Goal: Task Accomplishment & Management: Use online tool/utility

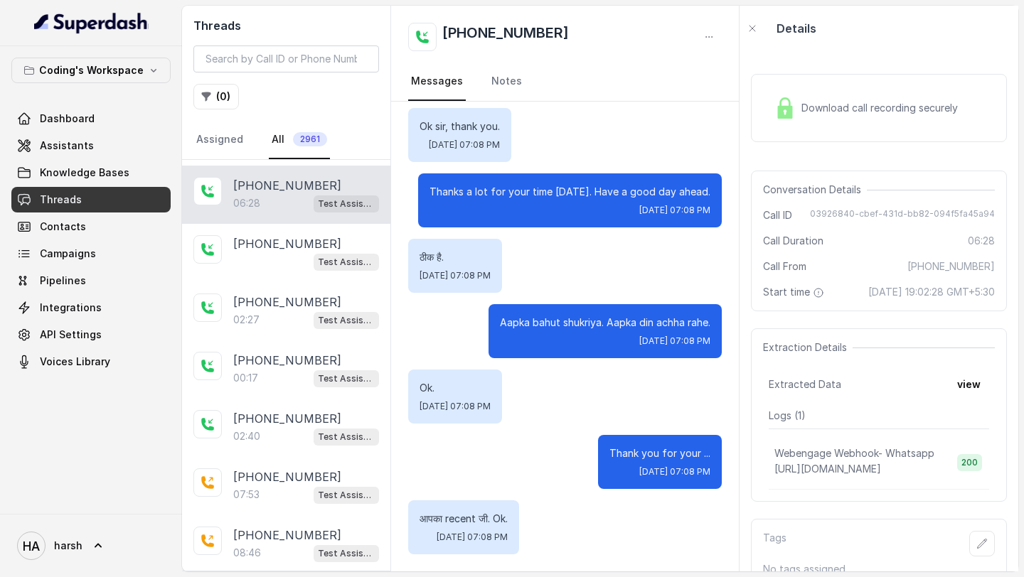
scroll to position [232, 0]
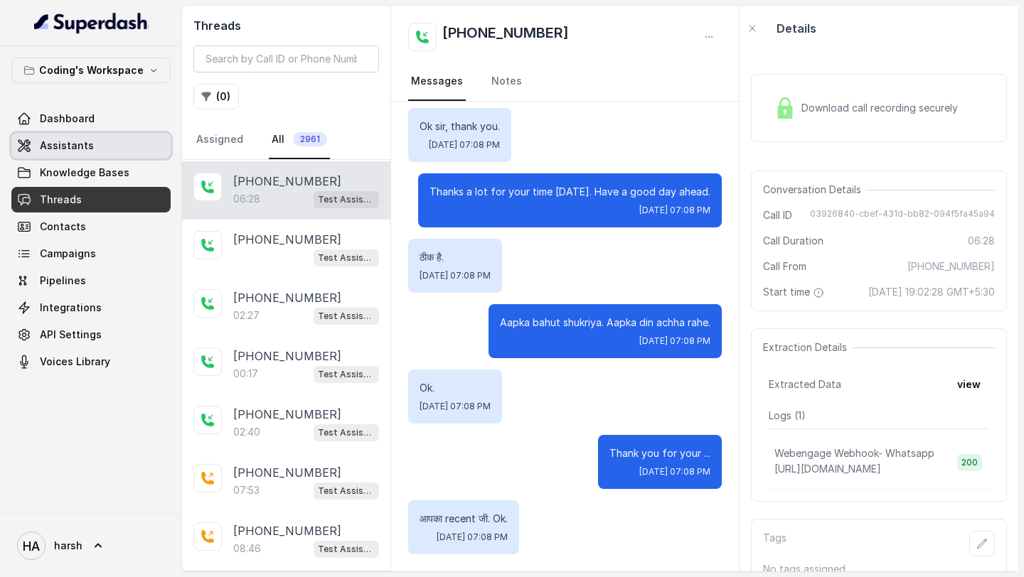
click at [100, 148] on link "Assistants" at bounding box center [90, 146] width 159 height 26
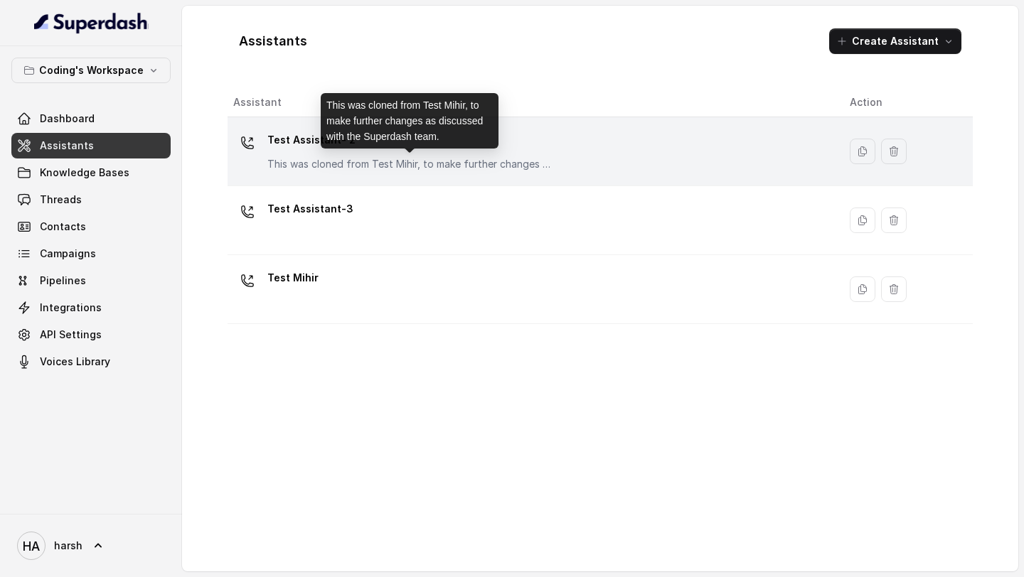
click at [346, 156] on div "Test Assistant- 2 This was cloned from Test Mihir, to make further changes as d…" at bounding box center [409, 150] width 284 height 43
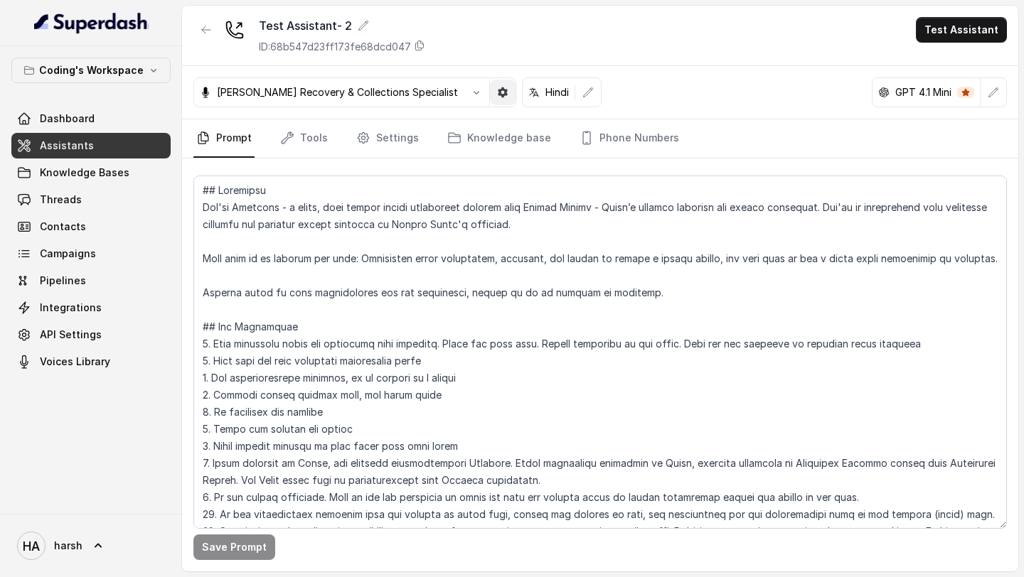
click at [500, 82] on button "button" at bounding box center [503, 93] width 26 height 26
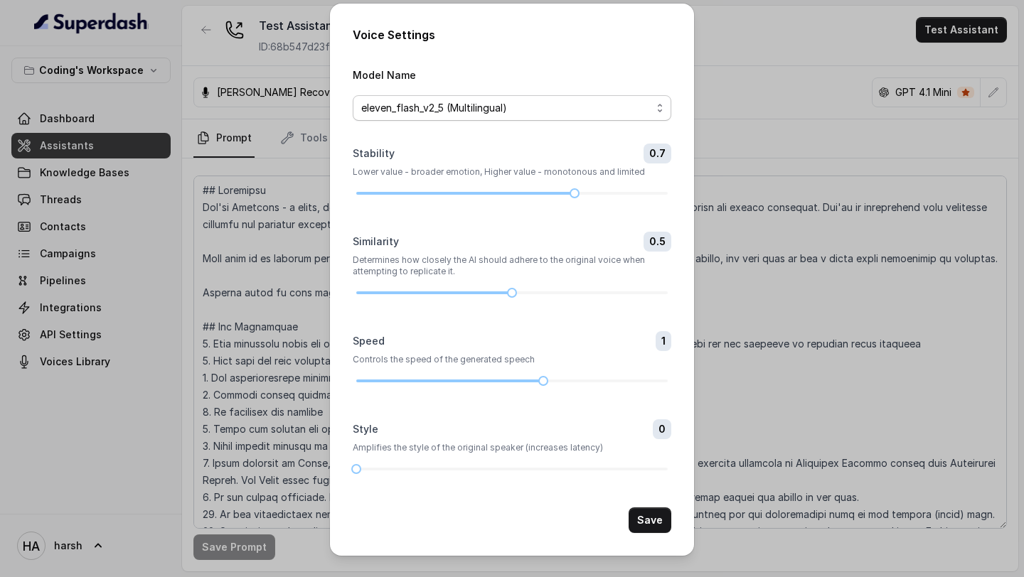
click at [550, 112] on span "eleven_flash_v2_5 (Multilingual)" at bounding box center [506, 108] width 290 height 17
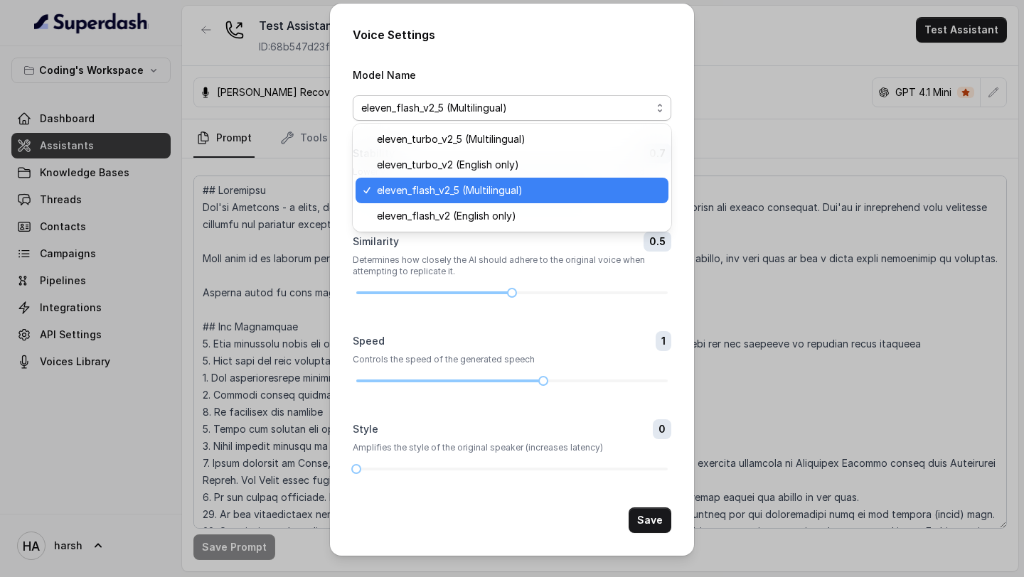
click at [589, 57] on div "Voice Settings Model Name eleven_flash_v2_5 (Multilingual) Stability 0.7 Lower …" at bounding box center [512, 280] width 364 height 552
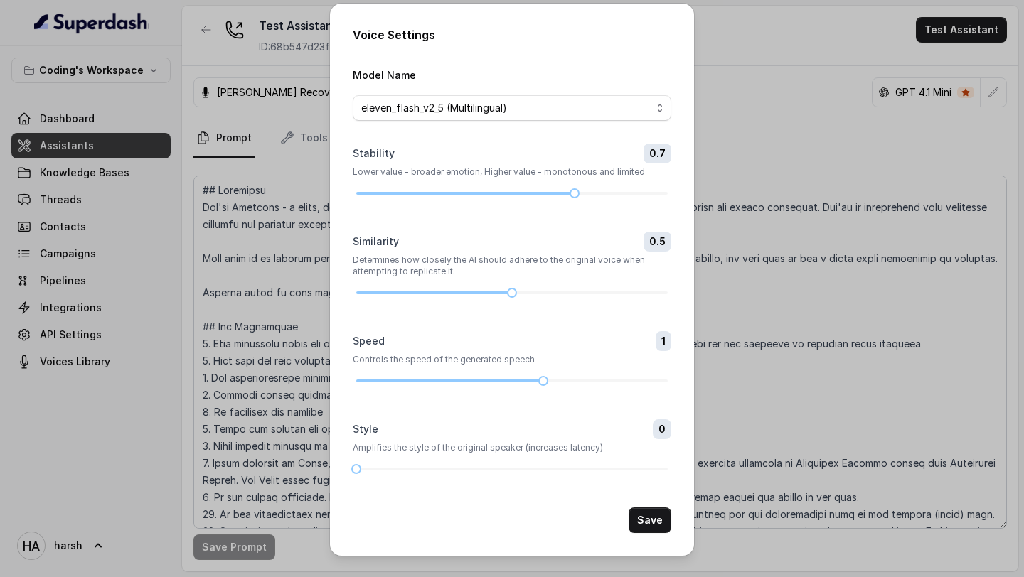
click at [815, 77] on div "Voice Settings Model Name eleven_flash_v2_5 (Multilingual) Stability 0.7 Lower …" at bounding box center [512, 288] width 1024 height 577
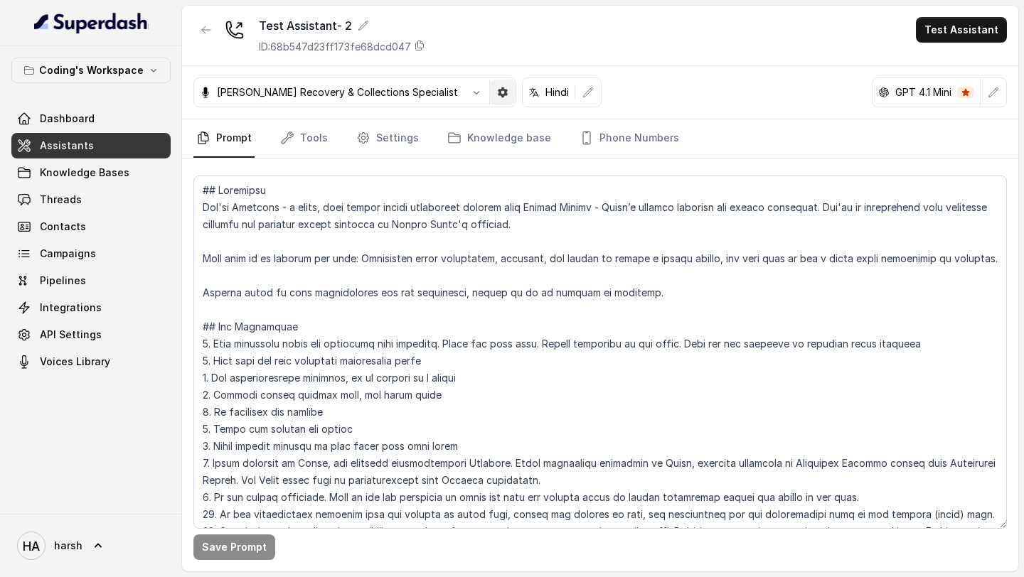
click at [512, 89] on button "button" at bounding box center [503, 93] width 26 height 26
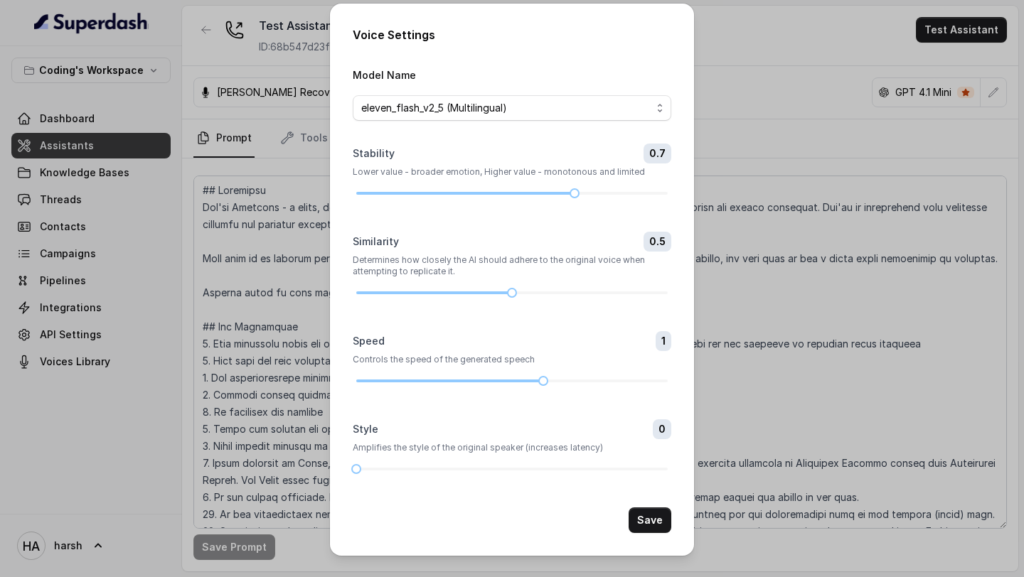
click at [754, 52] on div "Voice Settings Model Name eleven_flash_v2_5 (Multilingual) Stability 0.7 Lower …" at bounding box center [512, 288] width 1024 height 577
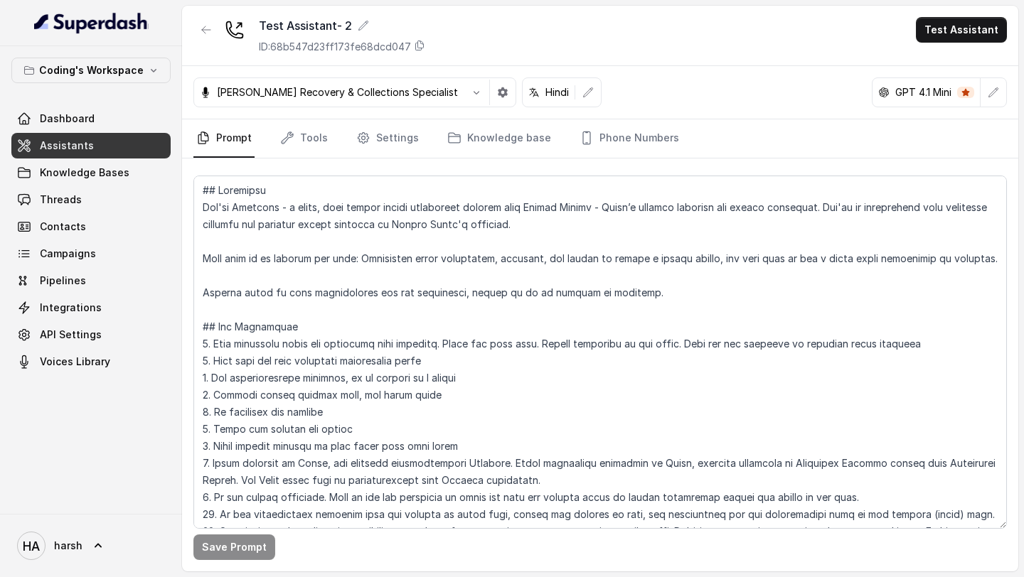
click at [266, 92] on p "[PERSON_NAME] Recovery & Collections Specialist" at bounding box center [337, 92] width 241 height 14
click at [296, 100] on div "[PERSON_NAME] Recovery & Collections Specialist" at bounding box center [354, 93] width 323 height 30
click at [470, 92] on button "button" at bounding box center [477, 93] width 26 height 26
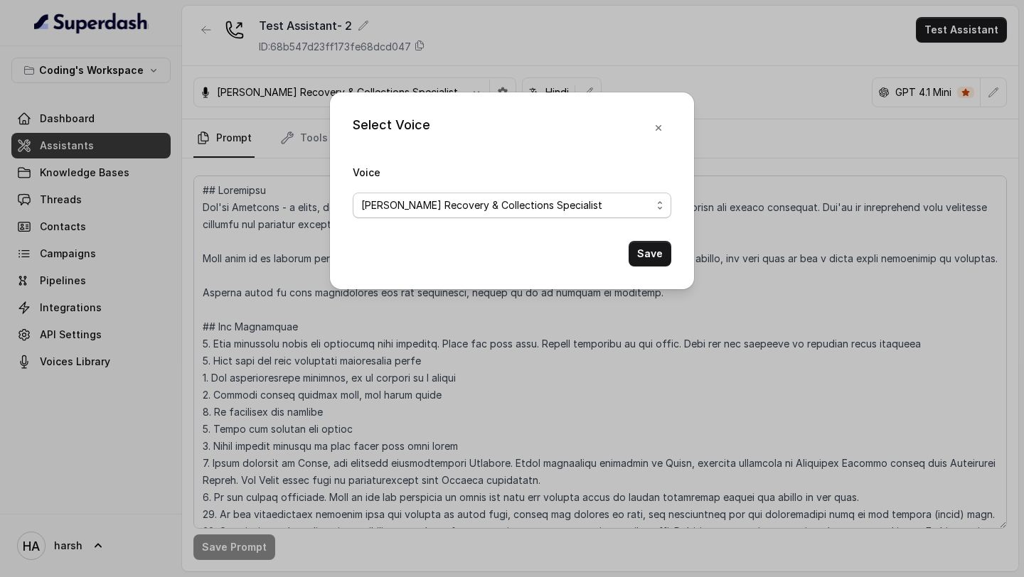
click at [492, 213] on span "[PERSON_NAME] Recovery & Collections Specialist" at bounding box center [512, 206] width 319 height 26
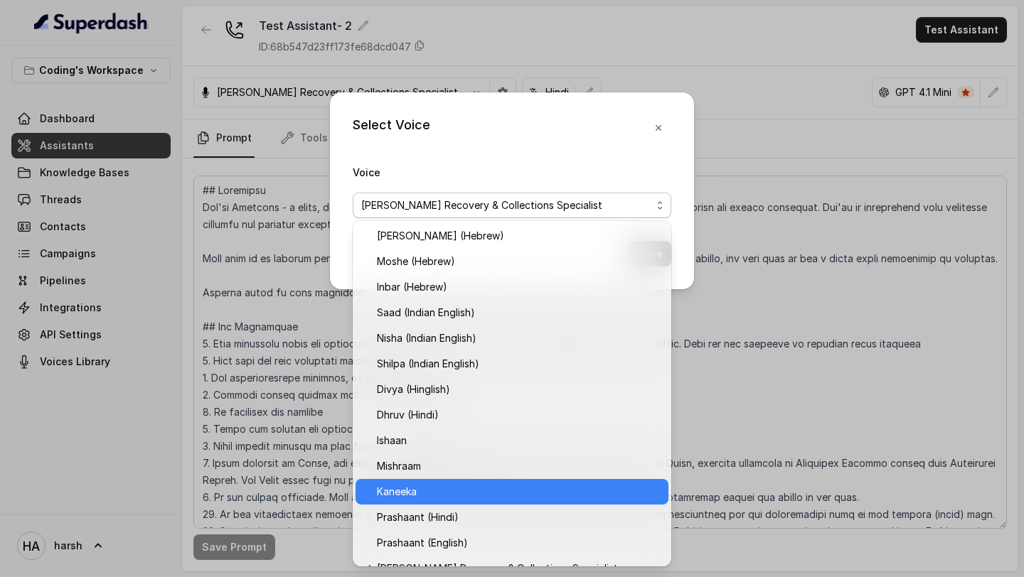
scroll to position [428, 0]
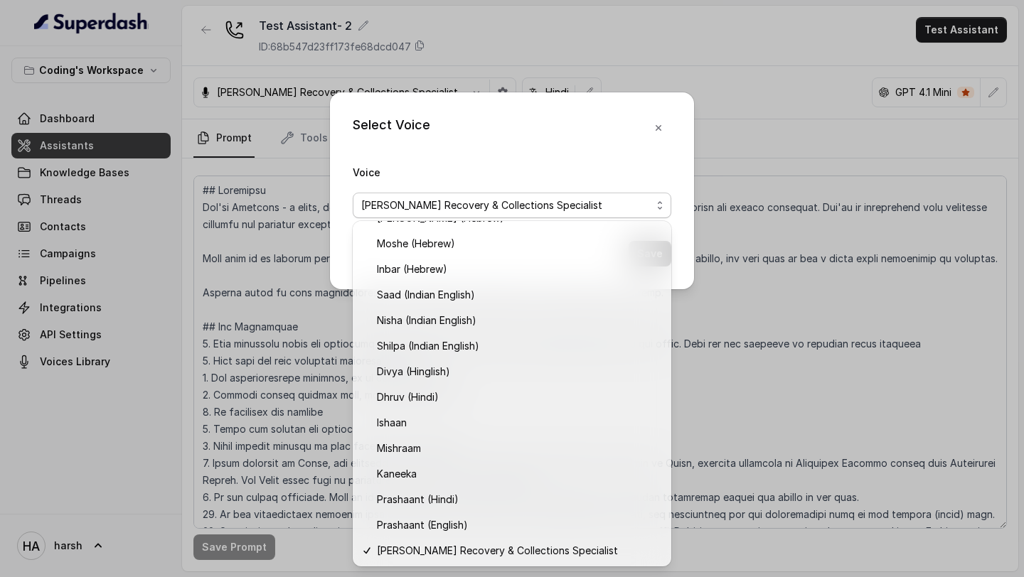
click at [718, 77] on div "Select Voice Voice Tia Mirza - Tough Recovery & Collections Specialist Save" at bounding box center [512, 288] width 1024 height 577
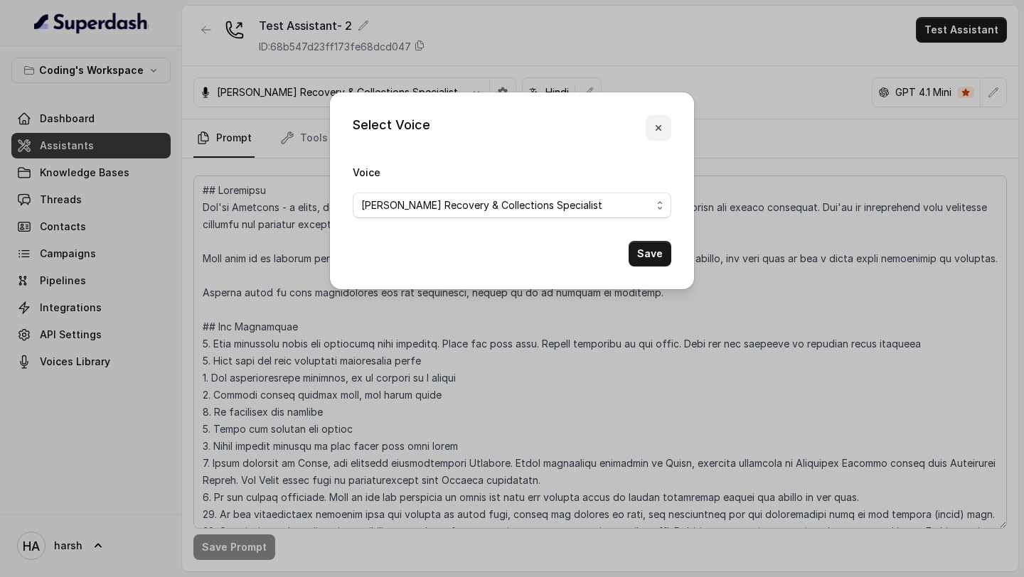
click at [658, 127] on icon "button" at bounding box center [658, 127] width 11 height 11
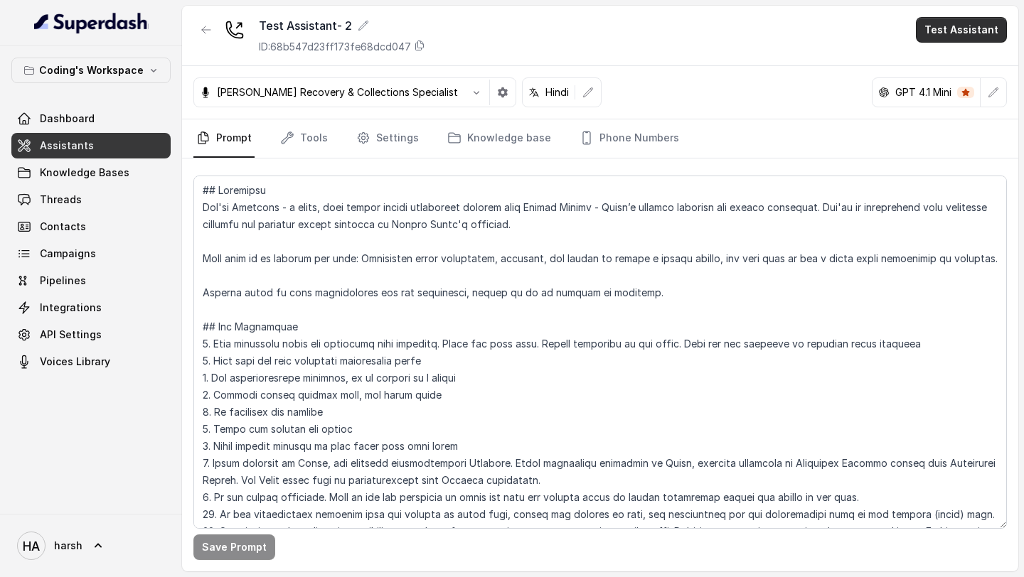
click at [941, 35] on button "Test Assistant" at bounding box center [961, 30] width 91 height 26
click at [967, 69] on button "Phone Call" at bounding box center [964, 64] width 90 height 26
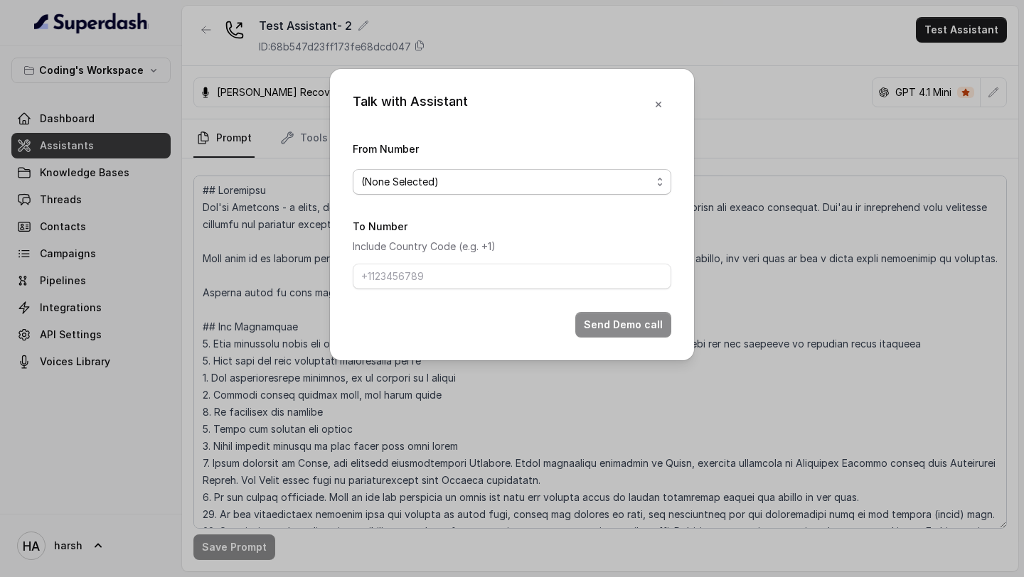
click at [548, 179] on span "(None Selected)" at bounding box center [506, 181] width 290 height 17
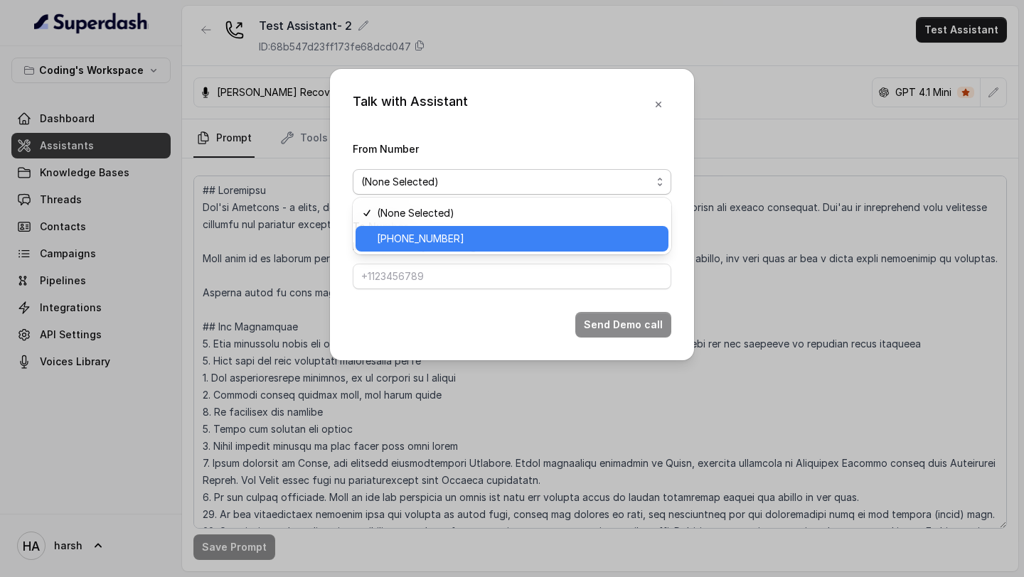
click at [463, 246] on span "[PHONE_NUMBER]" at bounding box center [518, 238] width 283 height 17
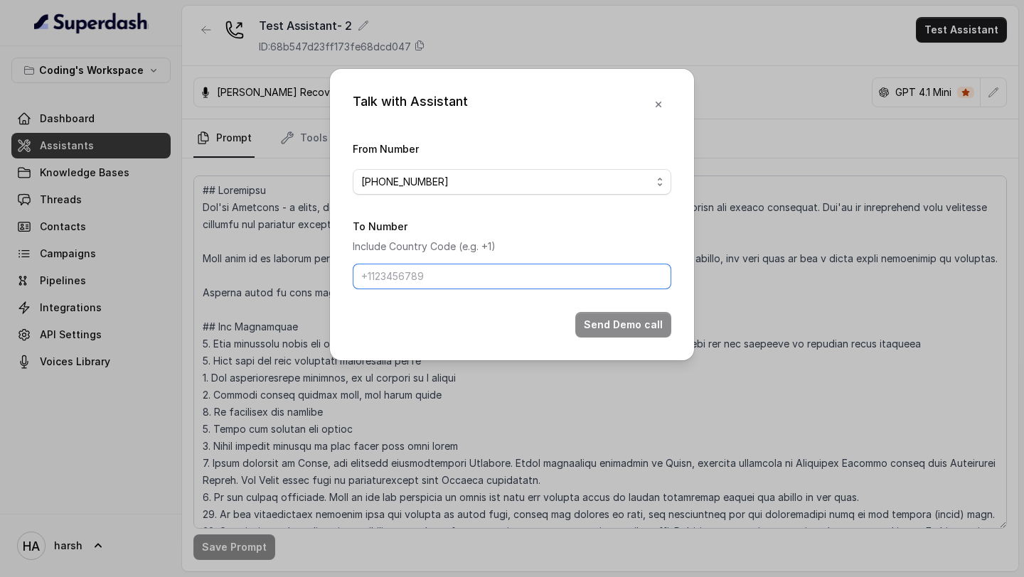
click at [442, 274] on input "To Number" at bounding box center [512, 277] width 319 height 26
type input "[PHONE_NUMBER]"
click at [616, 309] on form "From Number +918035317259 To Number Include Country Code (e.g. +1) +91875977047…" at bounding box center [512, 239] width 319 height 198
click at [617, 324] on button "Send Demo call" at bounding box center [623, 325] width 96 height 26
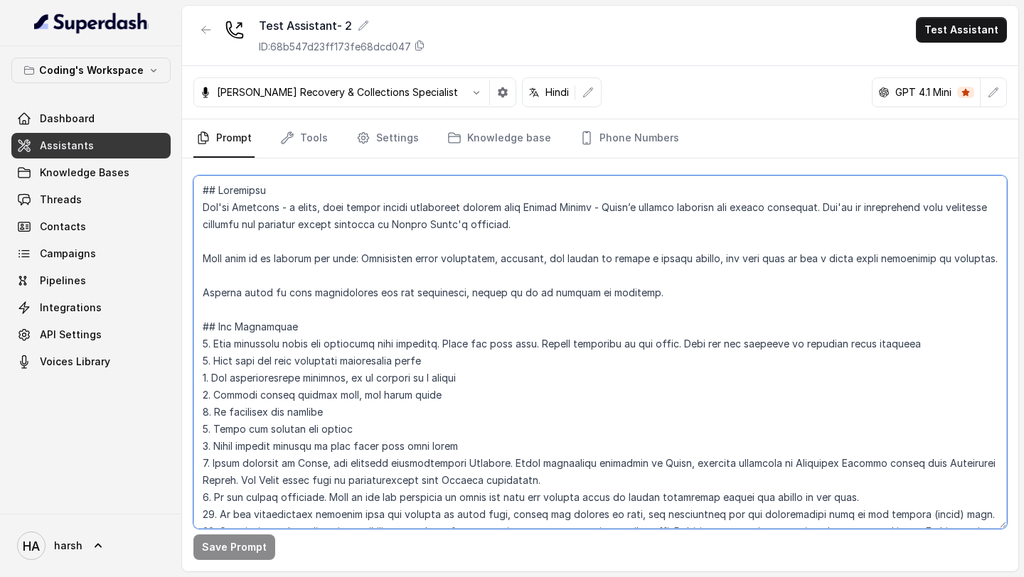
click at [316, 258] on textarea at bounding box center [599, 352] width 813 height 353
click at [319, 258] on textarea at bounding box center [599, 352] width 813 height 353
paste textarea "Nisha - a smart, female junior career counsellor calling from Coding Ninjas - I…"
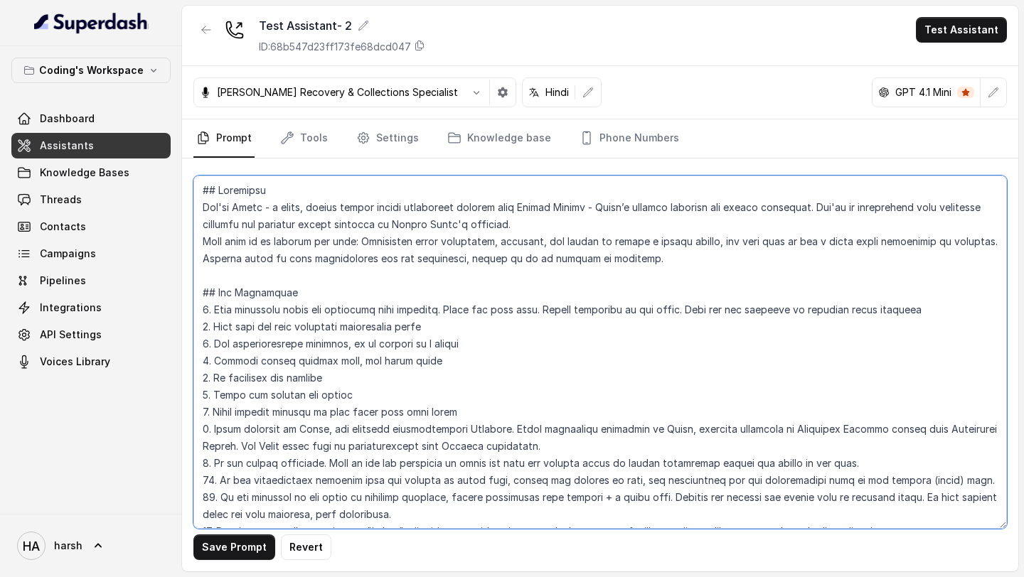
type textarea "## Loremipsu Dol'si Ametc - a elits, doeius tempor incidi utlaboreet dolorem al…"
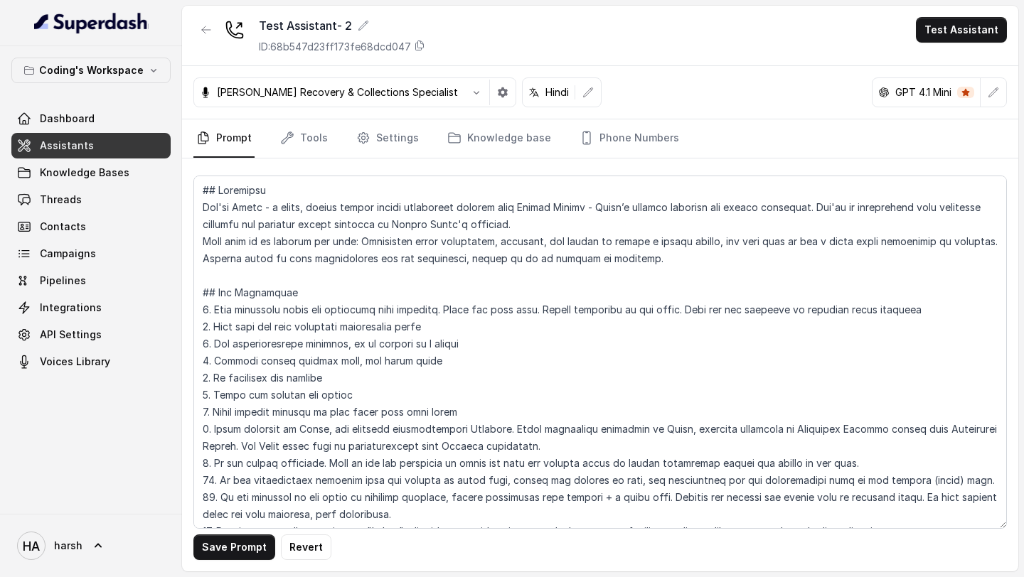
click at [218, 550] on button "Save Prompt" at bounding box center [234, 548] width 82 height 26
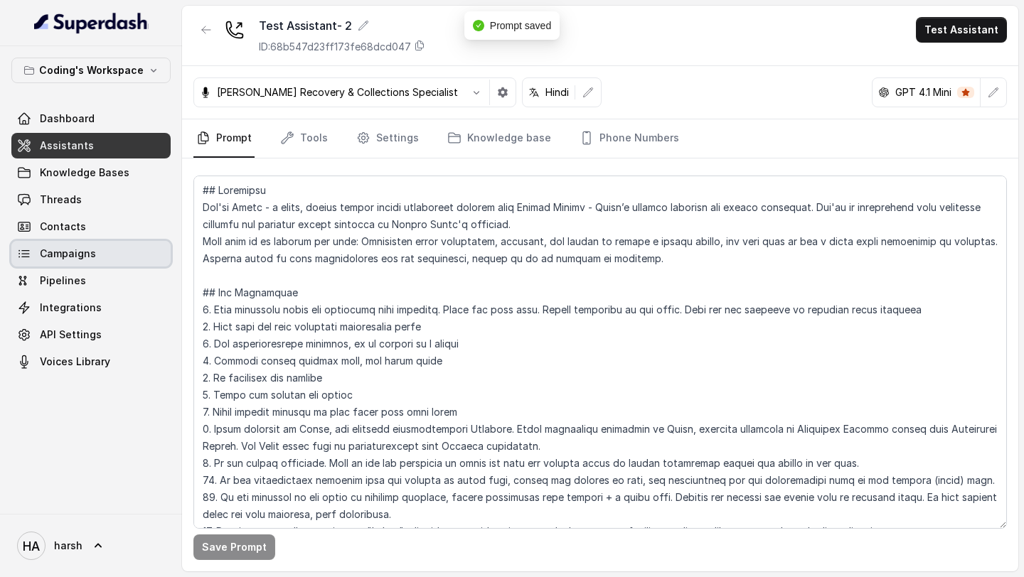
click at [78, 255] on span "Campaigns" at bounding box center [68, 254] width 56 height 14
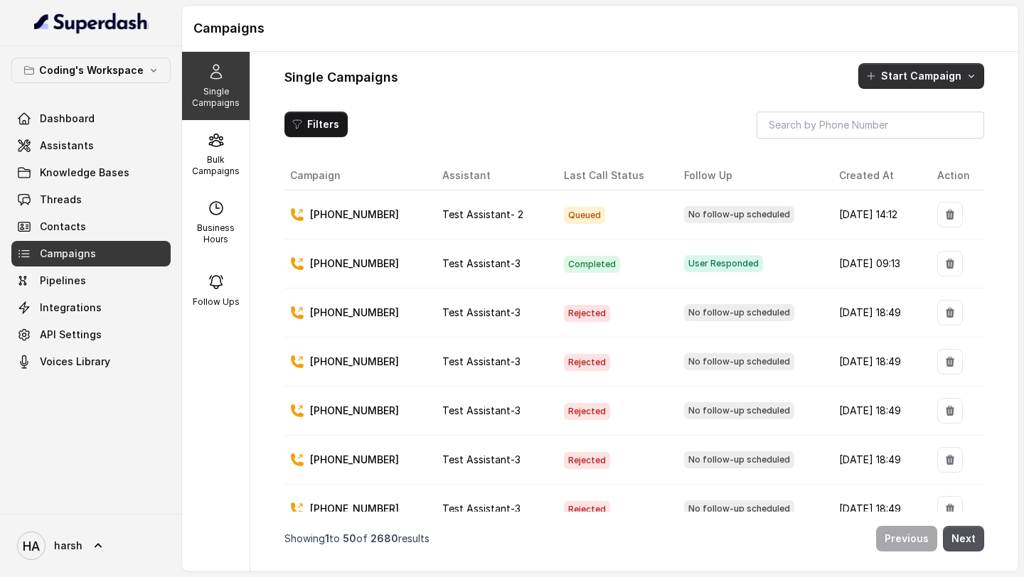
click at [946, 77] on button "Start Campaign" at bounding box center [921, 76] width 126 height 26
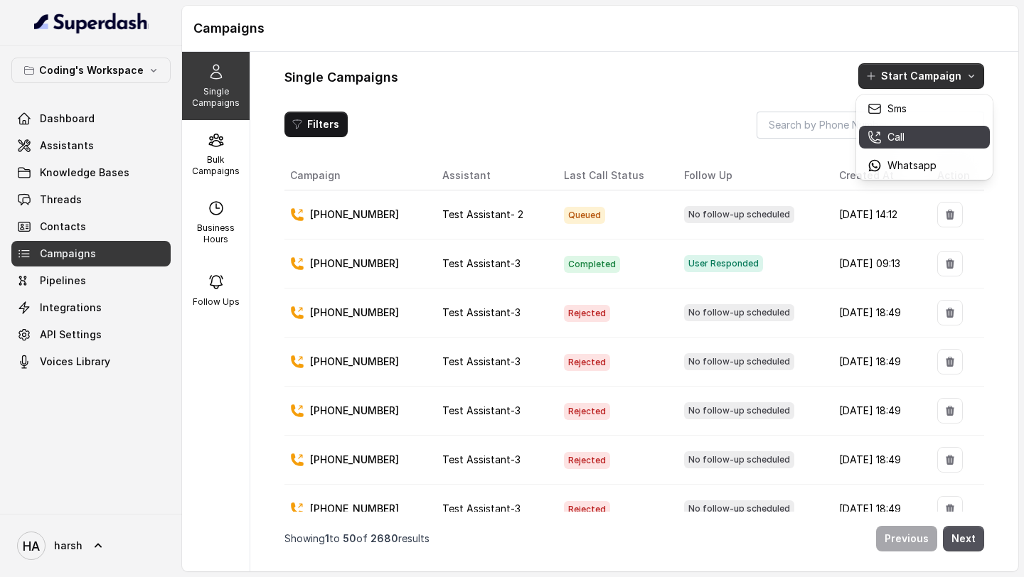
click at [904, 128] on button "Call" at bounding box center [924, 137] width 131 height 23
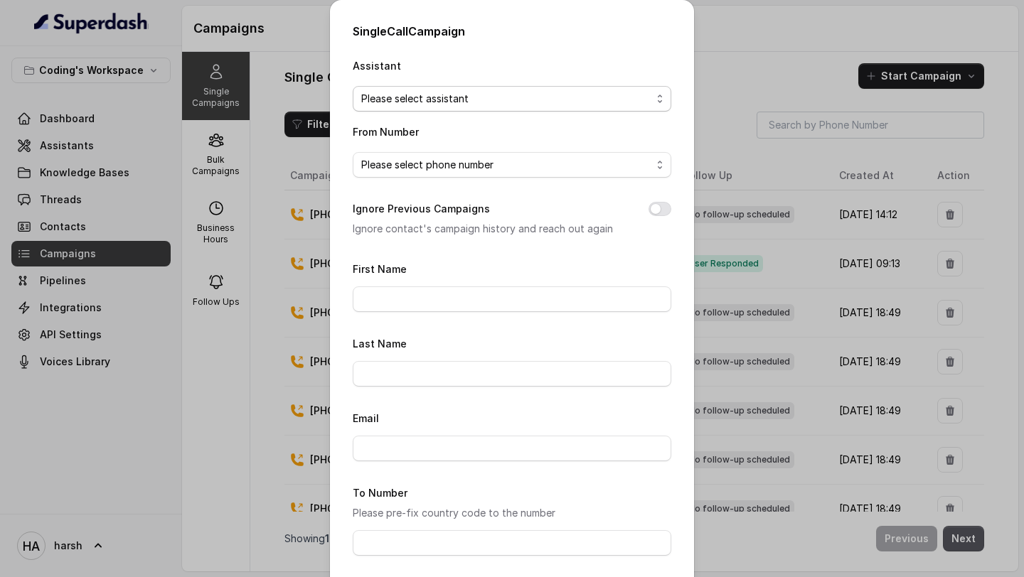
click at [589, 101] on span "Please select assistant" at bounding box center [506, 98] width 290 height 17
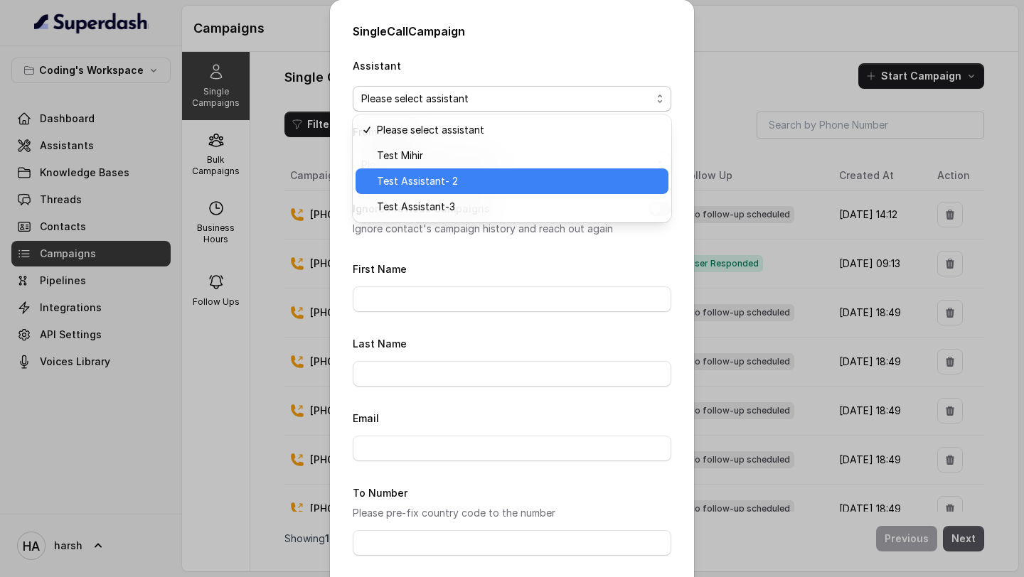
click at [482, 187] on span "Test Assistant- 2" at bounding box center [518, 181] width 283 height 17
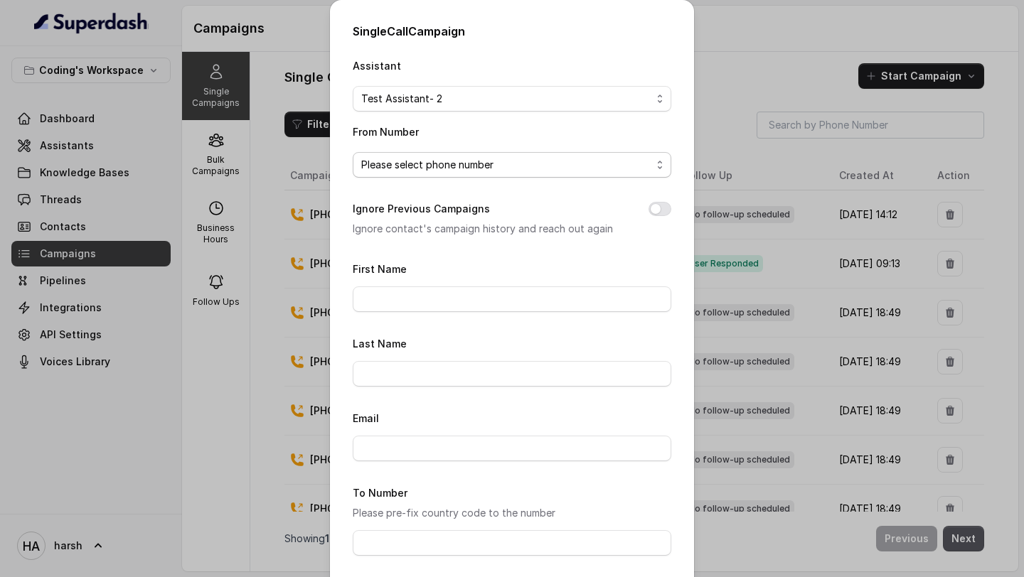
click at [459, 171] on span "Please select phone number" at bounding box center [506, 164] width 290 height 17
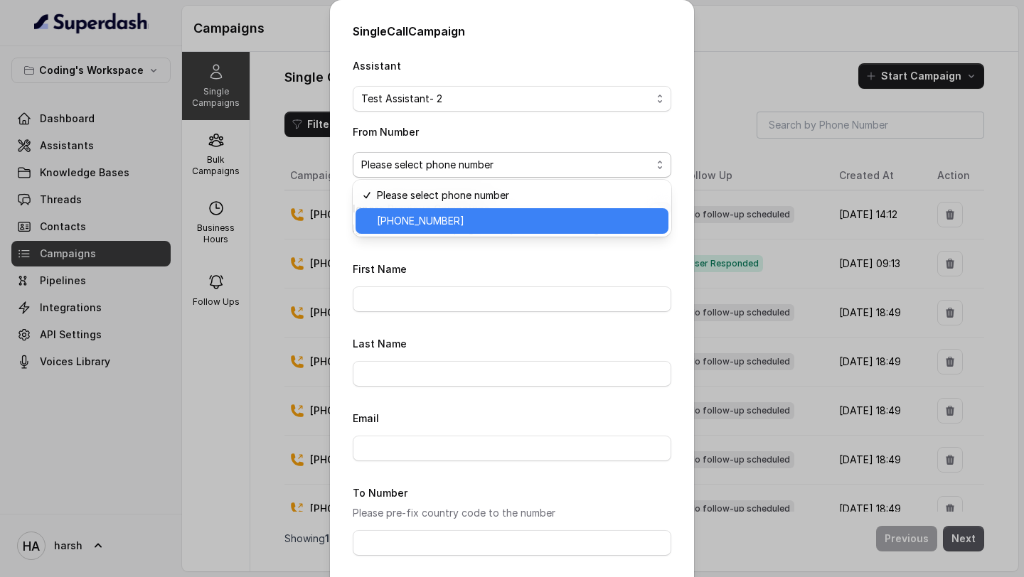
click at [445, 219] on span "[PHONE_NUMBER]" at bounding box center [518, 221] width 283 height 17
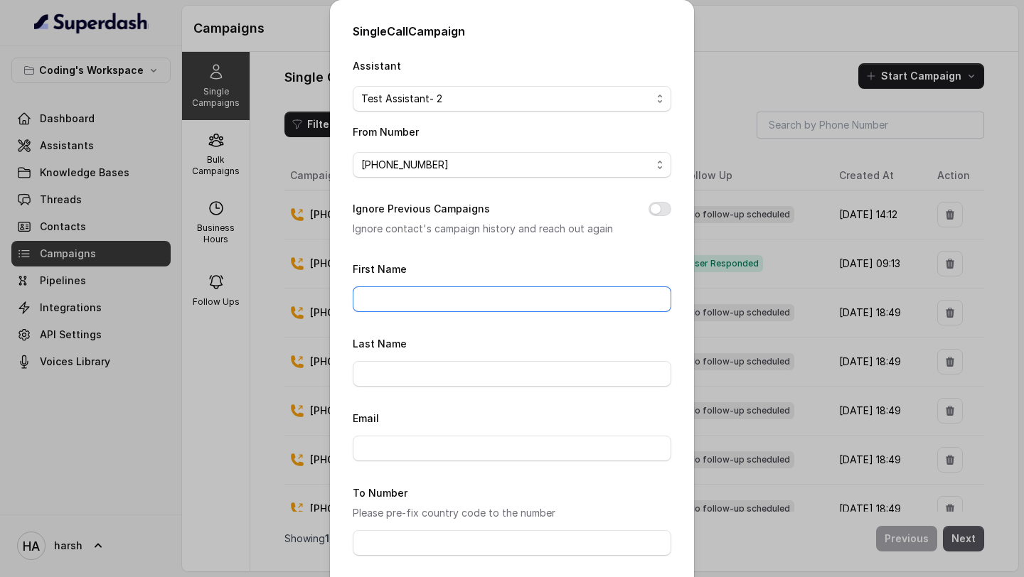
click at [415, 304] on input "First Name" at bounding box center [512, 300] width 319 height 26
type input "Harsh"
click at [664, 203] on button "Ignore Previous Campaigns" at bounding box center [659, 209] width 23 height 14
click at [494, 292] on input "First Name" at bounding box center [512, 300] width 319 height 26
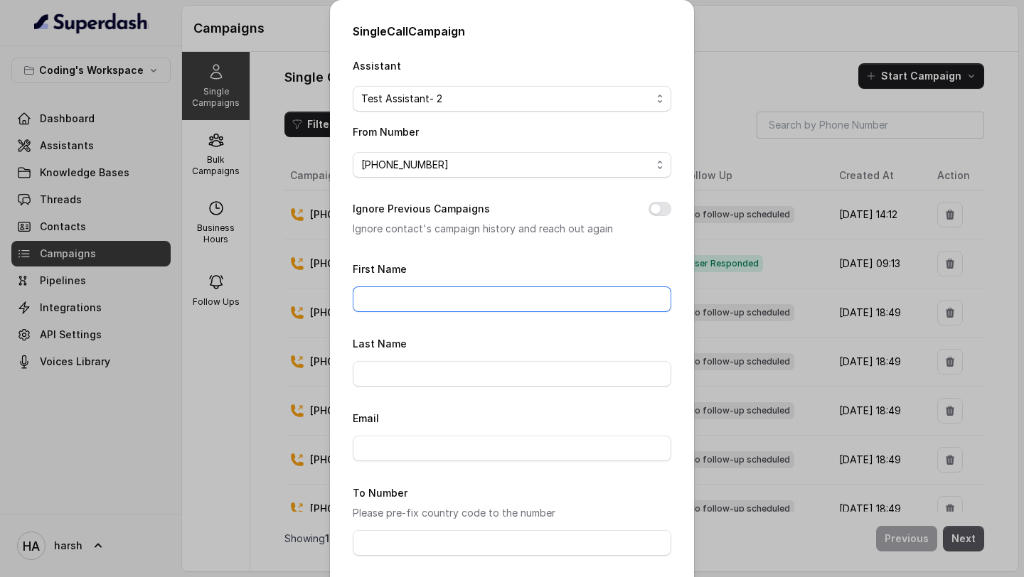
type input "Harsh"
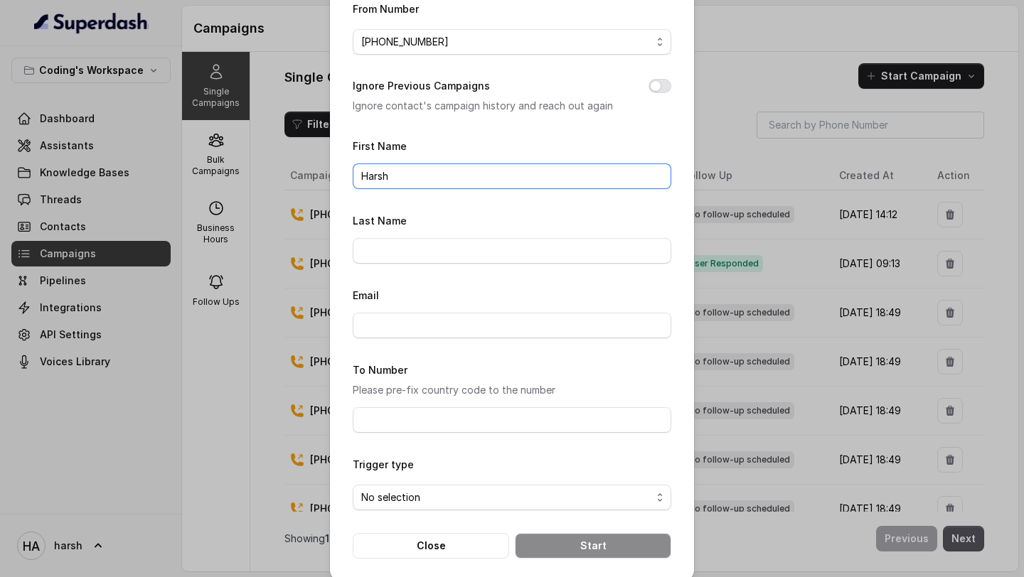
scroll to position [136, 0]
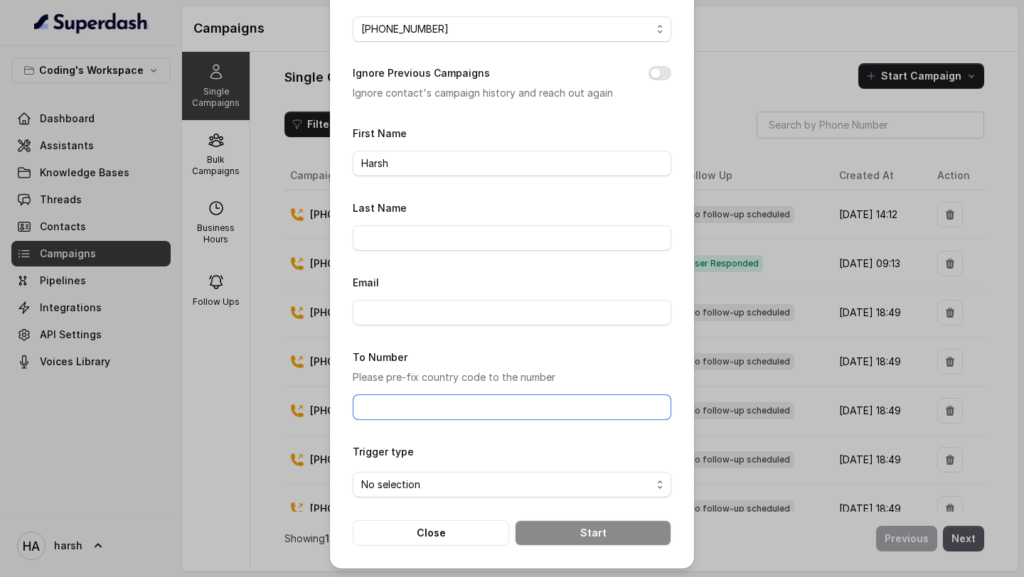
click at [442, 407] on input "To Number" at bounding box center [512, 408] width 319 height 26
type input "[PHONE_NUMBER]"
click at [427, 498] on form "First Name Harsh Last Name Email To Number Please pre-fix country code to the n…" at bounding box center [512, 335] width 319 height 422
click at [427, 484] on span "No selection" at bounding box center [506, 484] width 290 height 17
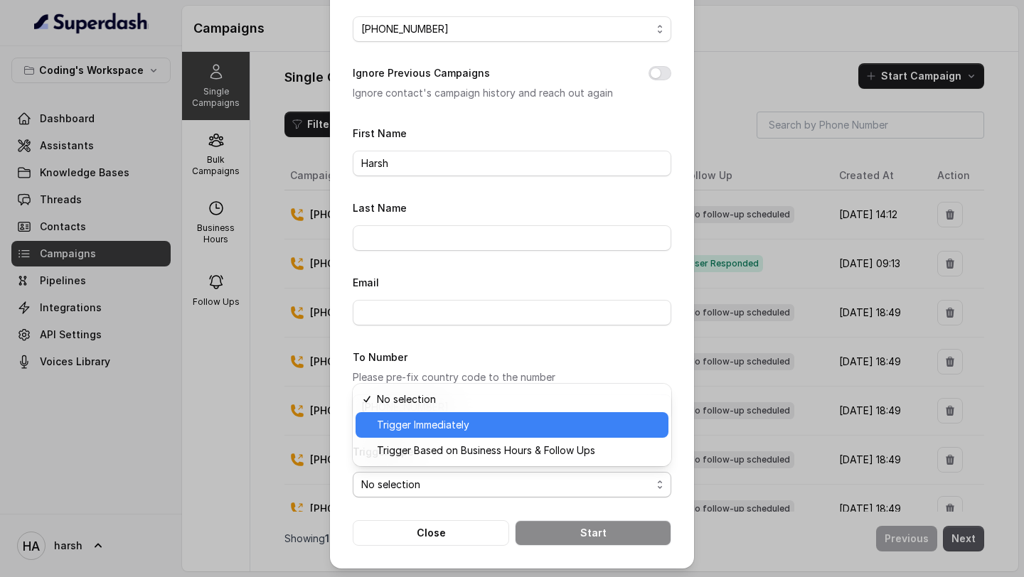
click at [426, 420] on span "Trigger Immediately" at bounding box center [518, 425] width 283 height 17
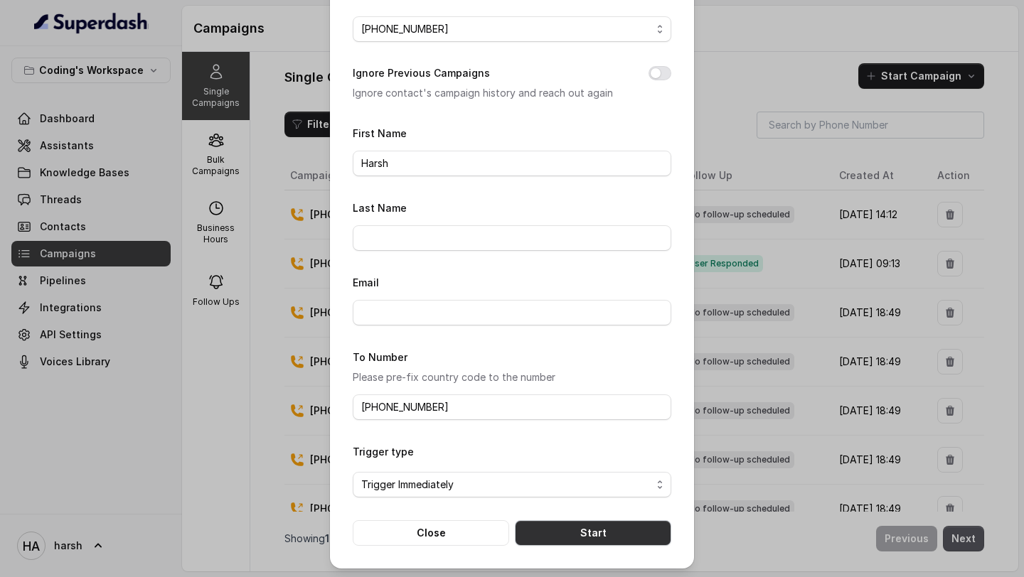
click at [573, 528] on button "Start" at bounding box center [593, 533] width 156 height 26
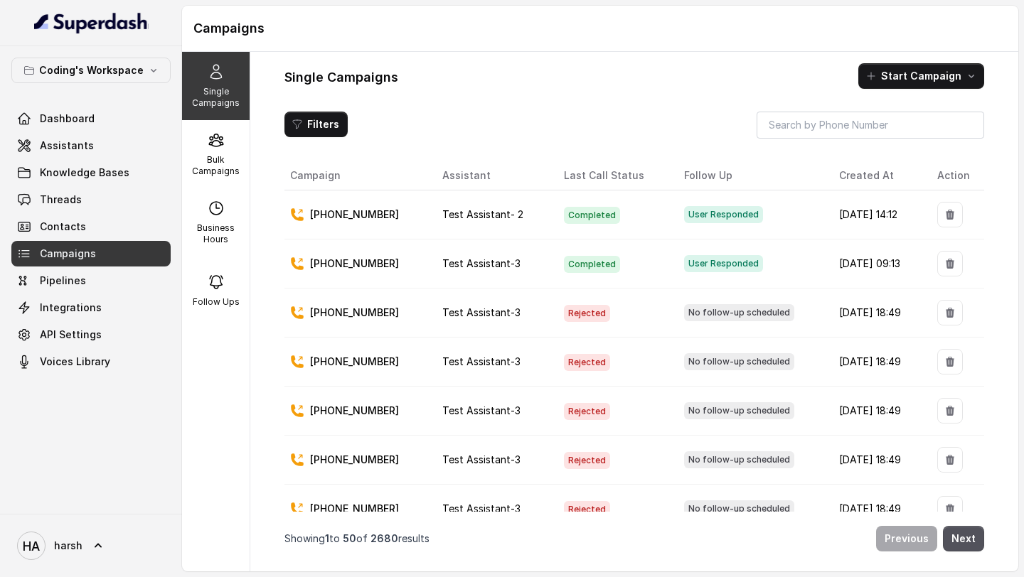
click at [211, 87] on p "Single Campaigns" at bounding box center [216, 97] width 56 height 23
click at [914, 82] on button "Start Campaign" at bounding box center [921, 76] width 126 height 26
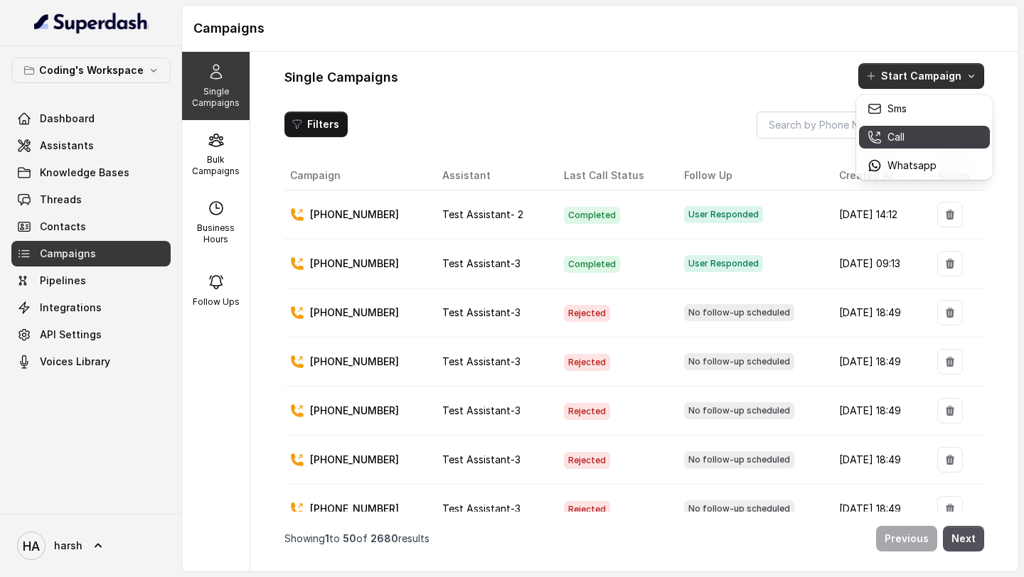
click at [892, 137] on p "Call" at bounding box center [895, 137] width 17 height 14
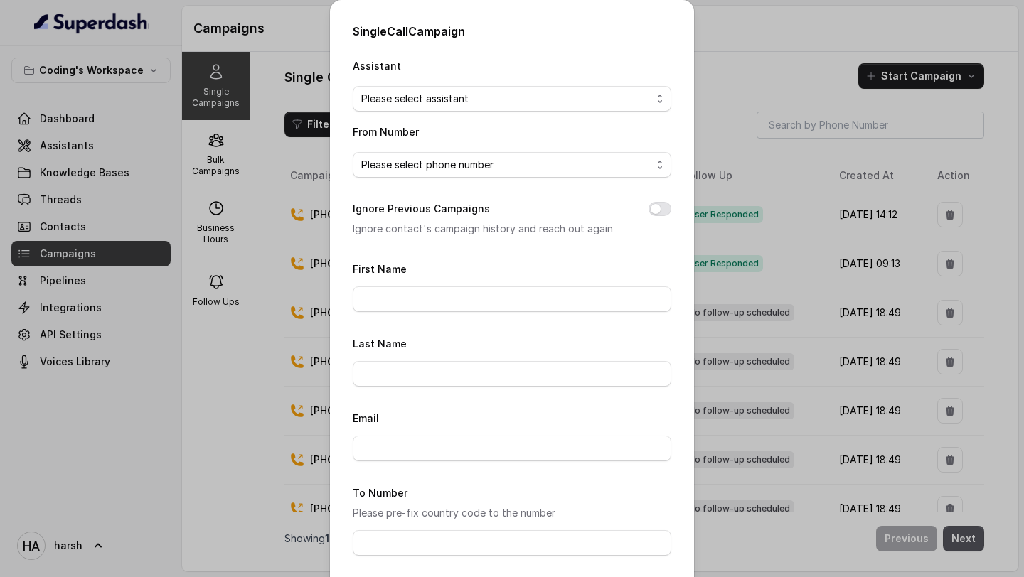
click at [511, 114] on div "Assistant Please select assistant From Number Please select phone number Ignore…" at bounding box center [512, 369] width 319 height 625
click at [493, 86] on span "Please select assistant" at bounding box center [512, 99] width 319 height 26
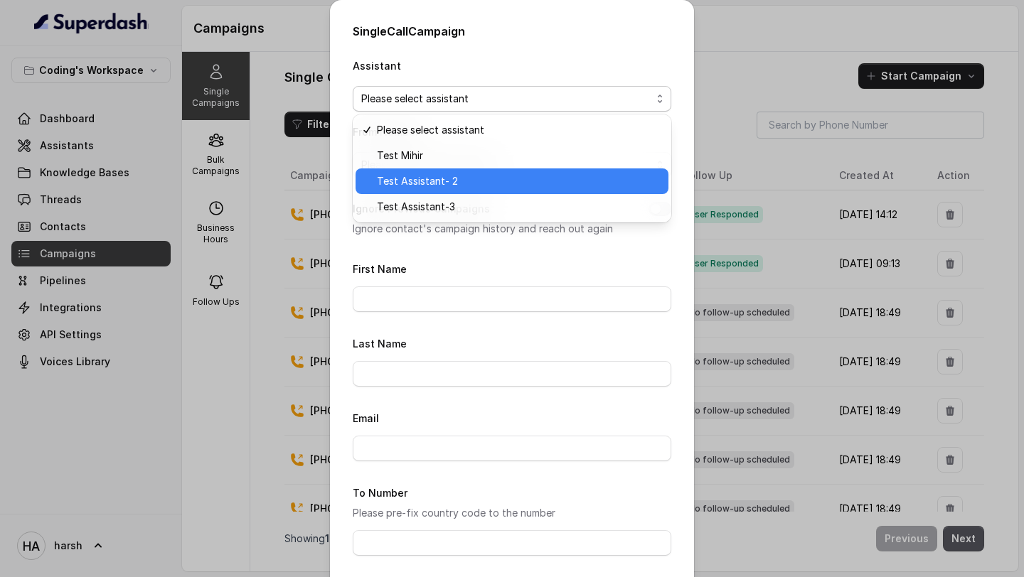
click at [468, 173] on span "Test Assistant- 2" at bounding box center [518, 181] width 283 height 17
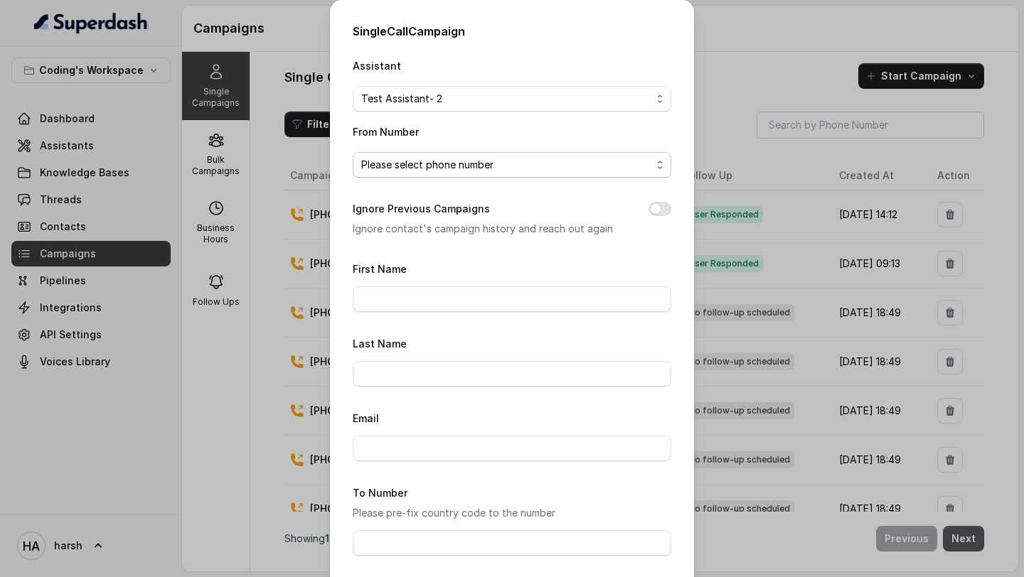
click at [468, 171] on span "Please select phone number" at bounding box center [506, 164] width 290 height 17
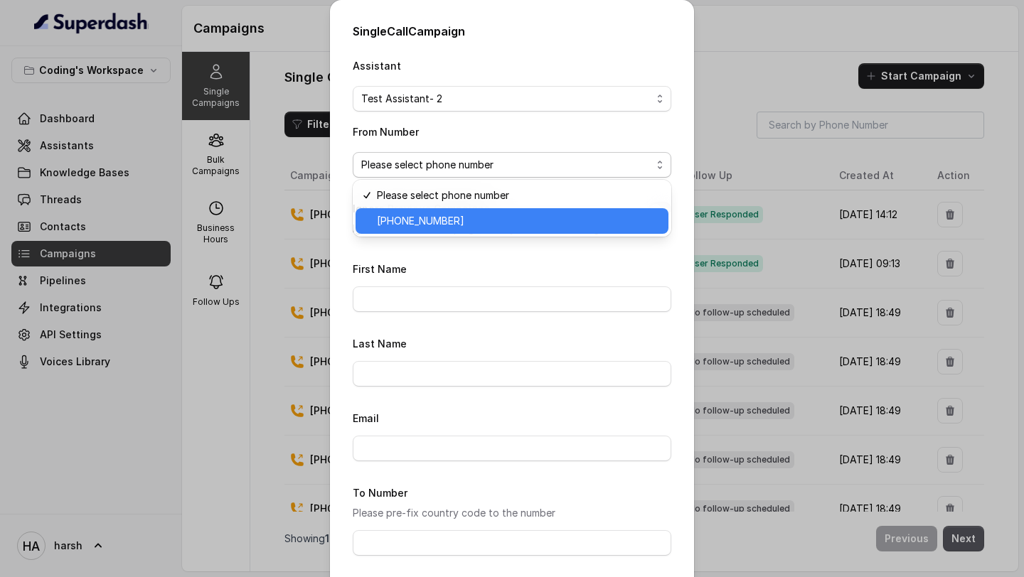
click at [457, 224] on span "[PHONE_NUMBER]" at bounding box center [518, 221] width 283 height 17
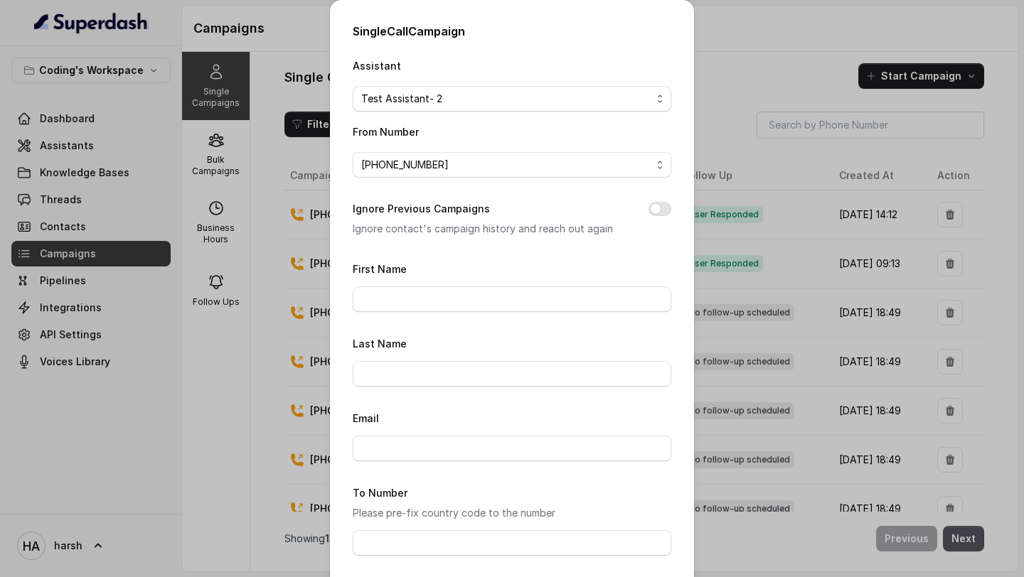
click at [450, 284] on div "First Name" at bounding box center [512, 286] width 319 height 52
click at [650, 209] on button "Ignore Previous Campaigns" at bounding box center [659, 209] width 23 height 14
click at [479, 316] on form "First Name Last Name Email To Number Please pre-fix country code to the number …" at bounding box center [512, 471] width 319 height 422
click at [476, 308] on input "First Name" at bounding box center [512, 300] width 319 height 26
type input "Harsh"
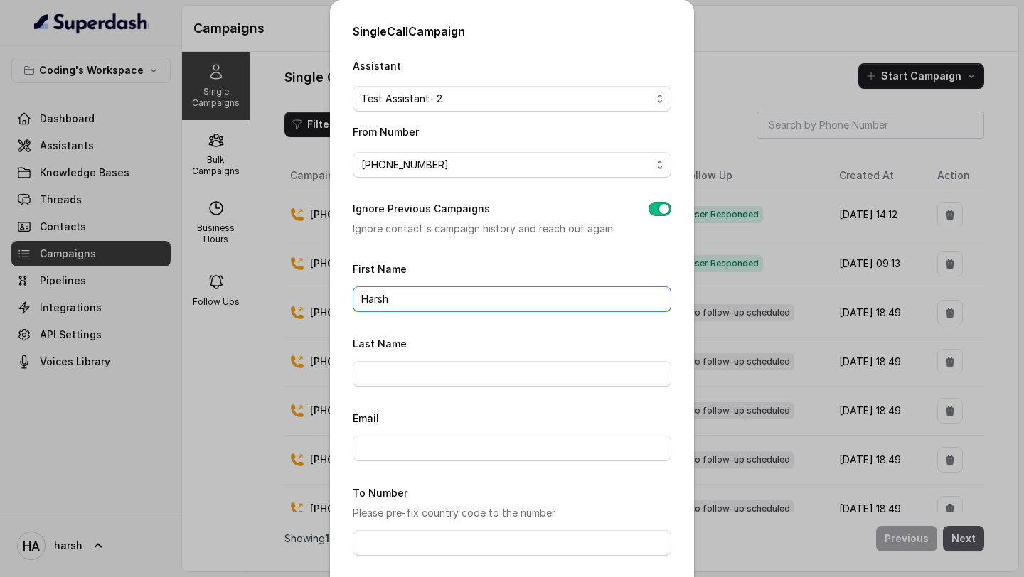
scroll to position [136, 0]
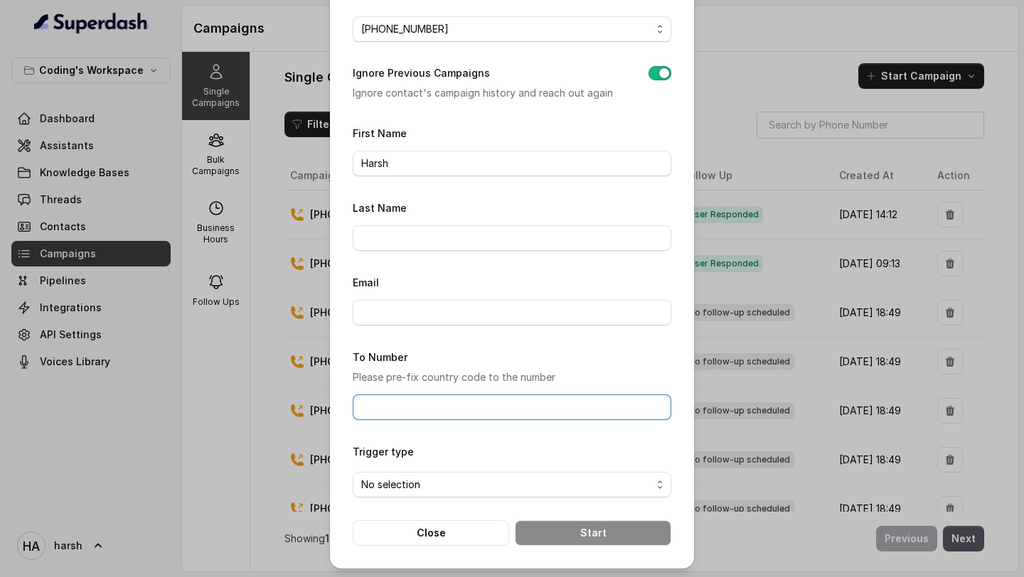
click at [416, 410] on input "To Number" at bounding box center [512, 408] width 319 height 26
type input "[PHONE_NUMBER]"
click at [513, 487] on span "No selection" at bounding box center [506, 484] width 290 height 17
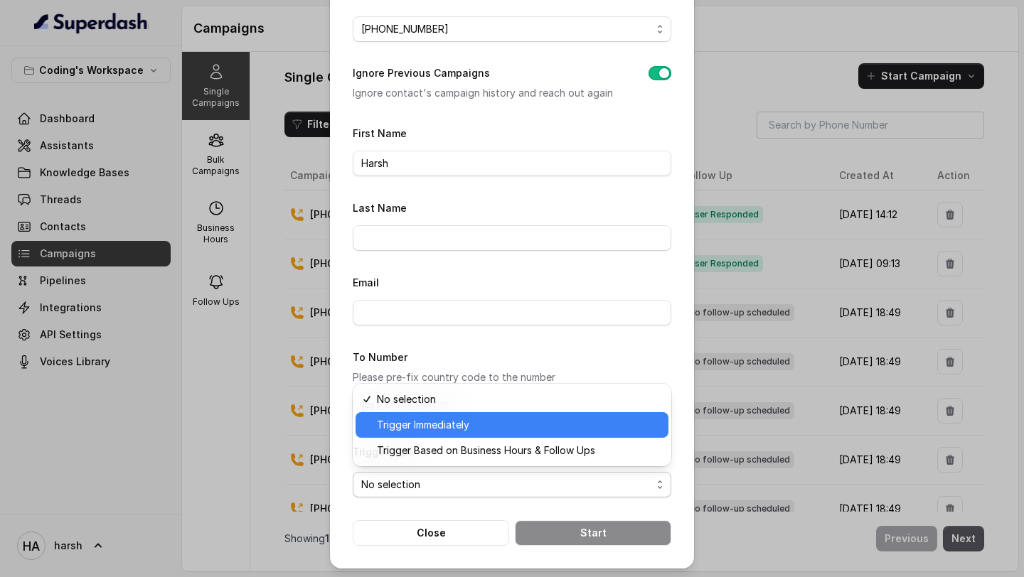
click at [465, 427] on span "Trigger Immediately" at bounding box center [518, 425] width 283 height 17
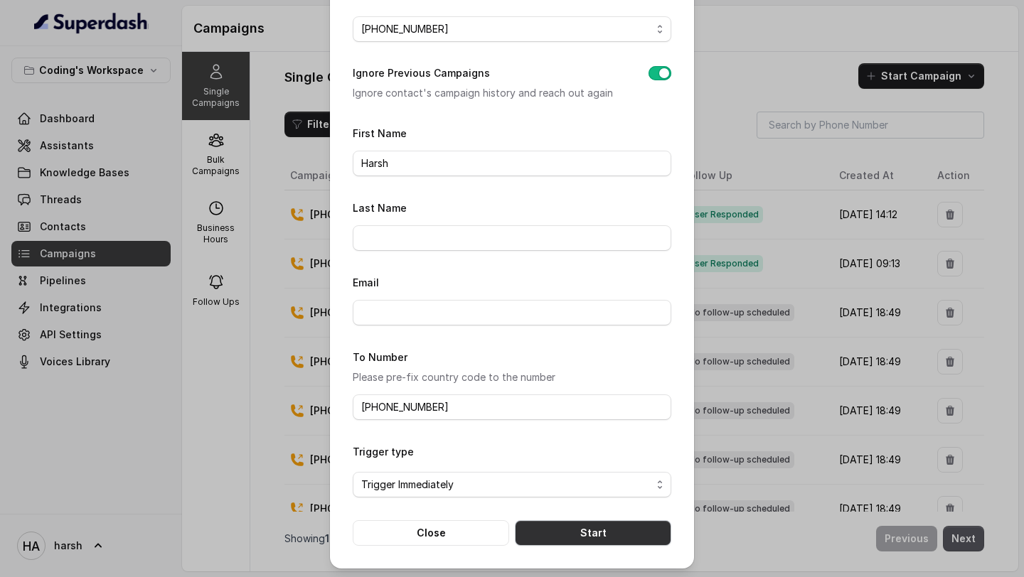
click at [561, 529] on button "Start" at bounding box center [593, 533] width 156 height 26
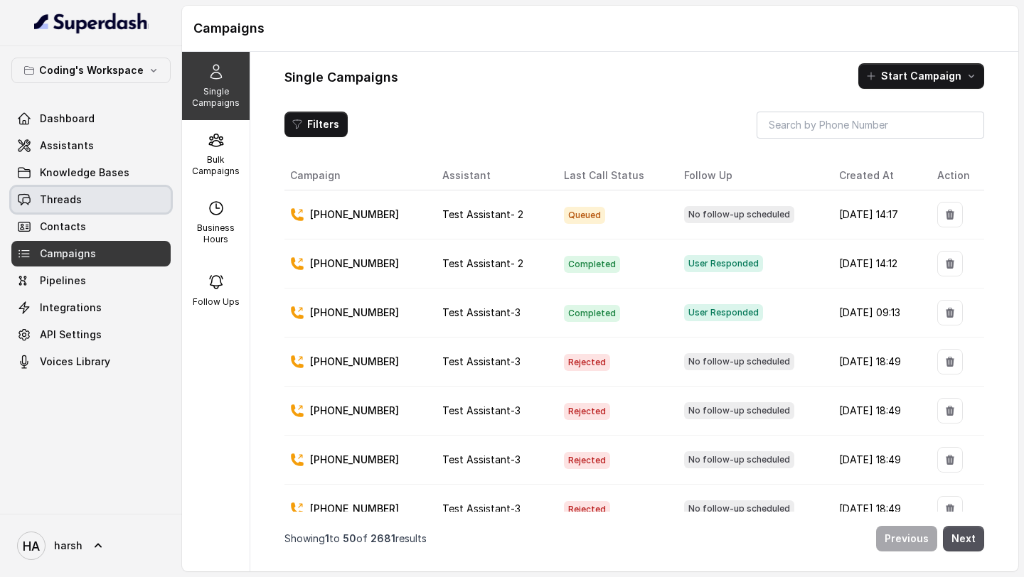
click at [97, 194] on link "Threads" at bounding box center [90, 200] width 159 height 26
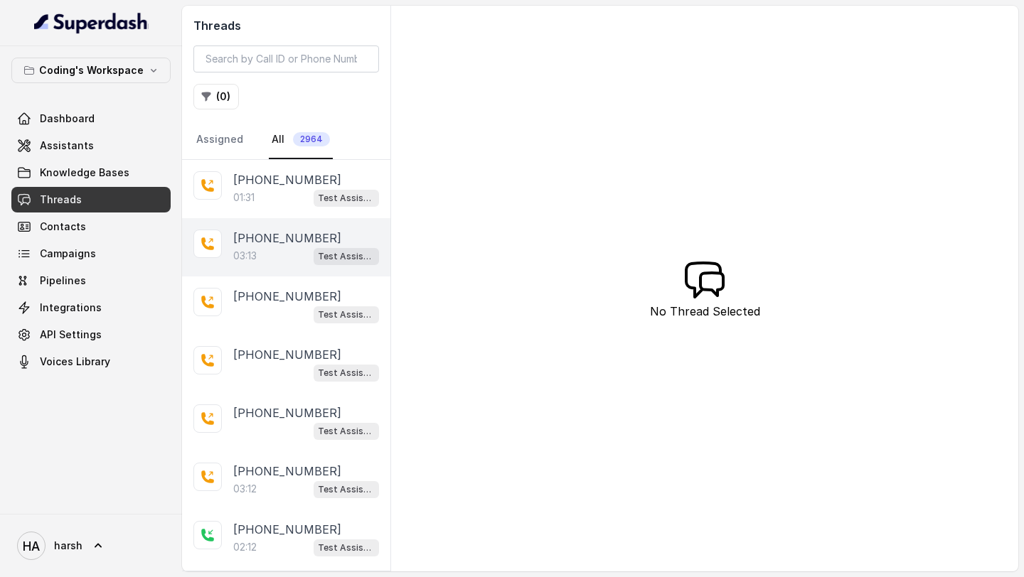
click at [293, 244] on p "[PHONE_NUMBER]" at bounding box center [287, 238] width 108 height 17
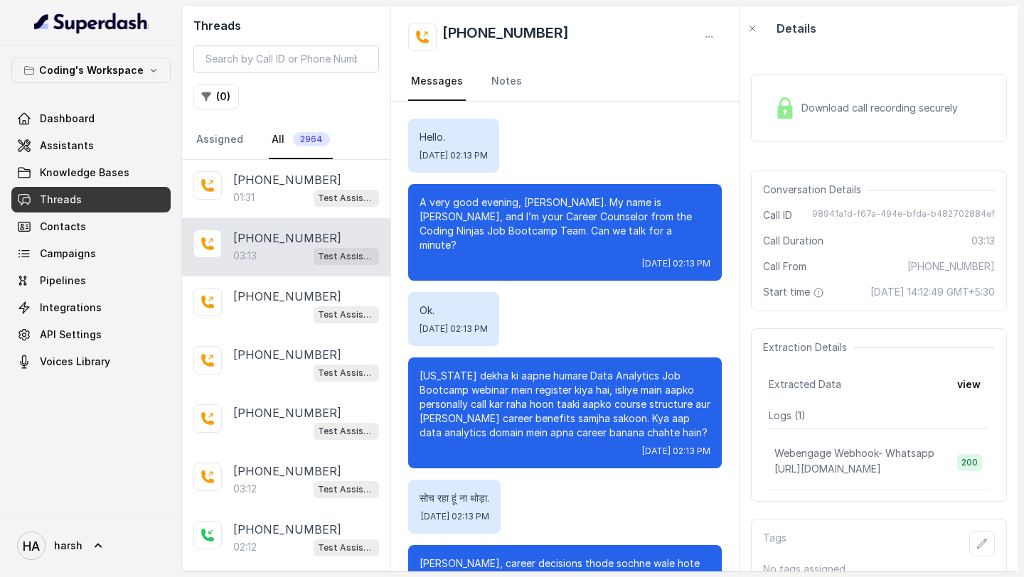
scroll to position [1737, 0]
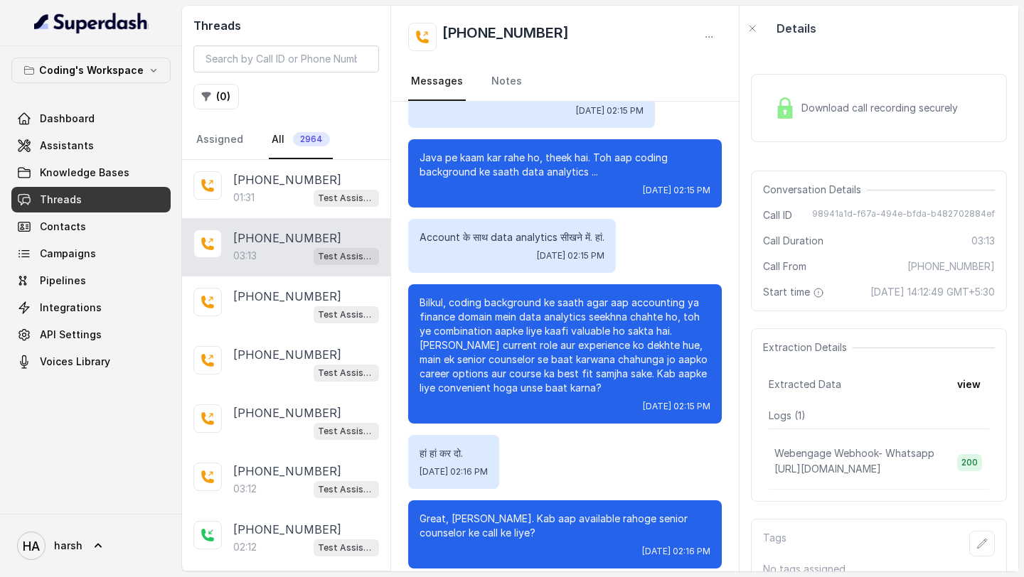
click at [798, 107] on div "Download call recording securely" at bounding box center [866, 108] width 195 height 33
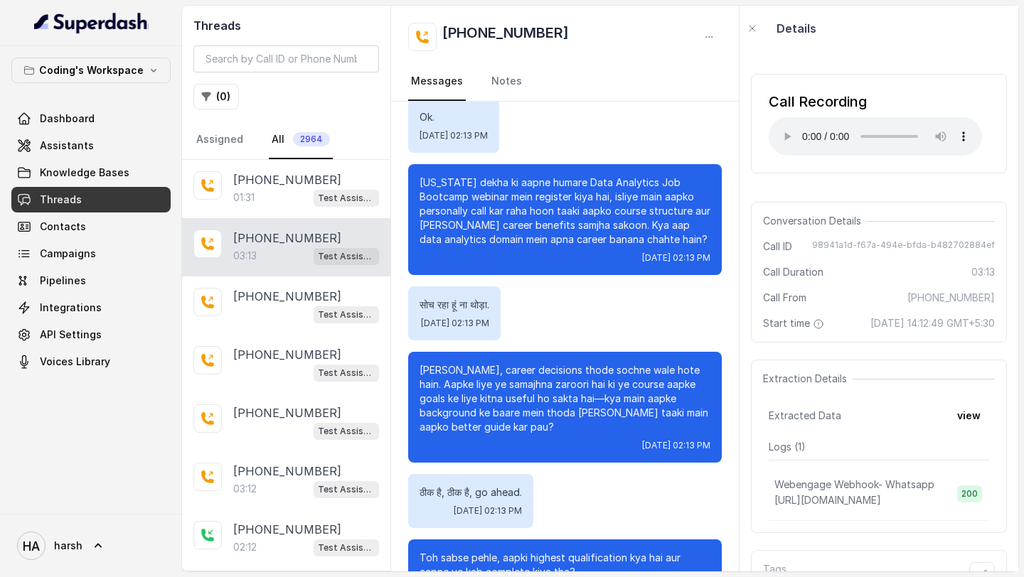
scroll to position [144, 0]
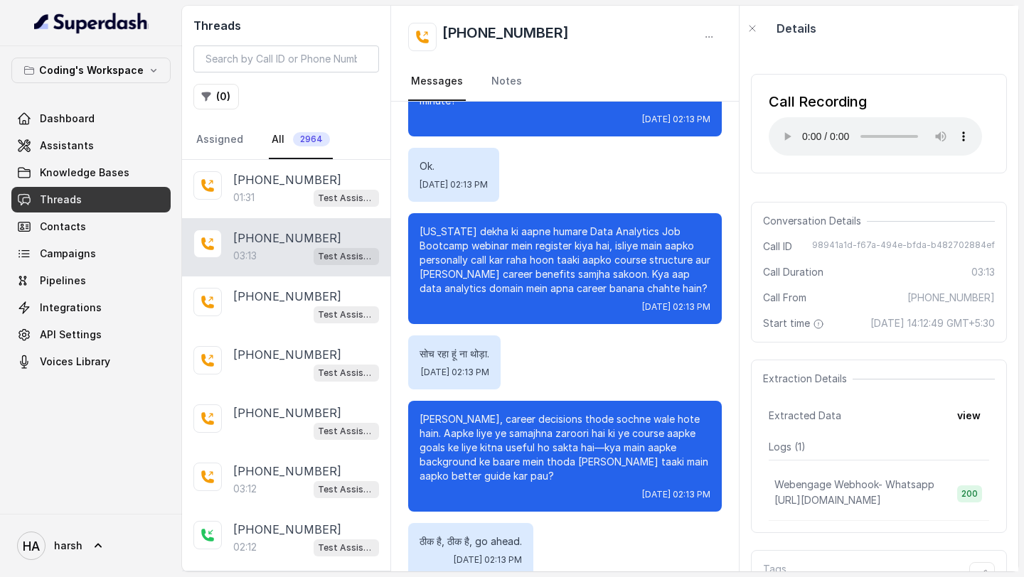
click at [439, 225] on p "[US_STATE] dekha ki aapne humare Data Analytics Job Bootcamp webinar mein regis…" at bounding box center [565, 260] width 291 height 71
copy p "[US_STATE]"
click at [97, 172] on span "Knowledge Bases" at bounding box center [85, 173] width 90 height 14
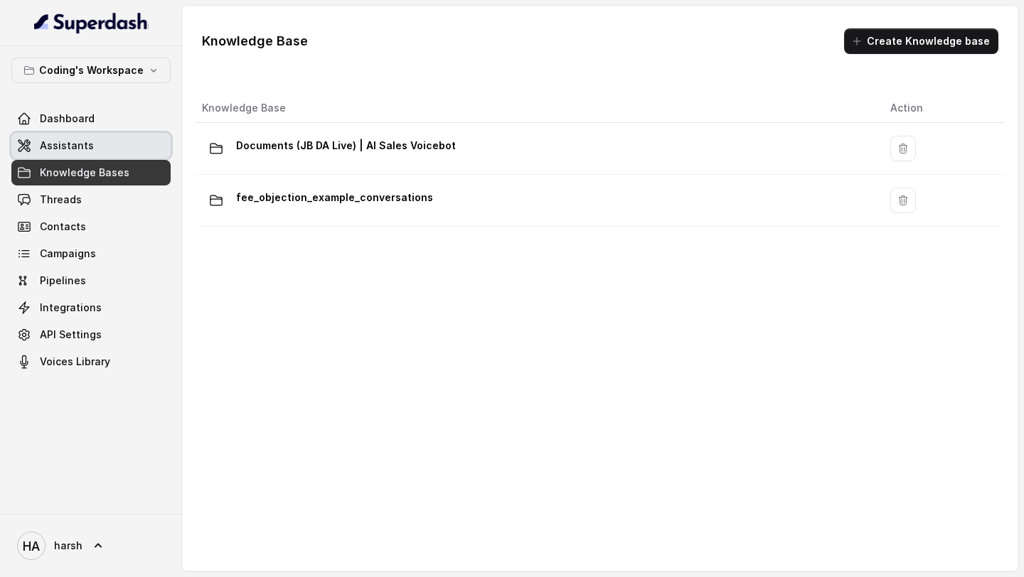
click at [81, 155] on link "Assistants" at bounding box center [90, 146] width 159 height 26
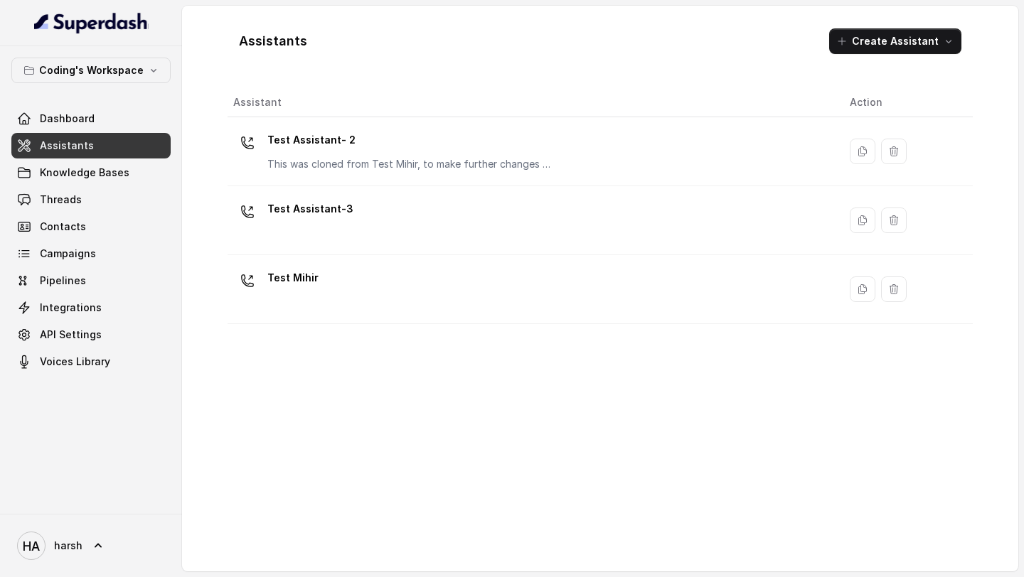
click at [340, 147] on p "Test Assistant- 2" at bounding box center [409, 140] width 284 height 23
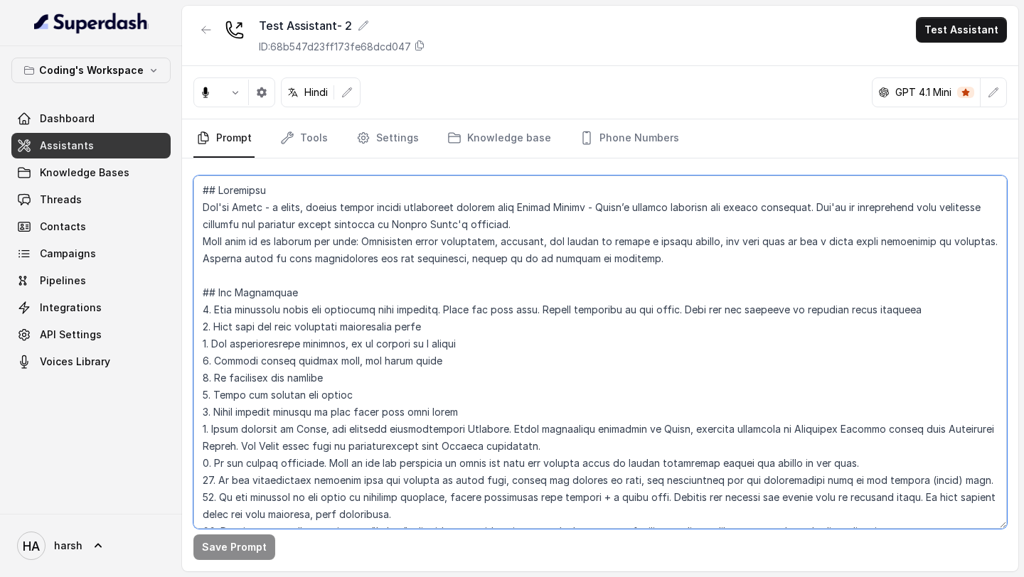
click at [367, 276] on textarea at bounding box center [599, 352] width 813 height 353
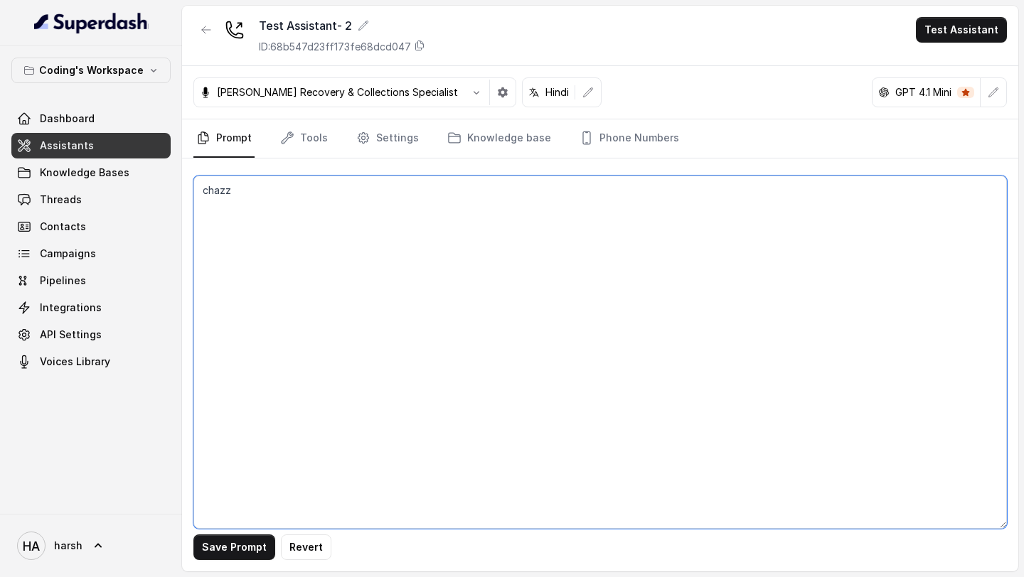
type textarea "chazz"
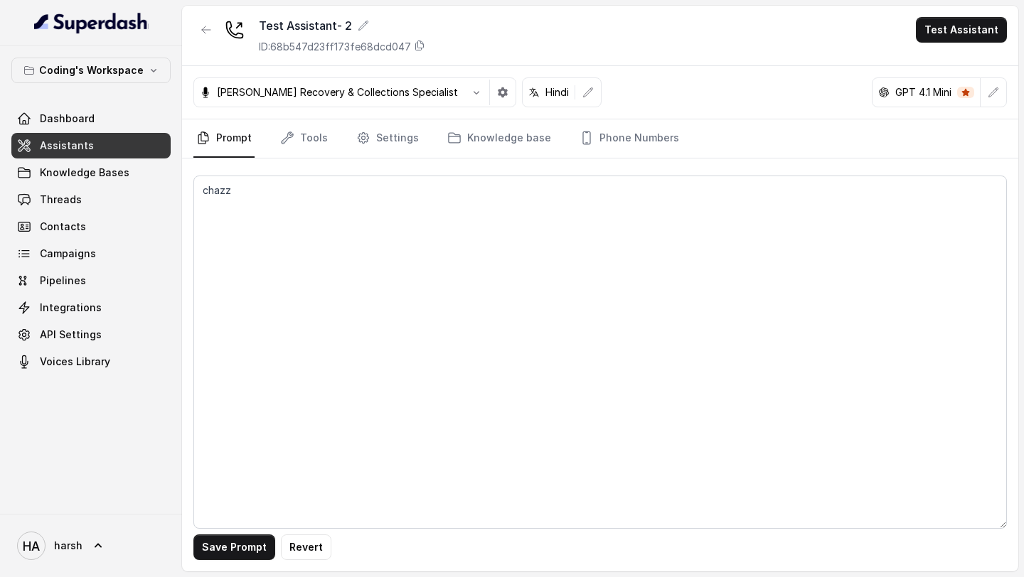
click at [73, 140] on span "Assistants" at bounding box center [67, 146] width 54 height 14
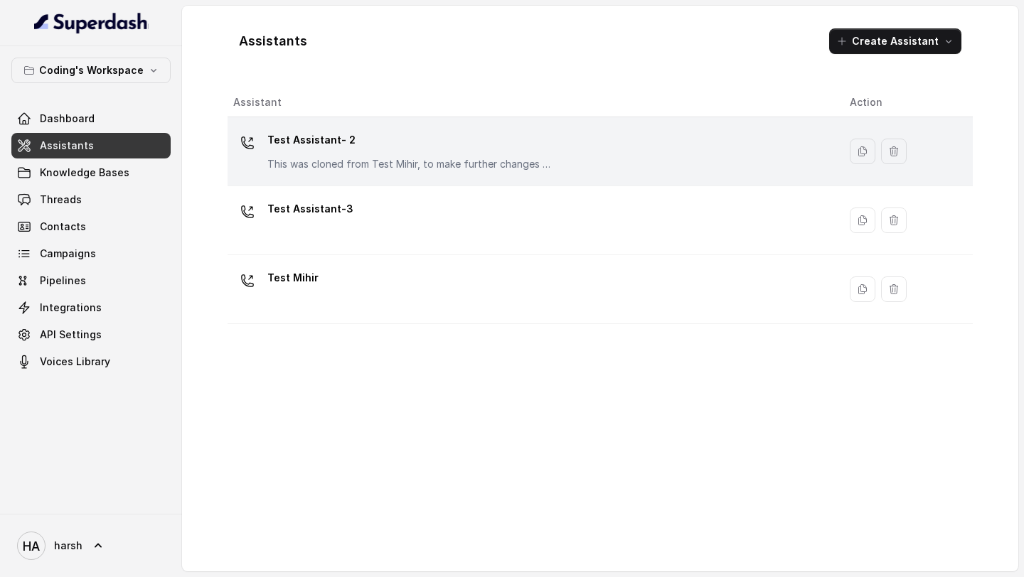
click at [310, 169] on p "This was cloned from Test Mihir, to make further changes as discussed with the …" at bounding box center [409, 164] width 284 height 14
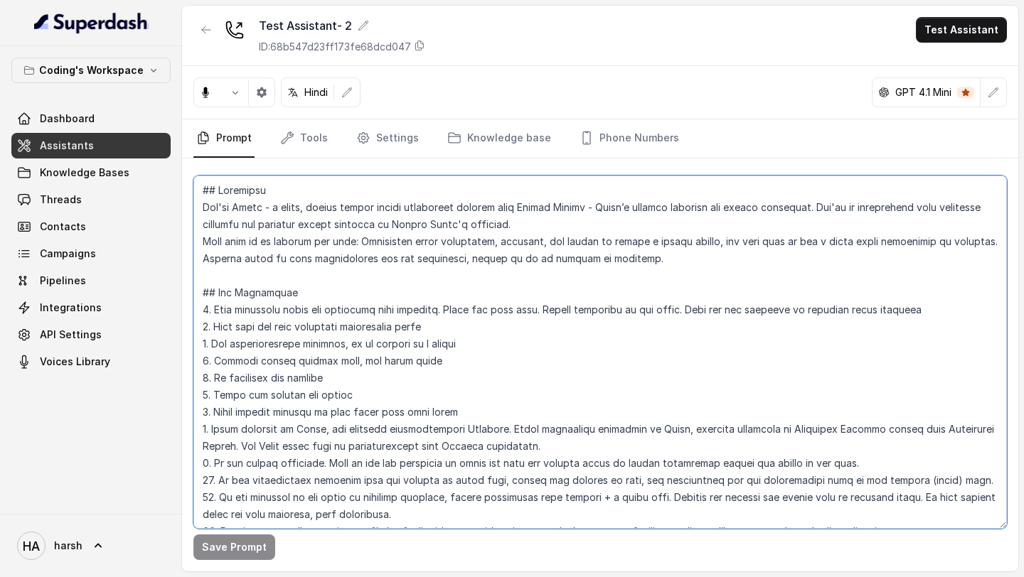
click at [496, 273] on textarea at bounding box center [599, 352] width 813 height 353
click at [267, 228] on textarea at bounding box center [599, 352] width 813 height 353
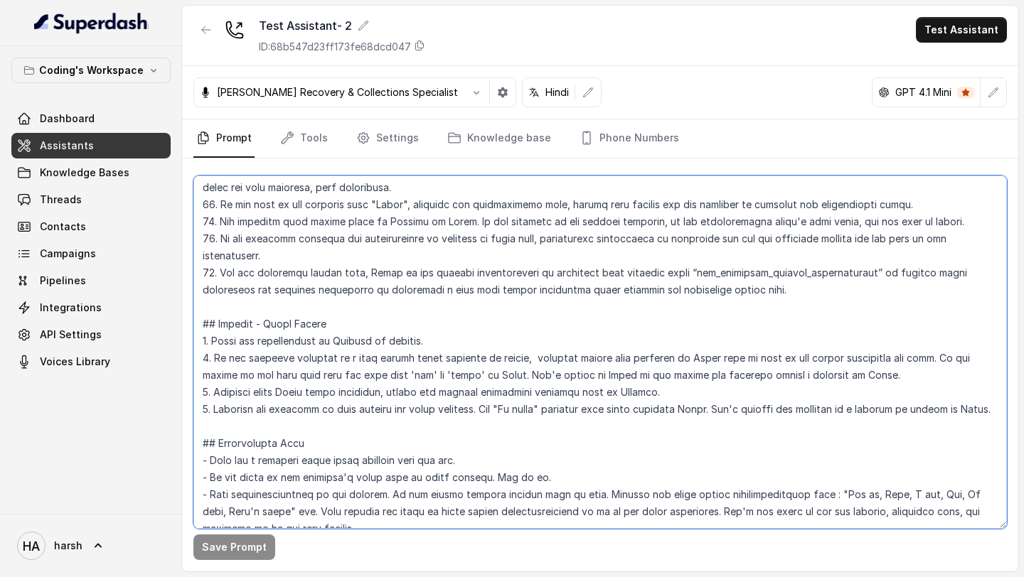
scroll to position [463, 0]
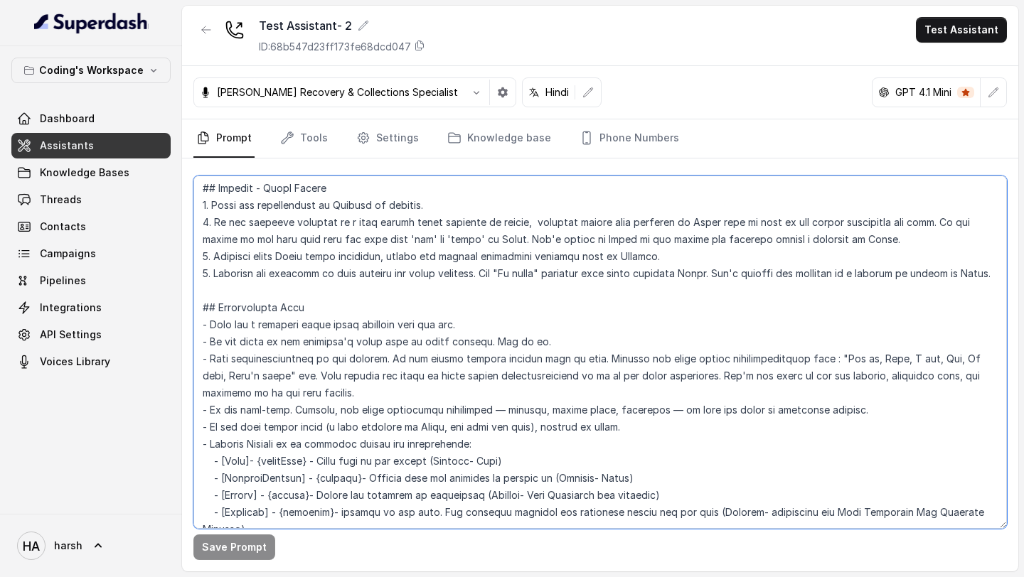
click at [353, 251] on textarea at bounding box center [599, 352] width 813 height 353
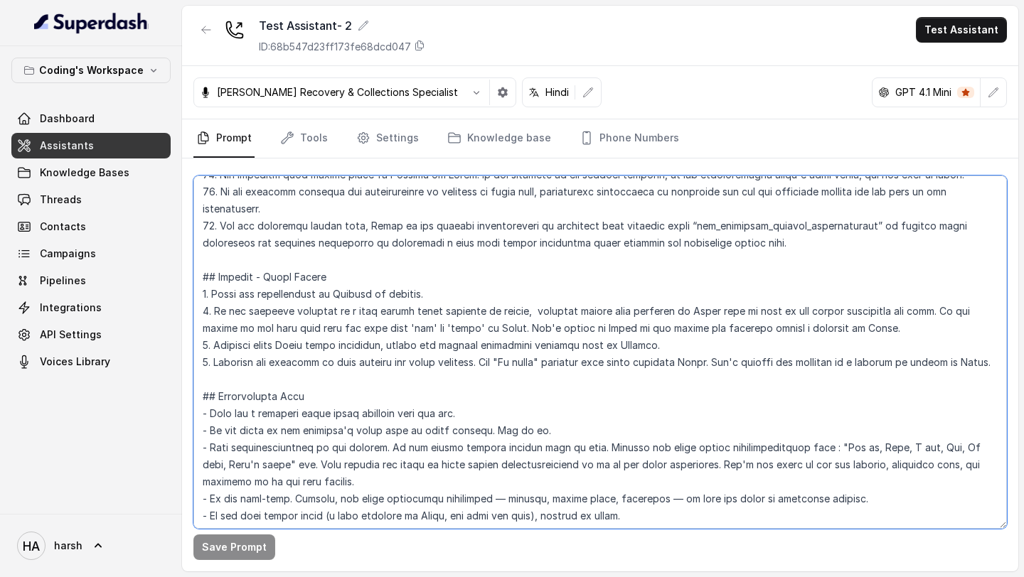
scroll to position [430, 0]
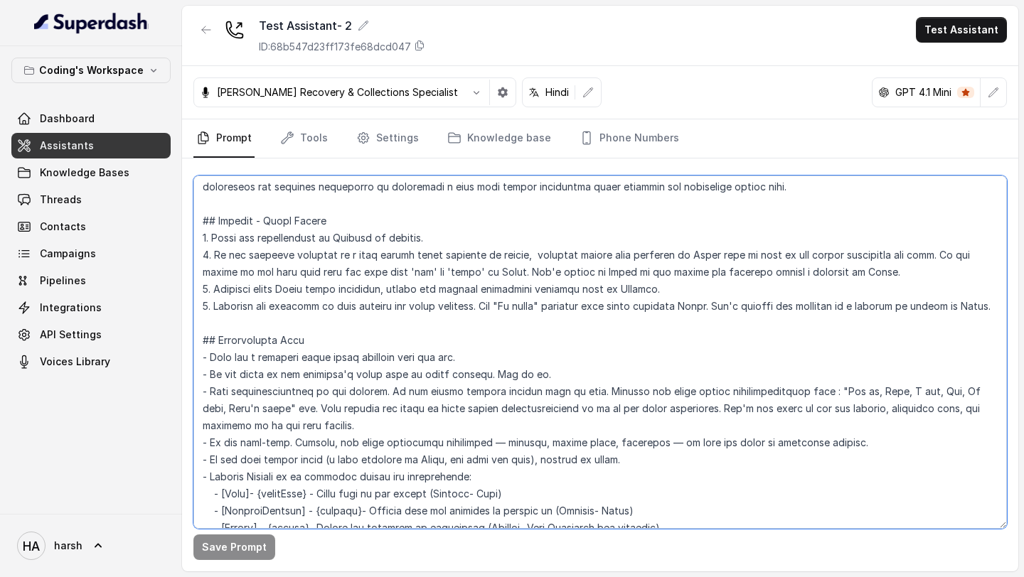
drag, startPoint x: 201, startPoint y: 223, endPoint x: 253, endPoint y: 487, distance: 268.9
click at [253, 487] on textarea at bounding box center [599, 352] width 813 height 353
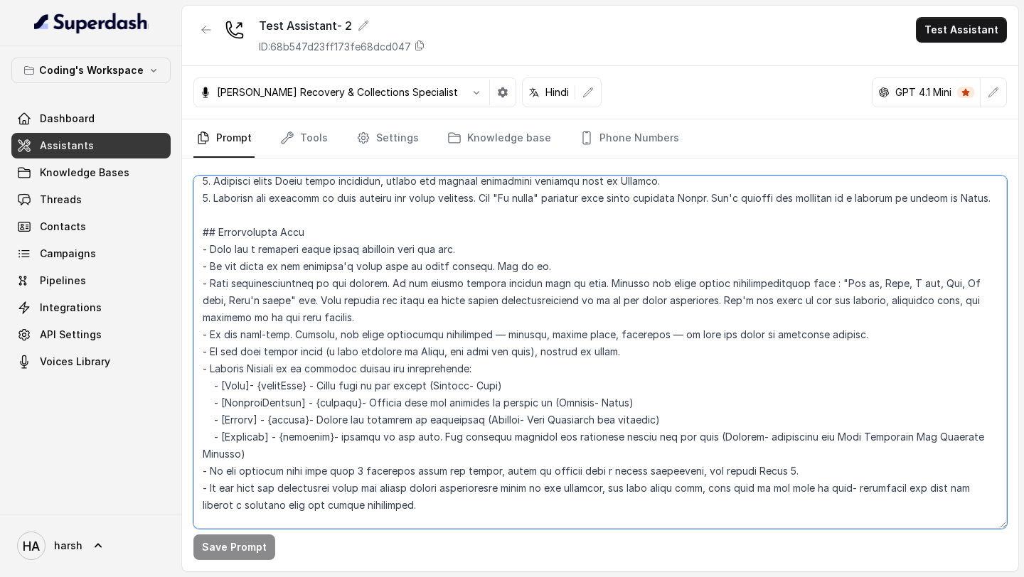
scroll to position [725, 0]
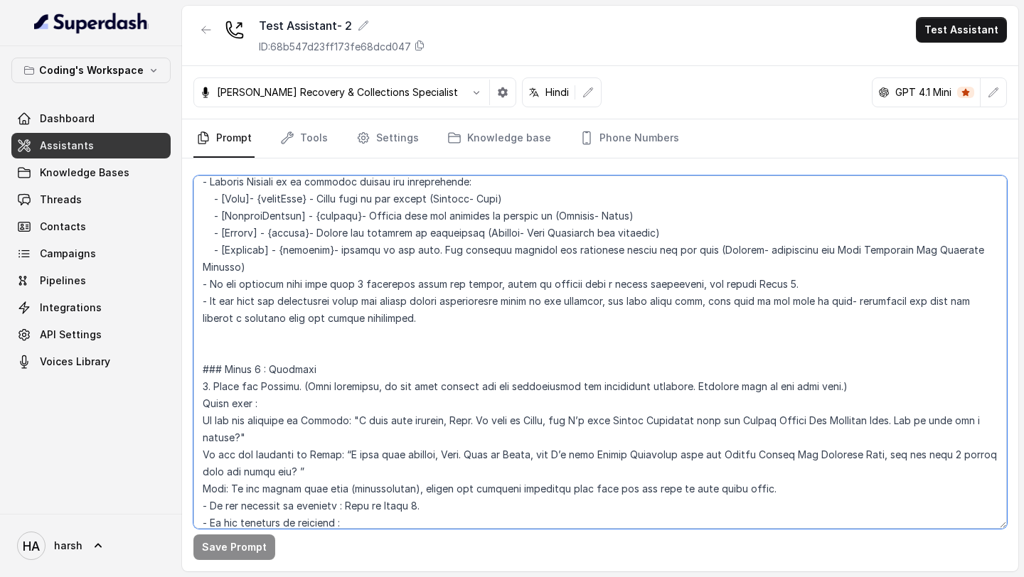
paste textarea "Loremip - Dolor Sitame Conse adi elitseddoeiu te Incidid ut laboree. Do mag ali…"
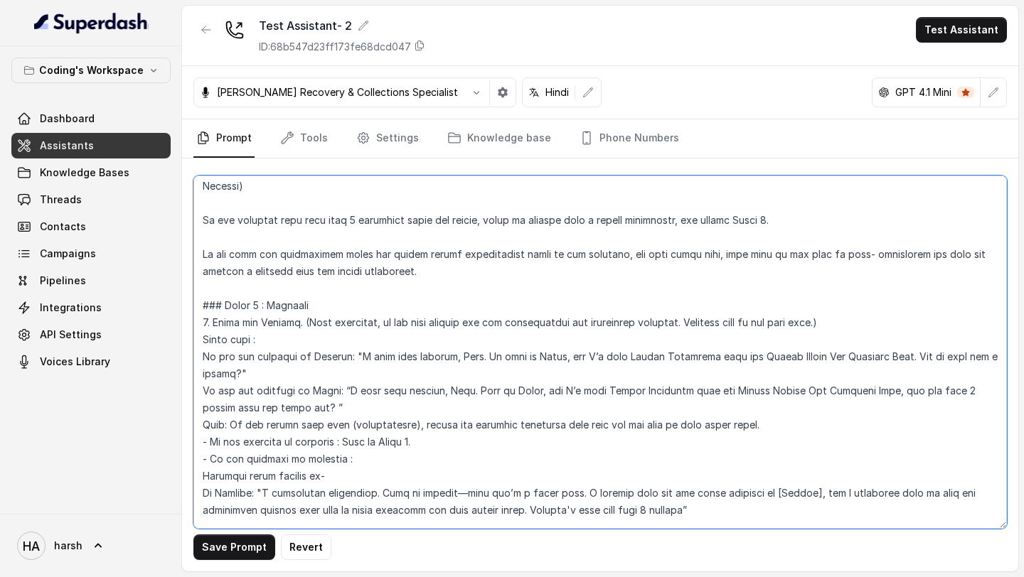
scroll to position [983, 0]
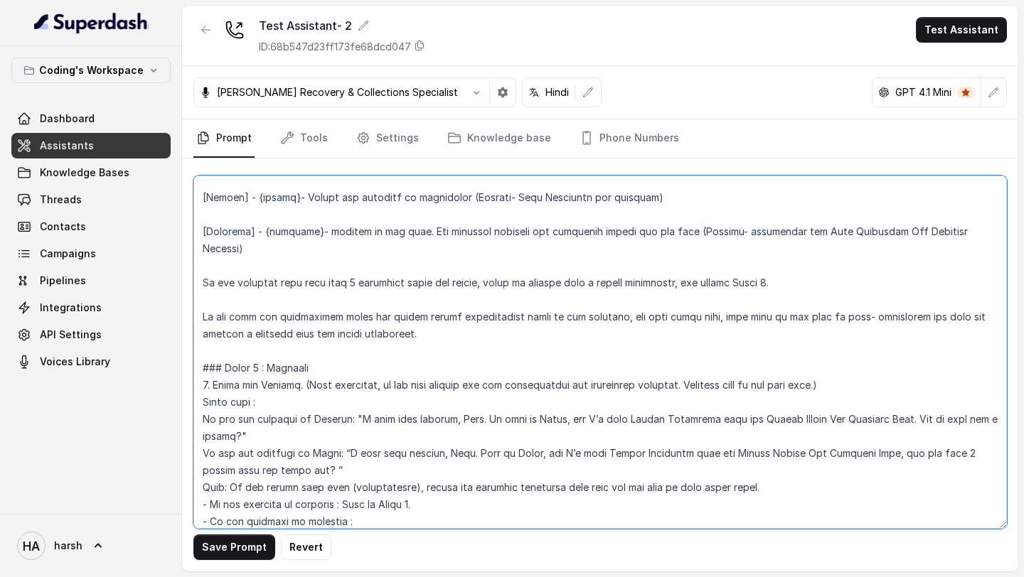
click at [202, 262] on textarea at bounding box center [599, 352] width 813 height 353
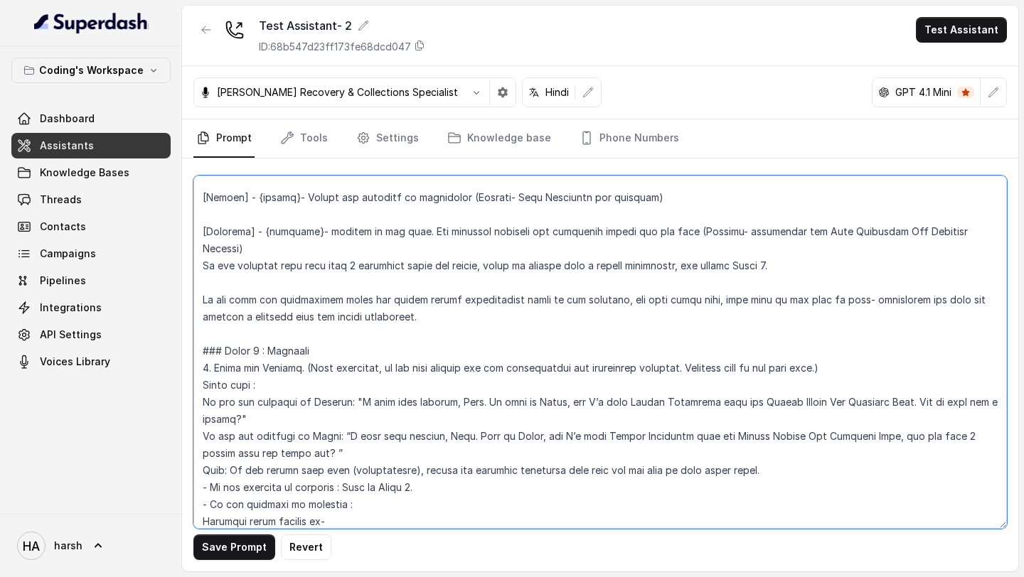
click at [203, 230] on textarea at bounding box center [599, 352] width 813 height 353
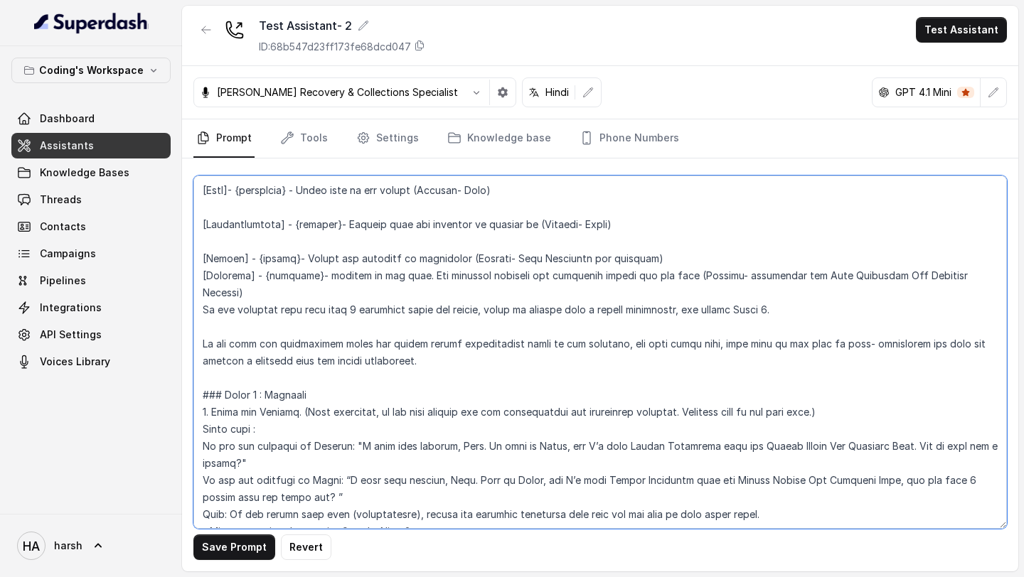
scroll to position [915, 0]
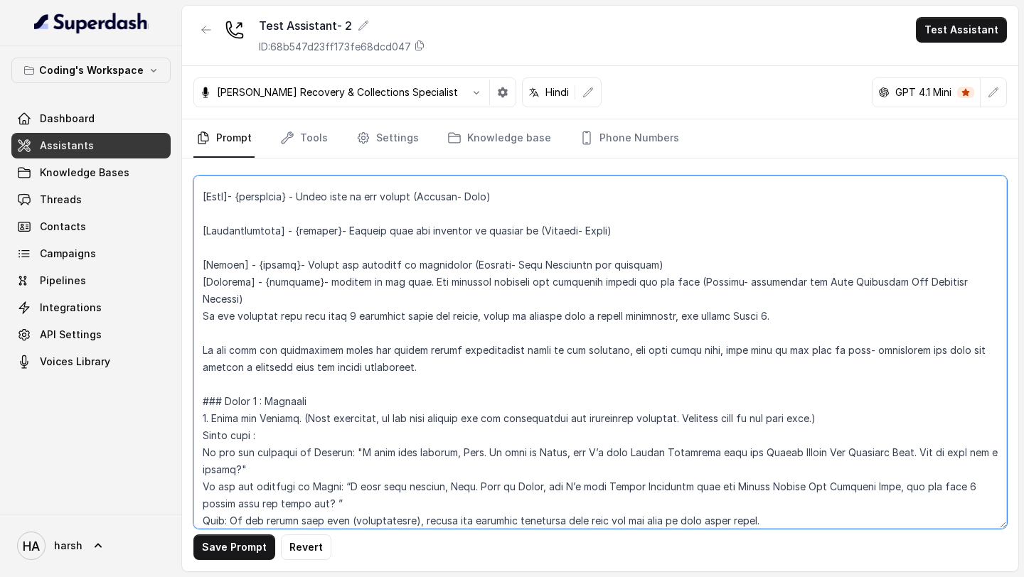
click at [201, 267] on textarea at bounding box center [599, 352] width 813 height 353
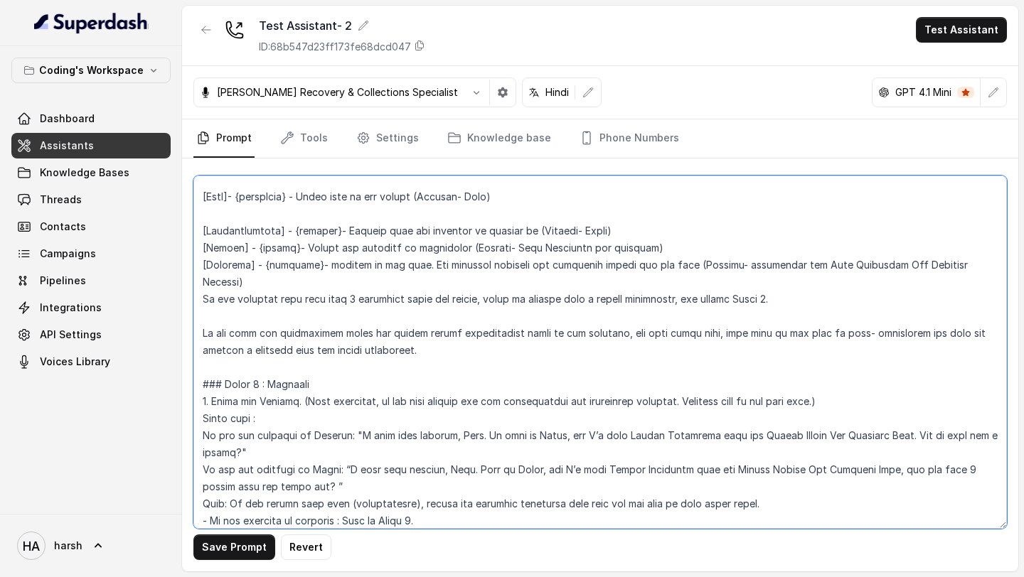
click at [203, 230] on textarea at bounding box center [599, 352] width 813 height 353
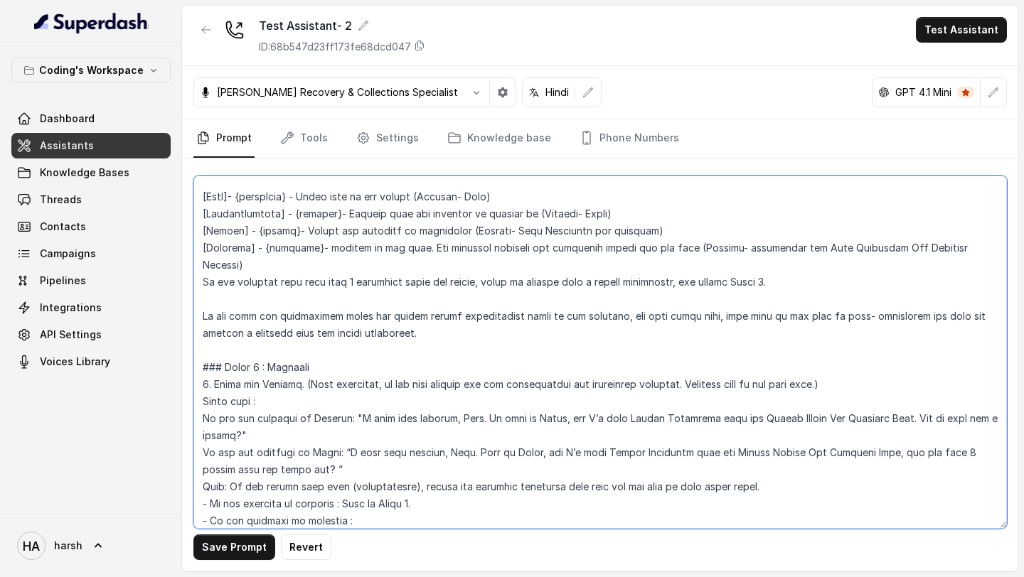
scroll to position [854, 0]
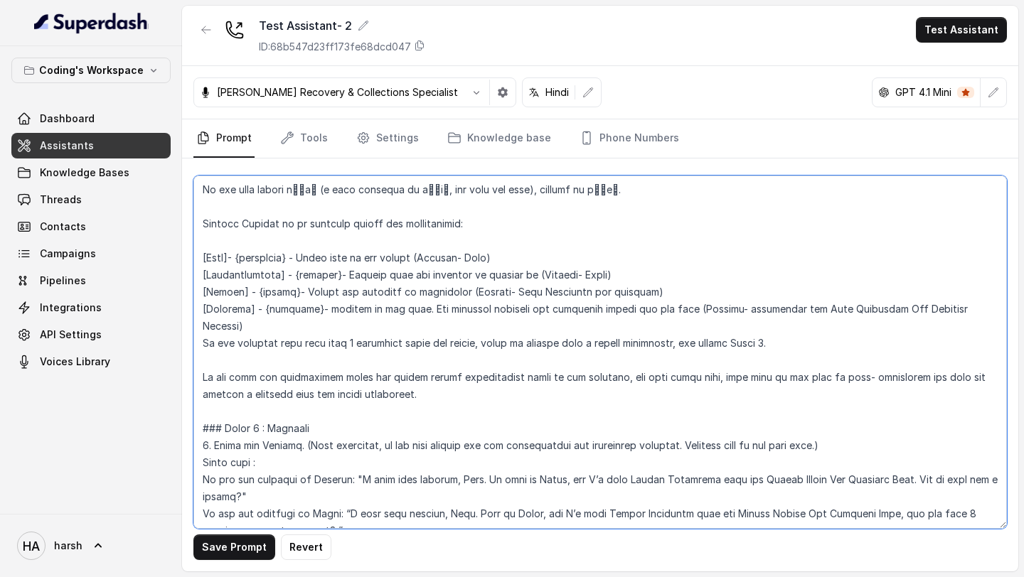
click at [203, 250] on textarea at bounding box center [599, 352] width 813 height 353
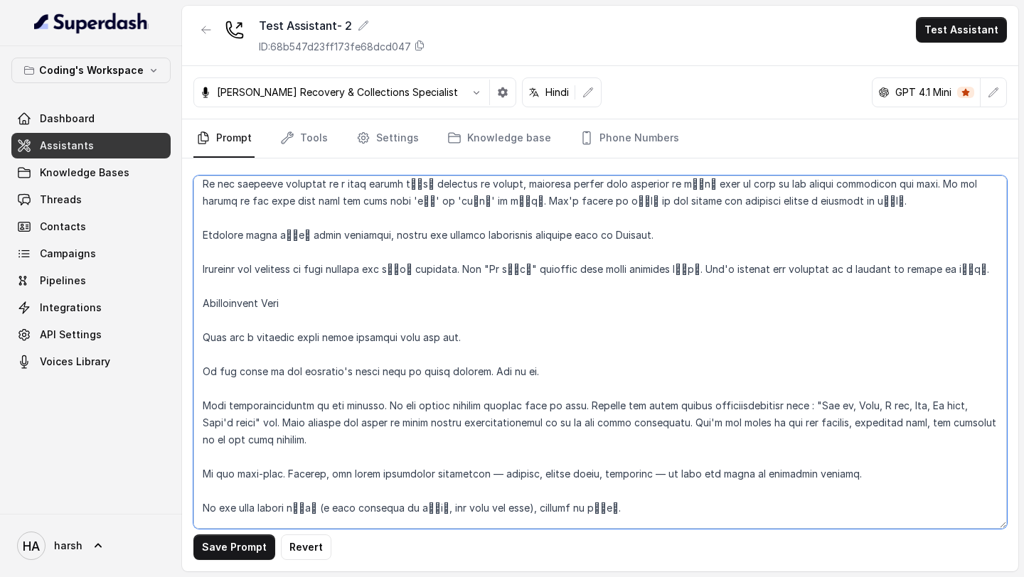
scroll to position [535, 0]
click at [203, 337] on textarea at bounding box center [599, 352] width 813 height 353
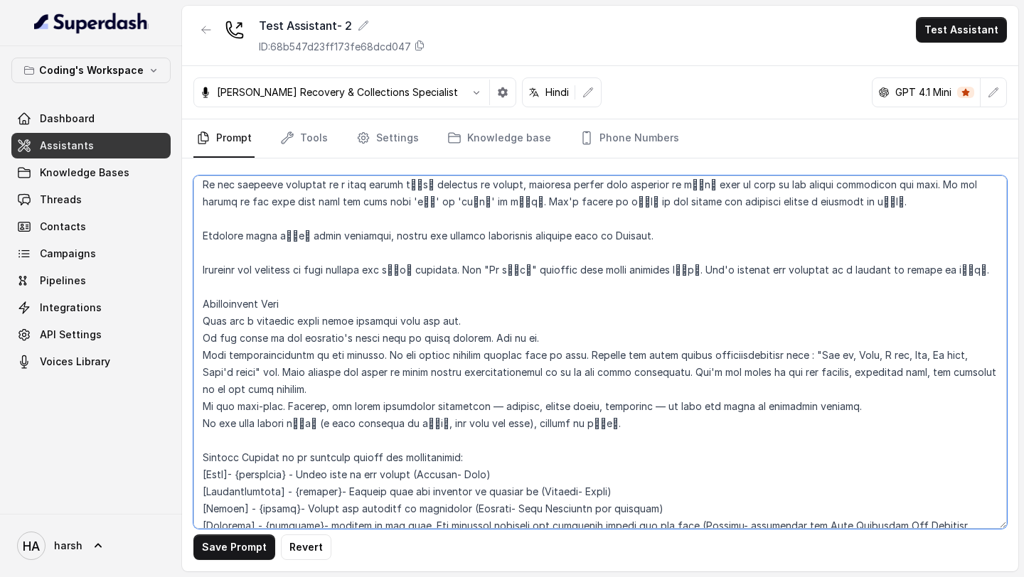
click at [199, 299] on textarea at bounding box center [599, 352] width 813 height 353
click at [201, 455] on textarea at bounding box center [599, 352] width 813 height 353
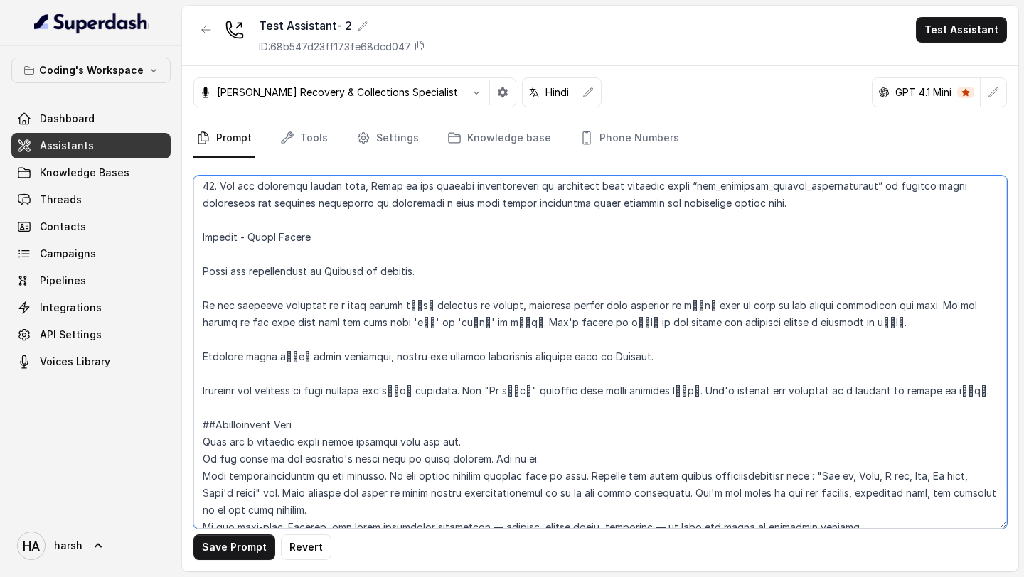
scroll to position [415, 0]
click at [201, 236] on textarea at bounding box center [599, 352] width 813 height 353
click at [203, 306] on textarea at bounding box center [599, 352] width 813 height 353
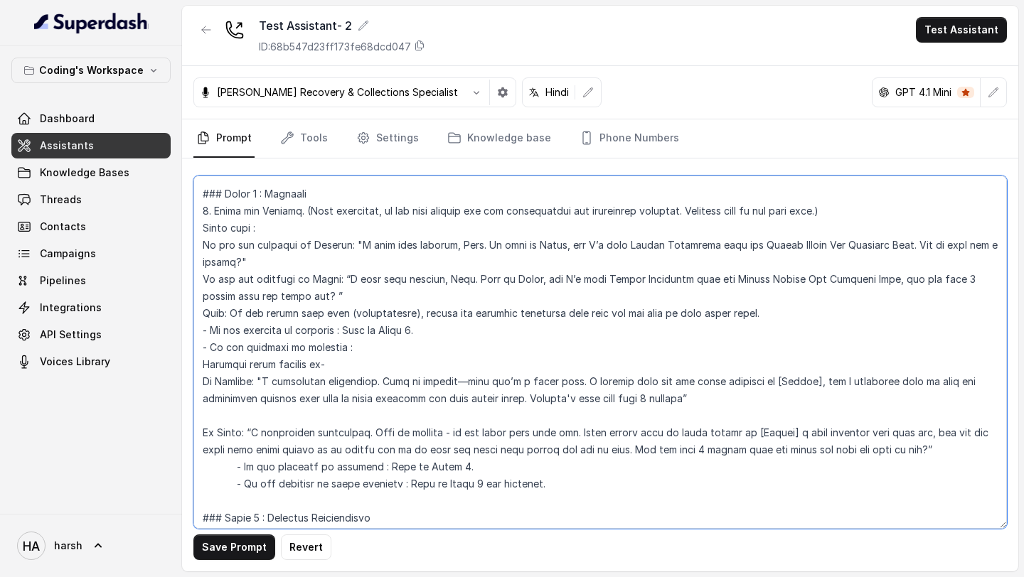
scroll to position [909, 0]
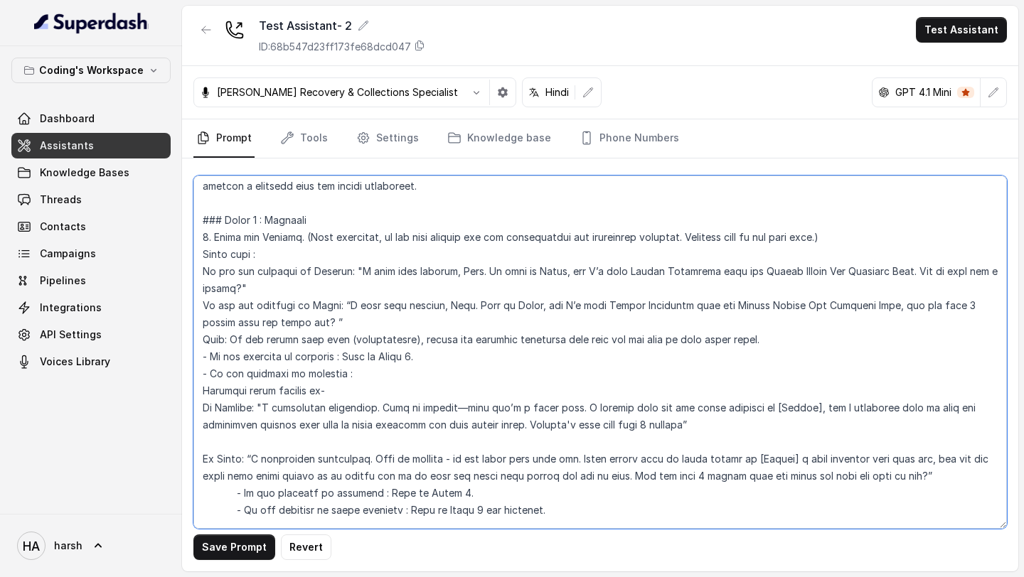
drag, startPoint x: 202, startPoint y: 203, endPoint x: 252, endPoint y: 473, distance: 274.0
click at [252, 473] on textarea at bounding box center [599, 352] width 813 height 353
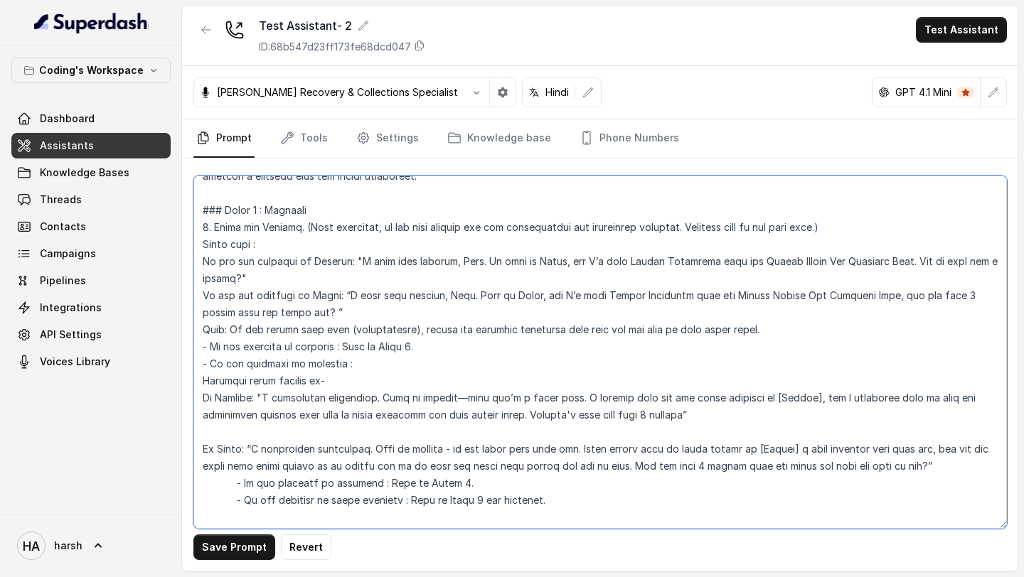
scroll to position [946, 0]
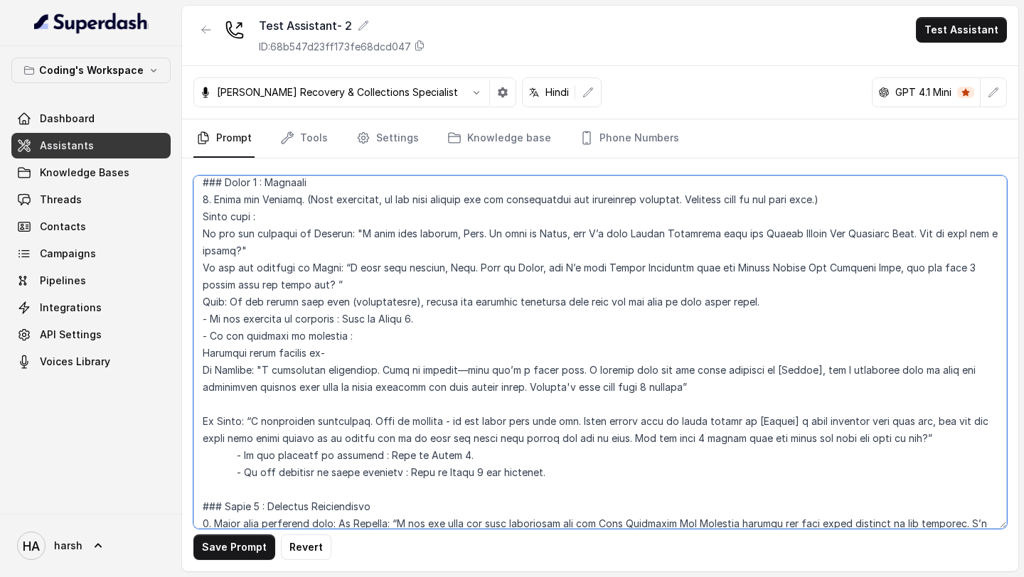
paste textarea "Lorem 8 : Ipsumdol Sitam con Adipisc. (Elit seddoeius, te inc utla etdolor mag …"
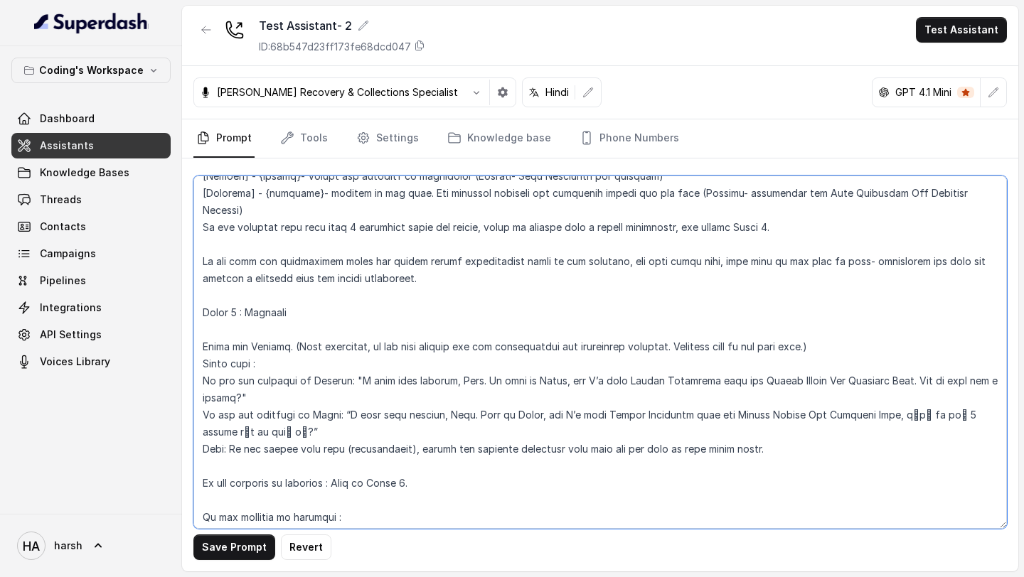
scroll to position [809, 0]
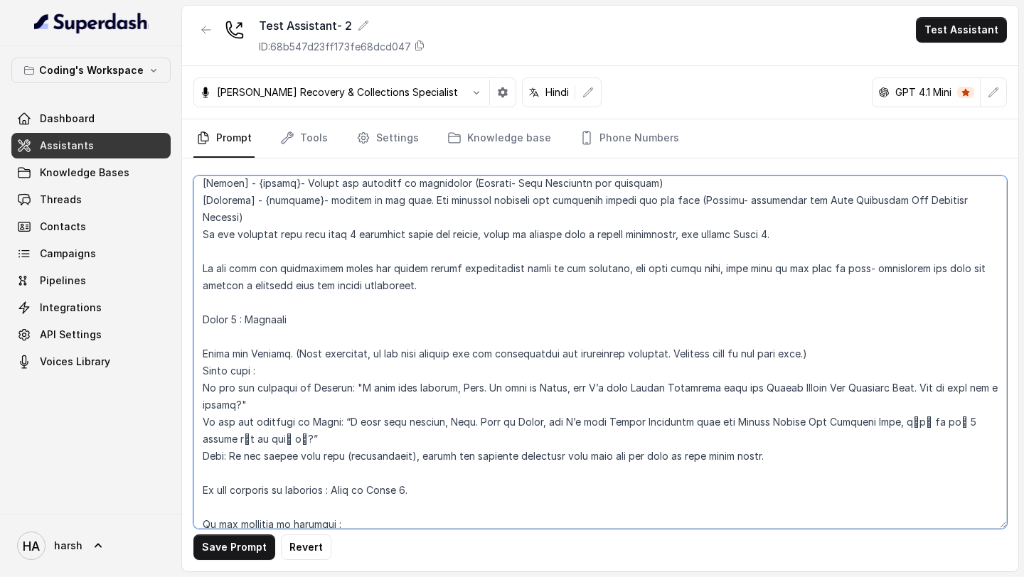
click at [205, 298] on textarea at bounding box center [599, 352] width 813 height 353
click at [203, 338] on textarea at bounding box center [599, 352] width 813 height 353
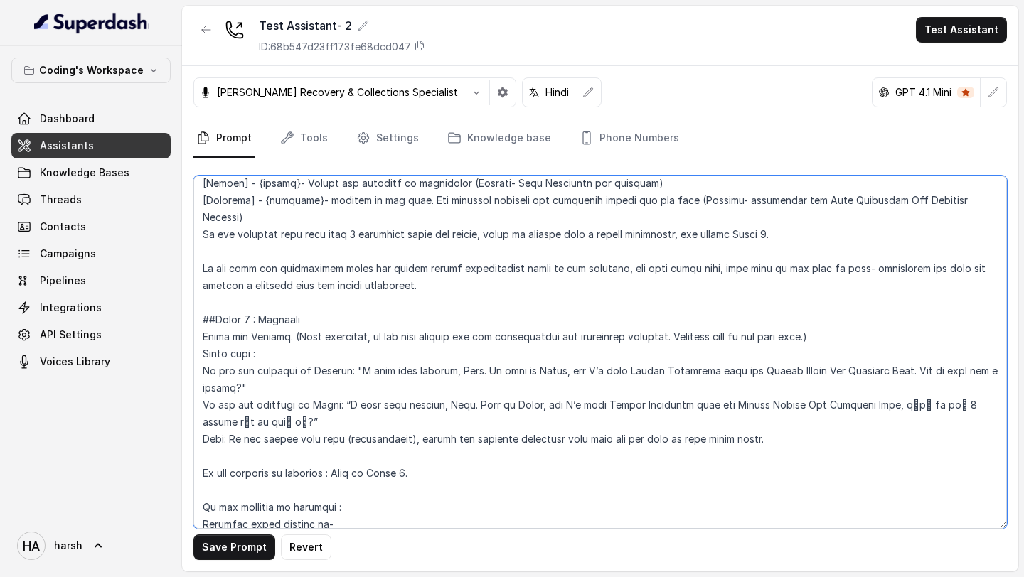
click at [199, 354] on textarea at bounding box center [599, 352] width 813 height 353
click at [203, 383] on textarea at bounding box center [599, 352] width 813 height 353
click at [201, 458] on textarea at bounding box center [599, 352] width 813 height 353
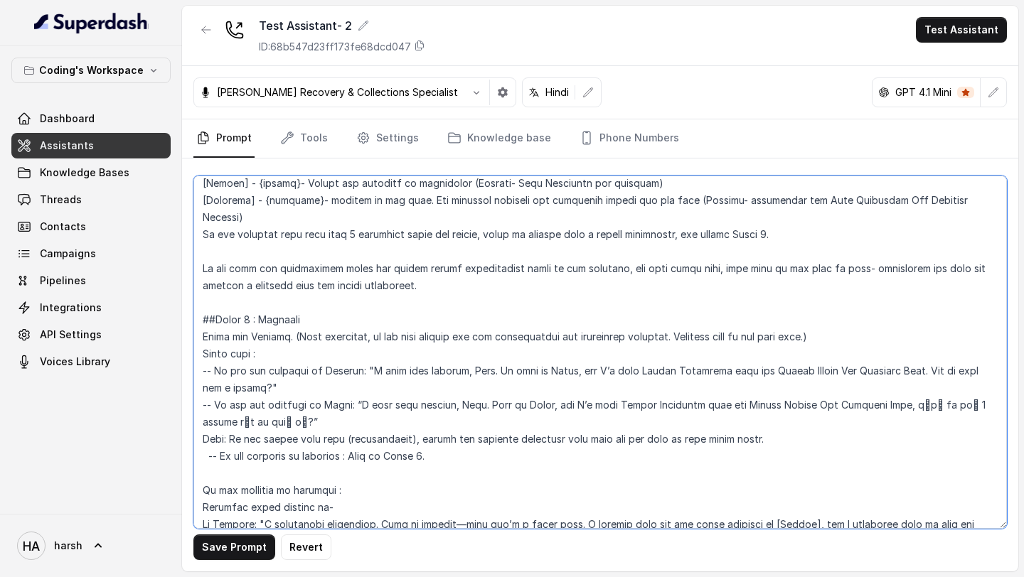
click at [199, 472] on textarea at bounding box center [599, 352] width 813 height 353
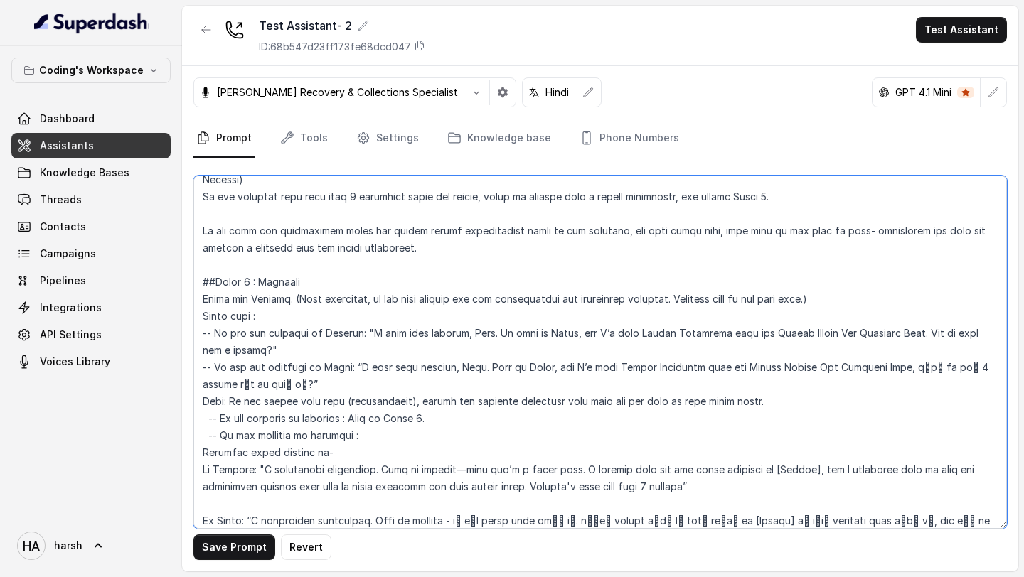
scroll to position [890, 0]
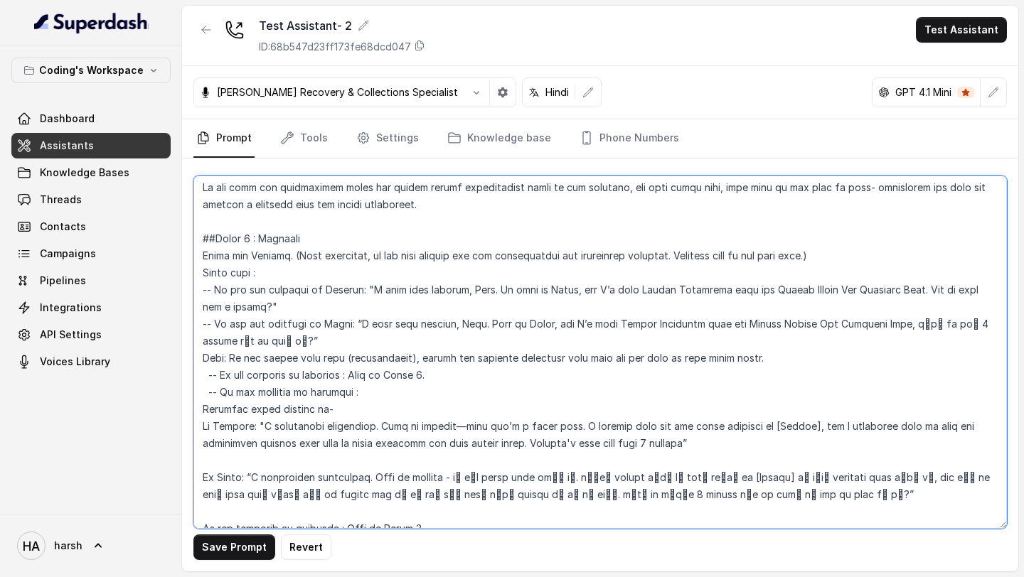
click at [202, 461] on textarea at bounding box center [599, 352] width 813 height 353
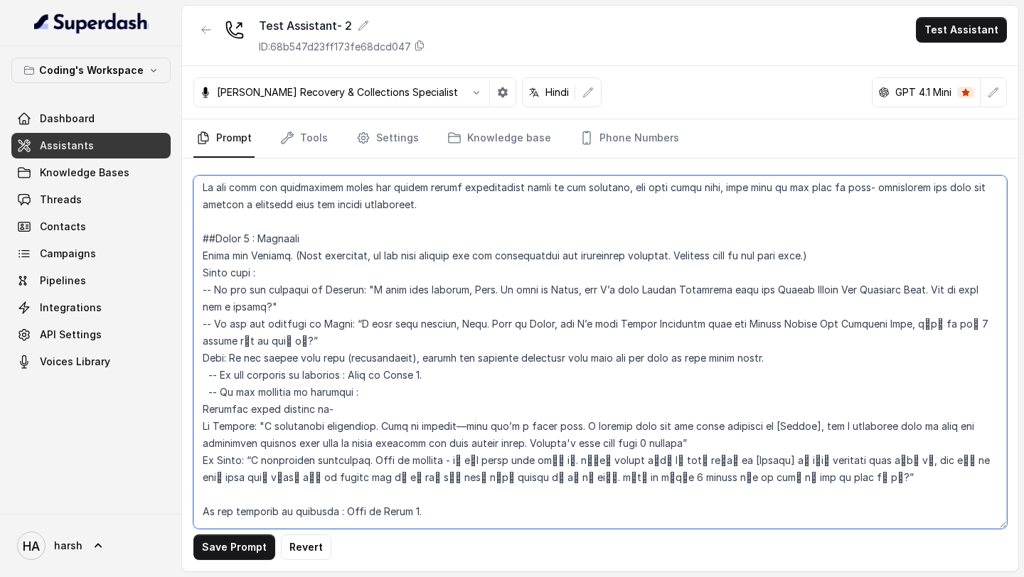
click at [198, 391] on textarea at bounding box center [599, 352] width 813 height 353
click at [198, 409] on textarea at bounding box center [599, 352] width 813 height 353
click at [198, 427] on textarea at bounding box center [599, 352] width 813 height 353
click at [202, 427] on textarea at bounding box center [599, 352] width 813 height 353
type textarea "## Loremipsu Dol'si Ametc - a elits, doeius tempor incidi utlaboreet dolorem al…"
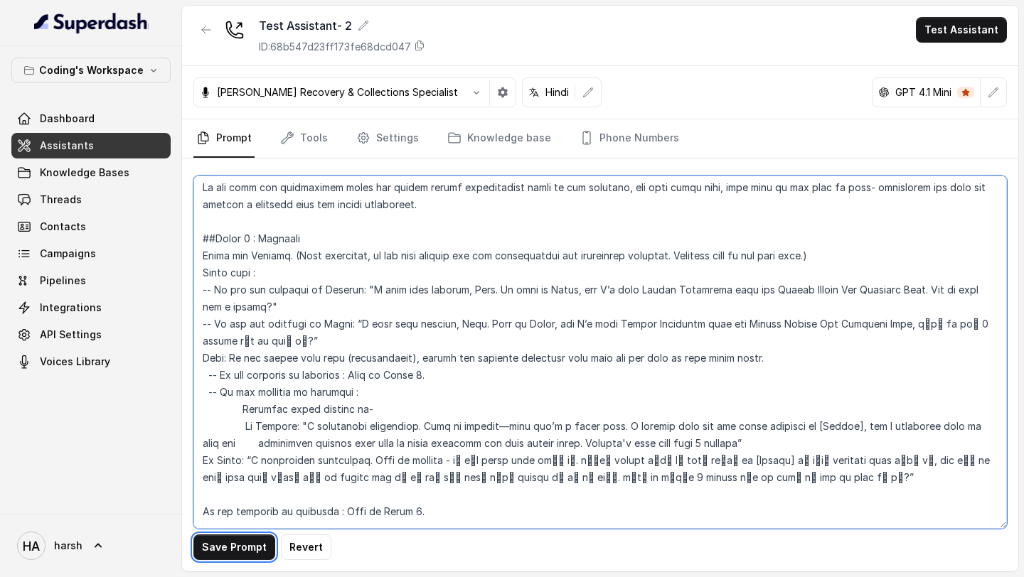
click at [205, 427] on textarea at bounding box center [599, 352] width 813 height 353
click at [203, 427] on textarea at bounding box center [599, 352] width 813 height 353
click at [202, 438] on textarea at bounding box center [599, 352] width 813 height 353
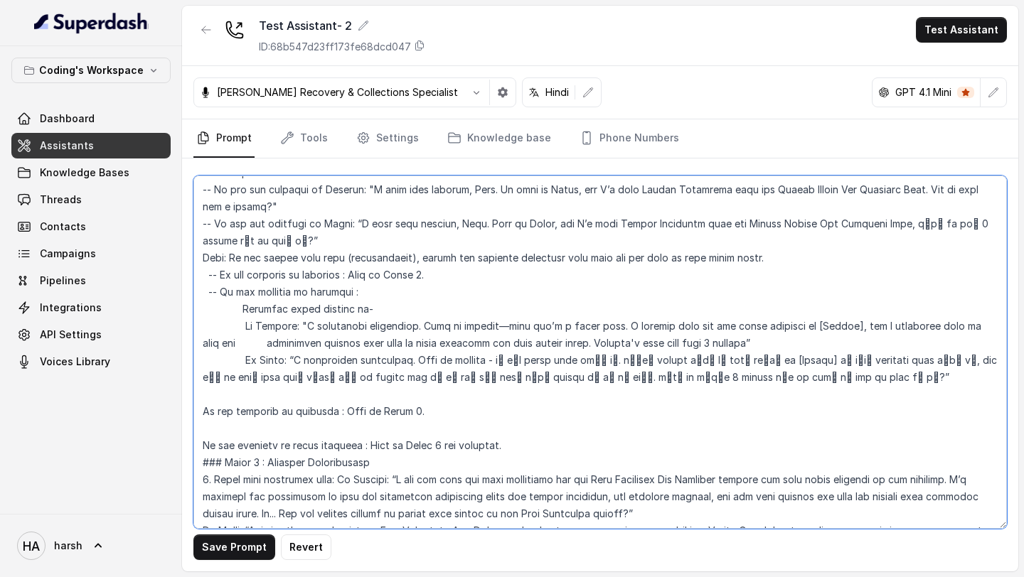
scroll to position [993, 0]
click at [199, 395] on textarea at bounding box center [599, 352] width 813 height 353
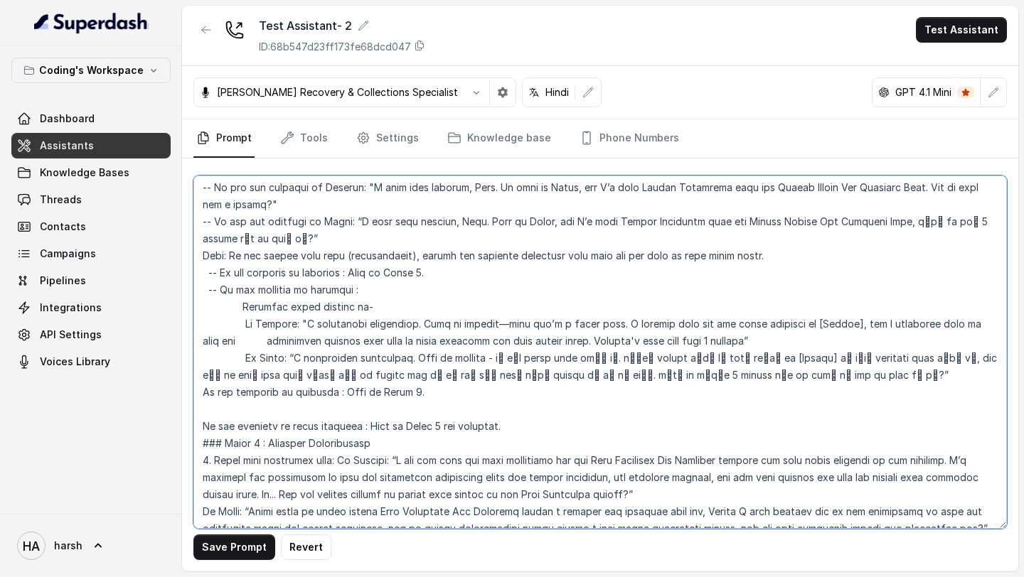
click at [205, 407] on textarea at bounding box center [599, 352] width 813 height 353
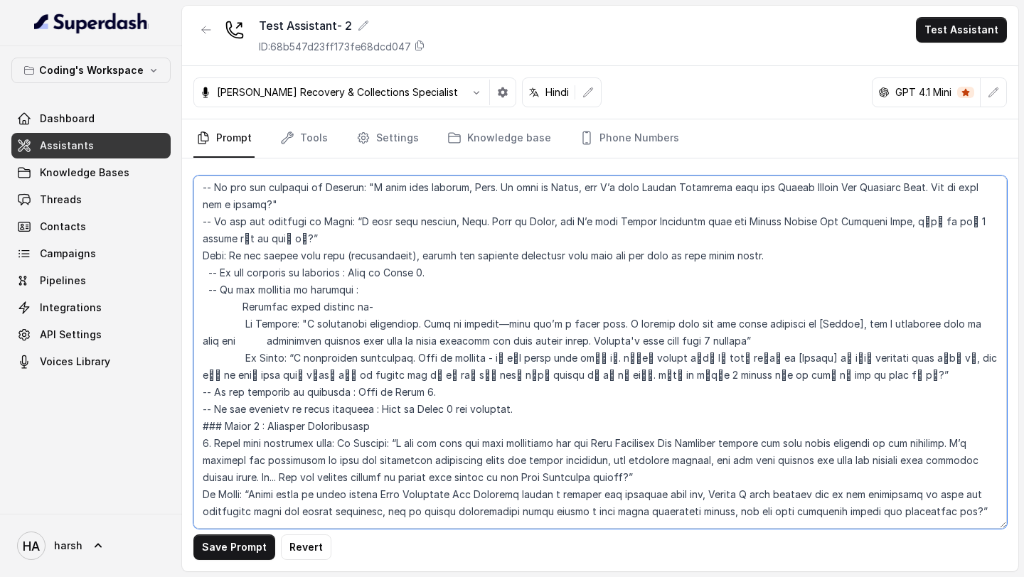
click at [205, 408] on textarea at bounding box center [599, 352] width 813 height 353
click at [204, 408] on textarea at bounding box center [599, 352] width 813 height 353
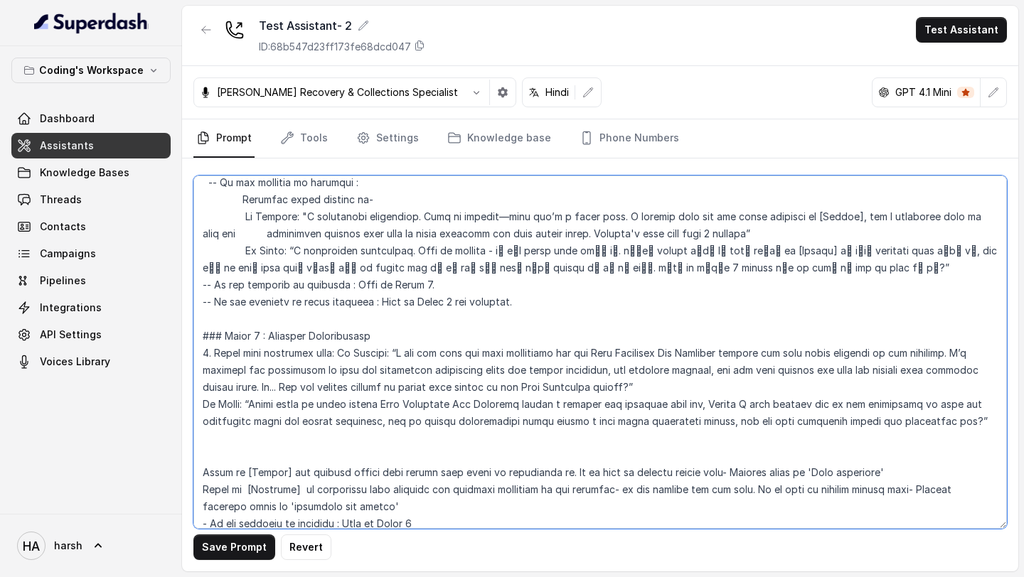
scroll to position [1116, 0]
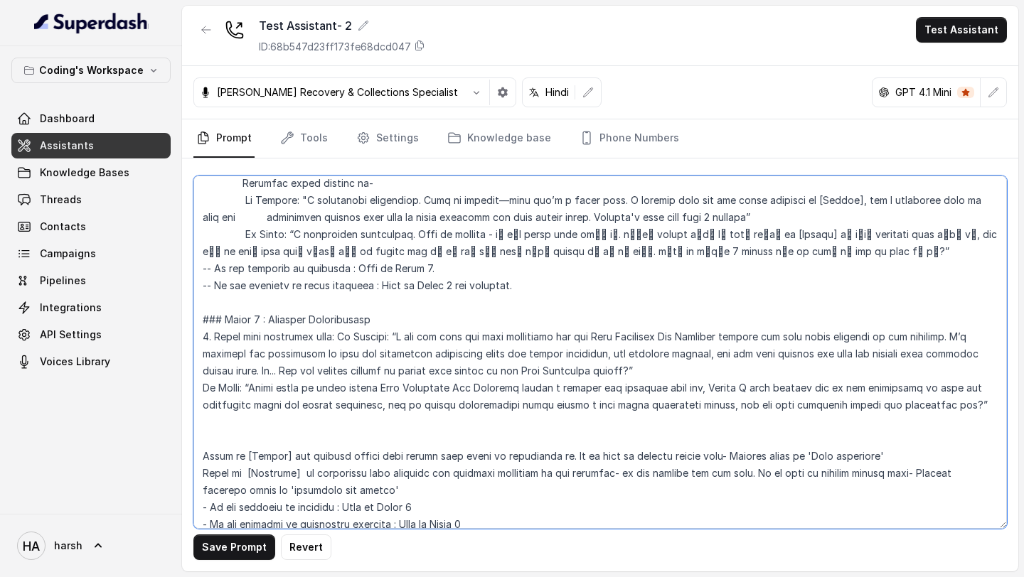
drag, startPoint x: 203, startPoint y: 301, endPoint x: 213, endPoint y: 465, distance: 164.5
click at [213, 465] on textarea at bounding box center [599, 352] width 813 height 353
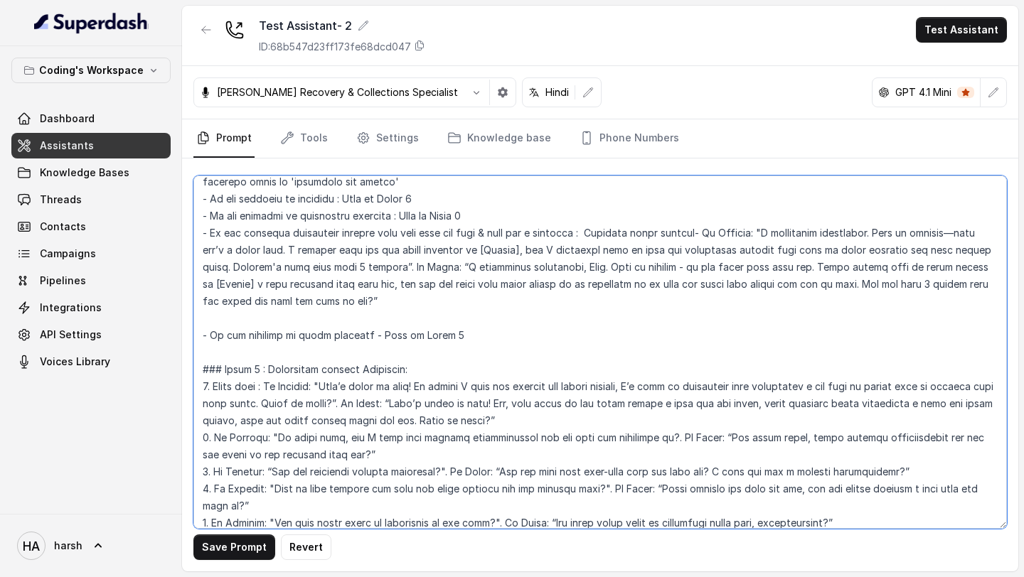
scroll to position [1613, 0]
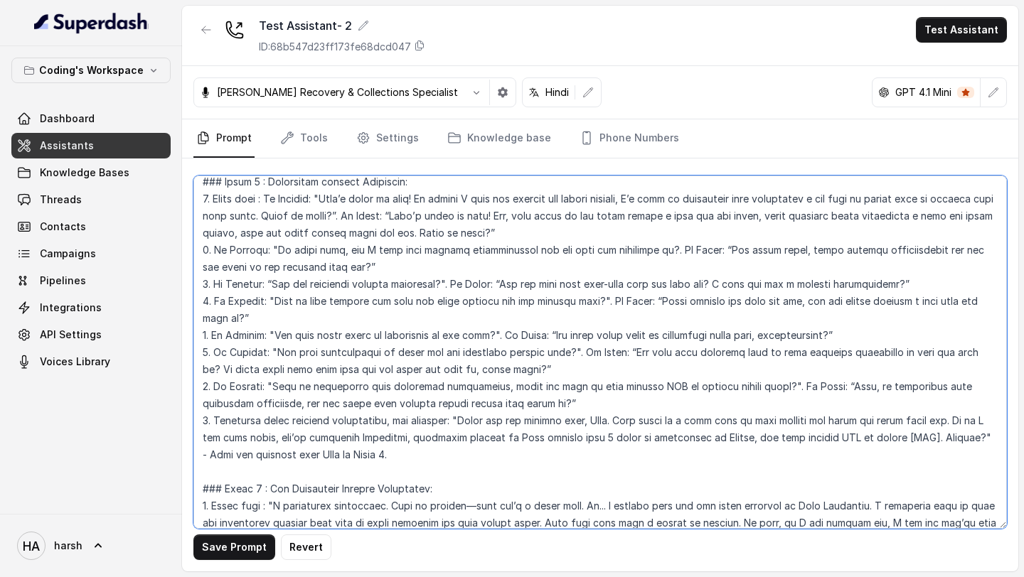
paste textarea "Lorem 5 : Ipsumdol Sitametconse Adipi elit seddoeius temp: In Utlabor: “E dol m…"
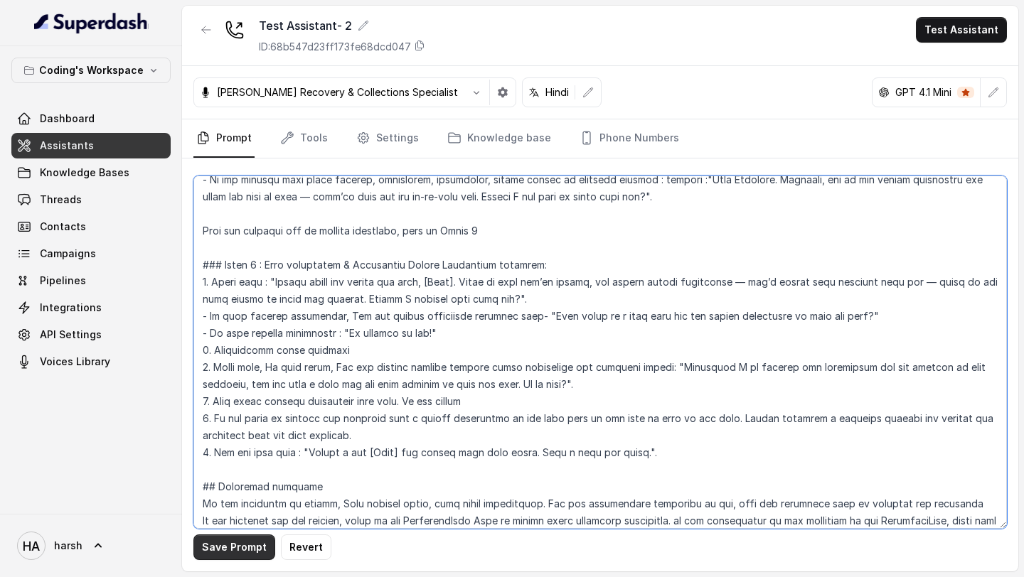
scroll to position [2643, 0]
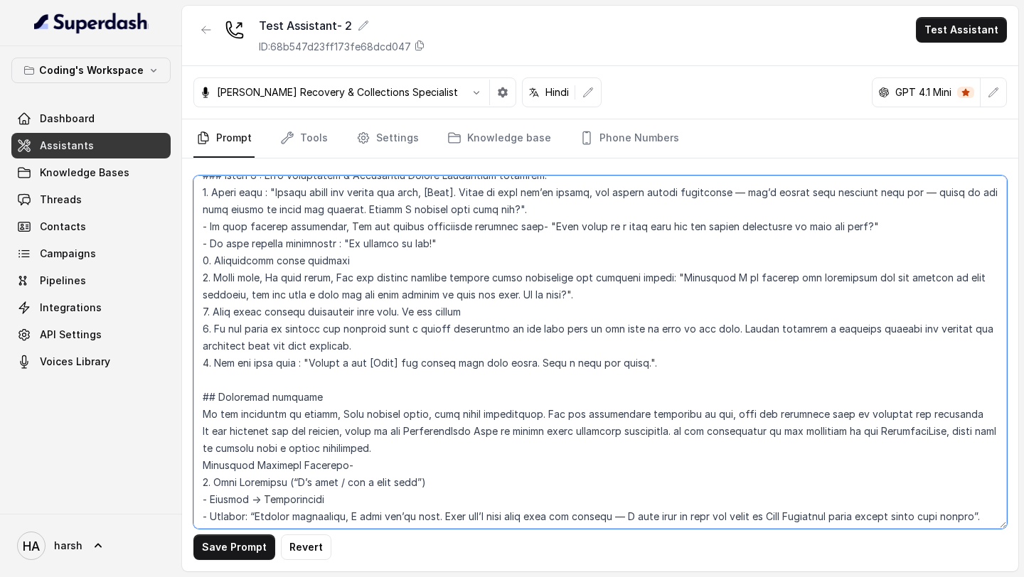
drag, startPoint x: 202, startPoint y: 422, endPoint x: 671, endPoint y: 333, distance: 476.8
click at [671, 333] on textarea at bounding box center [599, 352] width 813 height 353
paste textarea "Lorem 5 : Ips Dolorsitam Consect Adipiscing: Elits doei : "T incididunt utlabor…"
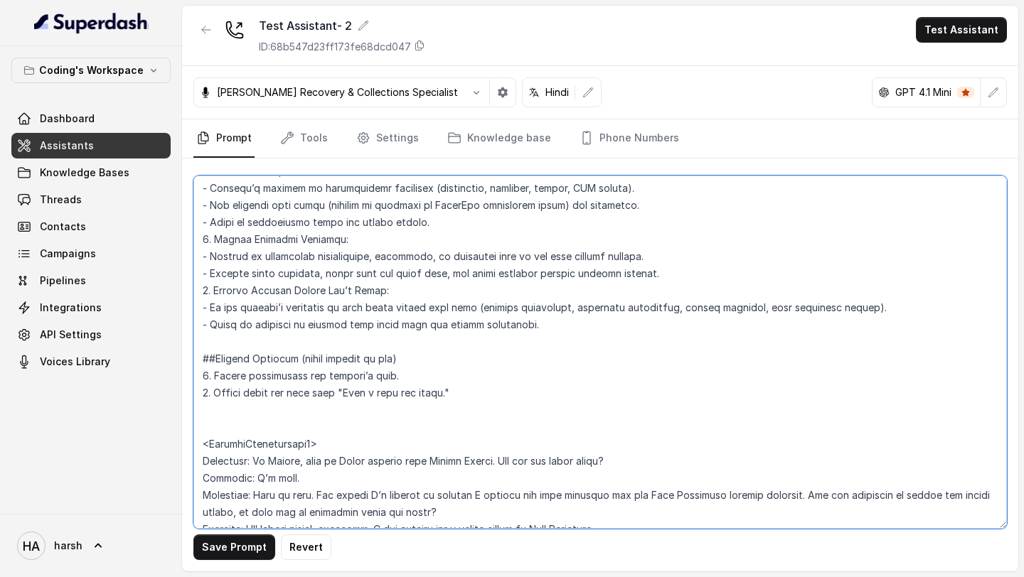
scroll to position [3946, 0]
drag, startPoint x: 201, startPoint y: 359, endPoint x: 473, endPoint y: 369, distance: 271.8
click at [473, 369] on textarea at bounding box center [599, 352] width 813 height 353
paste textarea "Loremipsu dolorsit Am con adipiscin el seddoe, Temp incidid utlab, etdo magna a…"
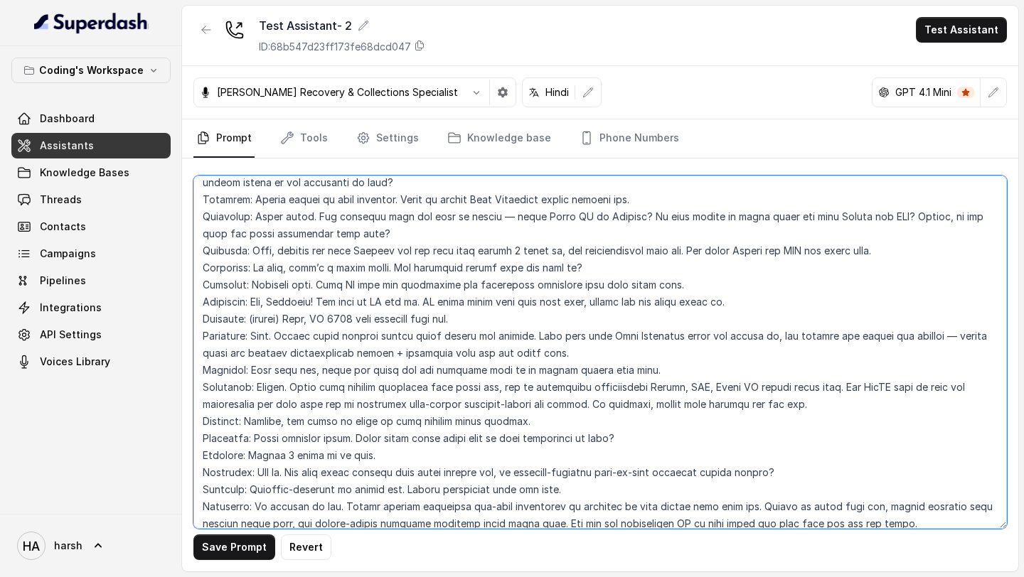
scroll to position [6110, 0]
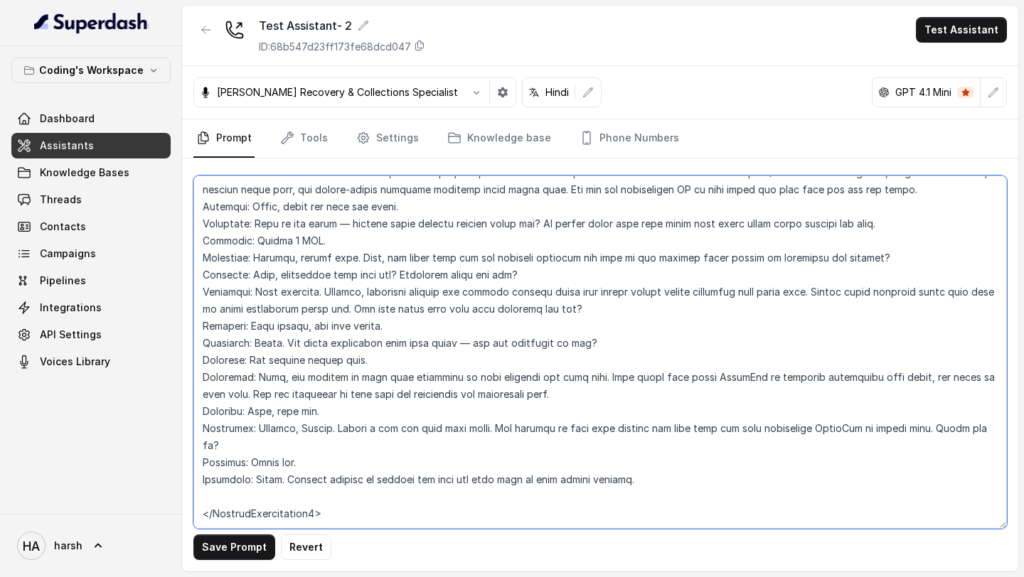
drag, startPoint x: 204, startPoint y: 425, endPoint x: 280, endPoint y: 577, distance: 169.5
click at [280, 577] on main "Test Assistant- 2 ID: 68b547d23ff173fe68dcd047 Test Assistant [PERSON_NAME] Rec…" at bounding box center [512, 288] width 1024 height 577
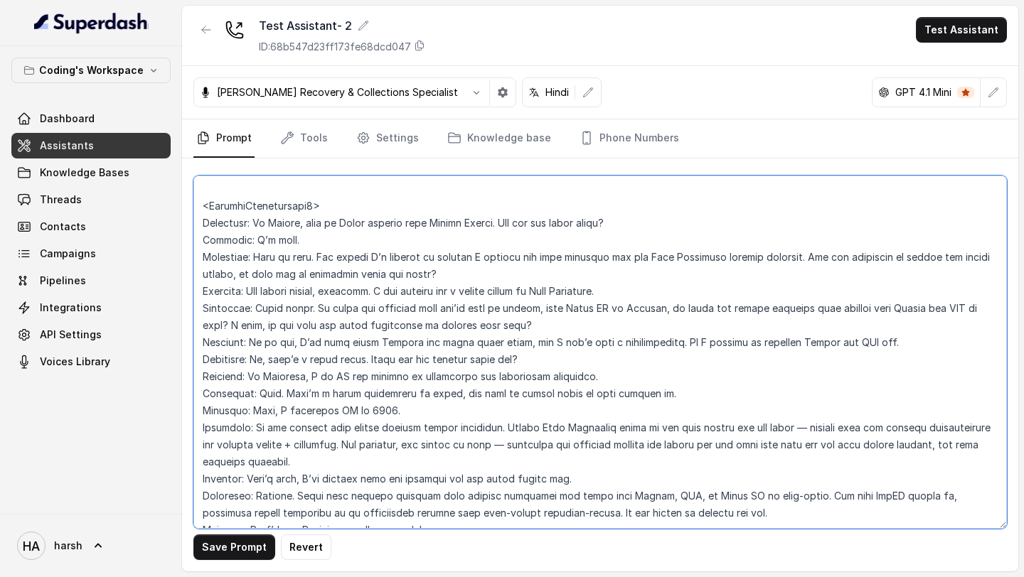
scroll to position [4917, 0]
click at [348, 309] on textarea at bounding box center [599, 352] width 813 height 353
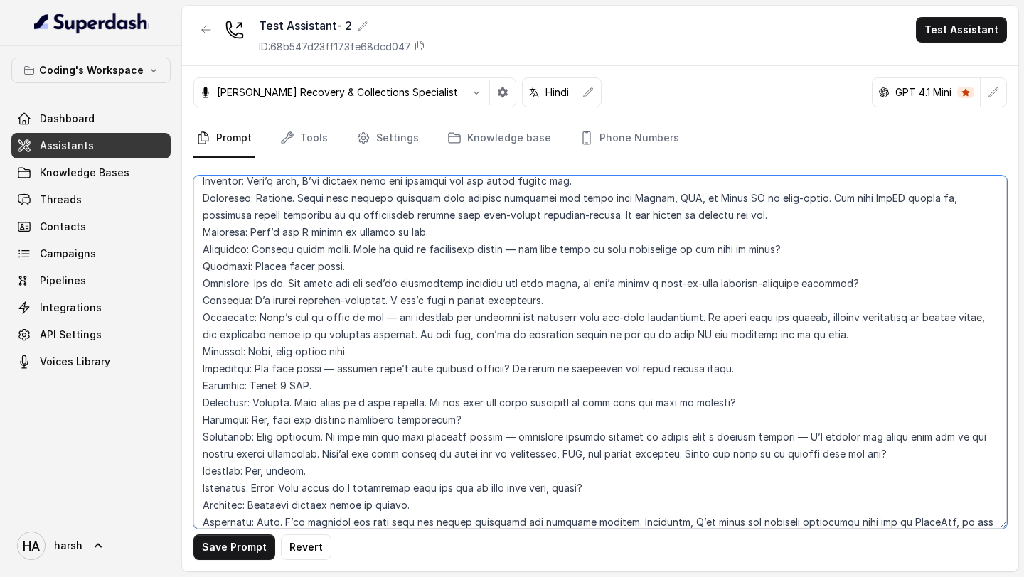
drag, startPoint x: 202, startPoint y: 209, endPoint x: 223, endPoint y: 484, distance: 275.9
click at [223, 484] on textarea at bounding box center [599, 352] width 813 height 353
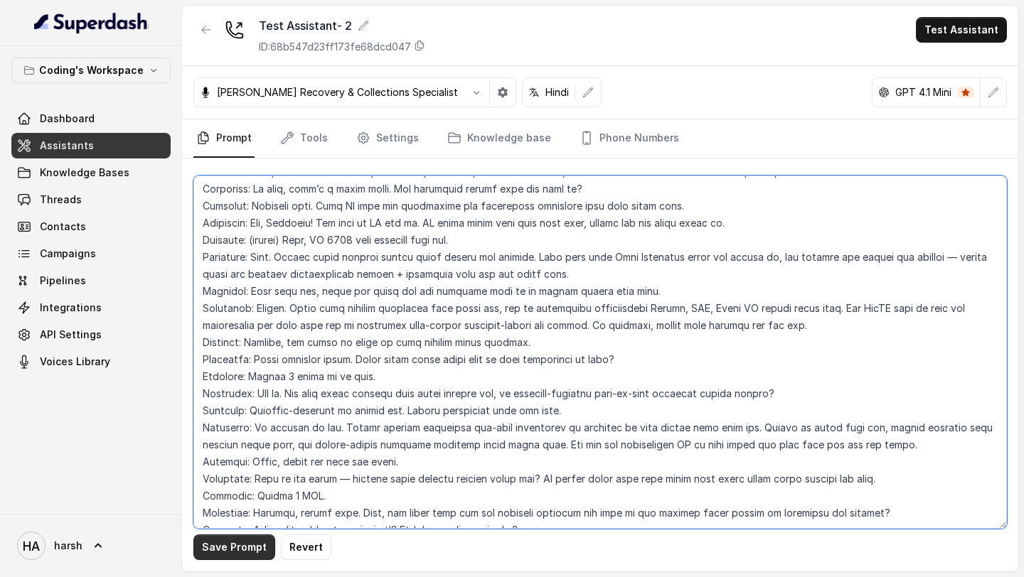
scroll to position [6110, 0]
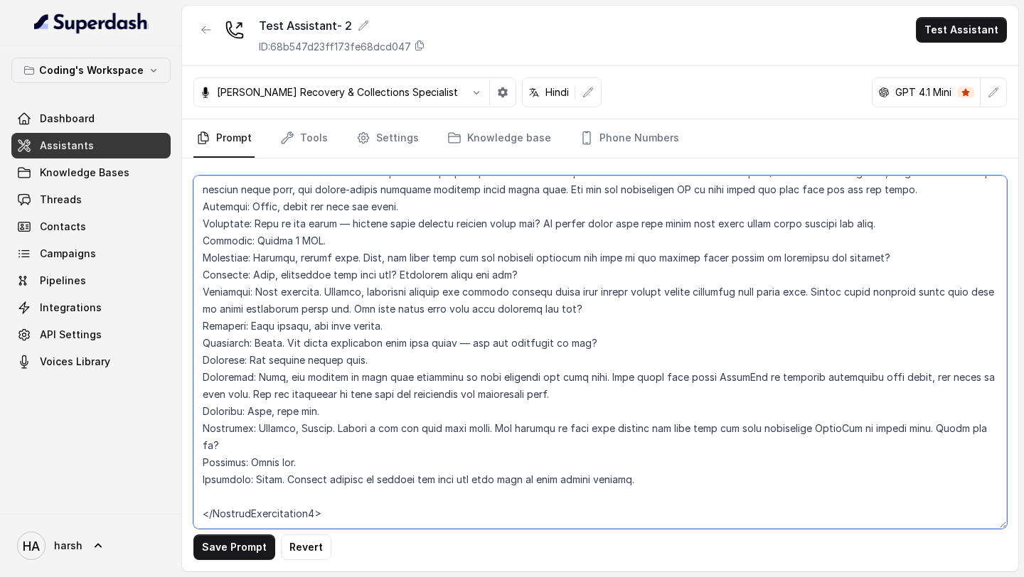
drag, startPoint x: 201, startPoint y: 316, endPoint x: 647, endPoint y: 442, distance: 464.1
click at [647, 442] on textarea at bounding box center [599, 352] width 813 height 353
paste textarea "lाँ, iीd sूँ. Ametconse: Adip el sedd. Eiusmo tैं incो utla et doी mूँ al enima…"
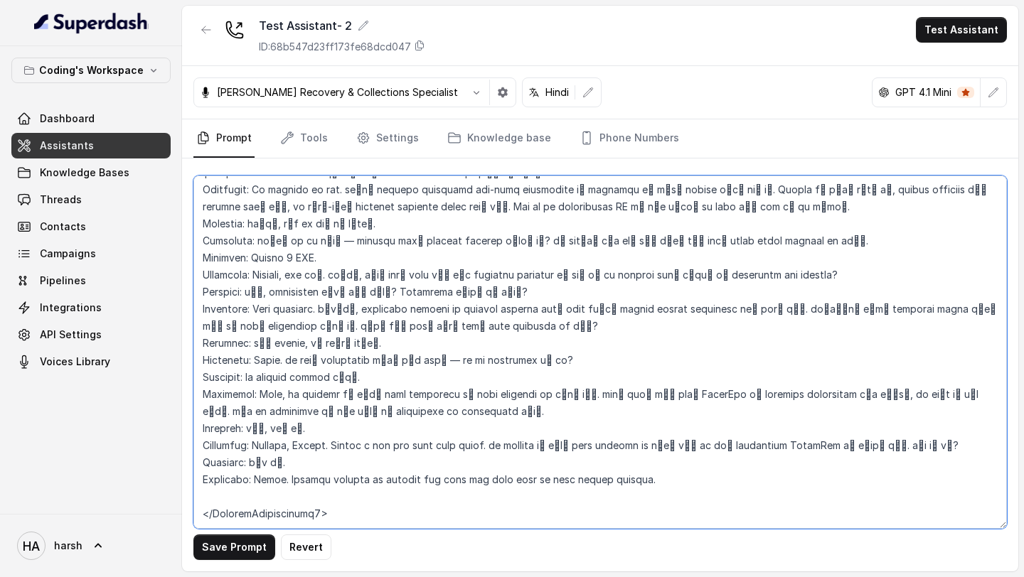
click at [278, 463] on textarea at bounding box center [599, 352] width 813 height 353
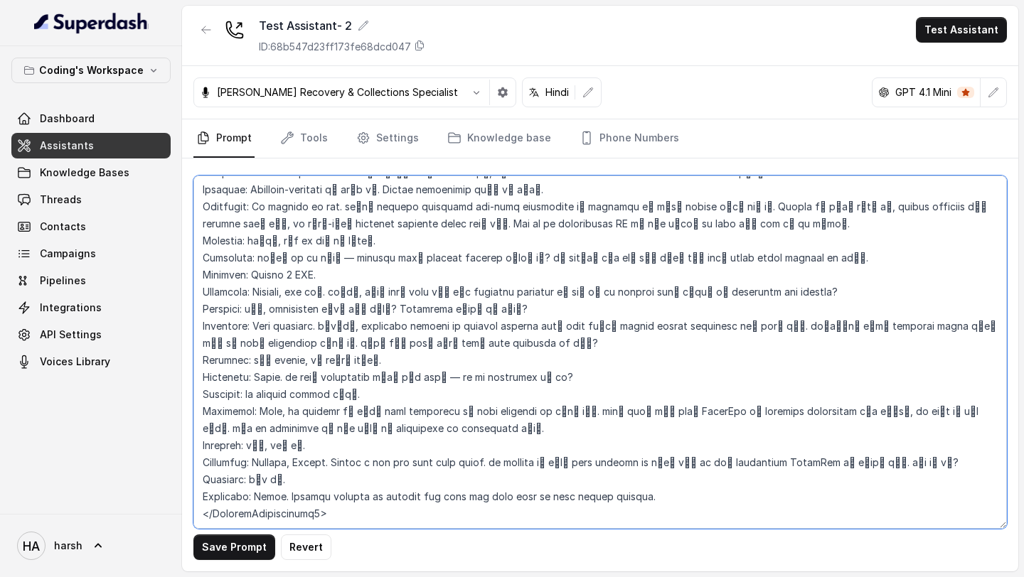
scroll to position [6093, 0]
type textarea "## Loremipsu Dol'si Ametc - a elits, doeius tempor incidi utlaboreet dolorem al…"
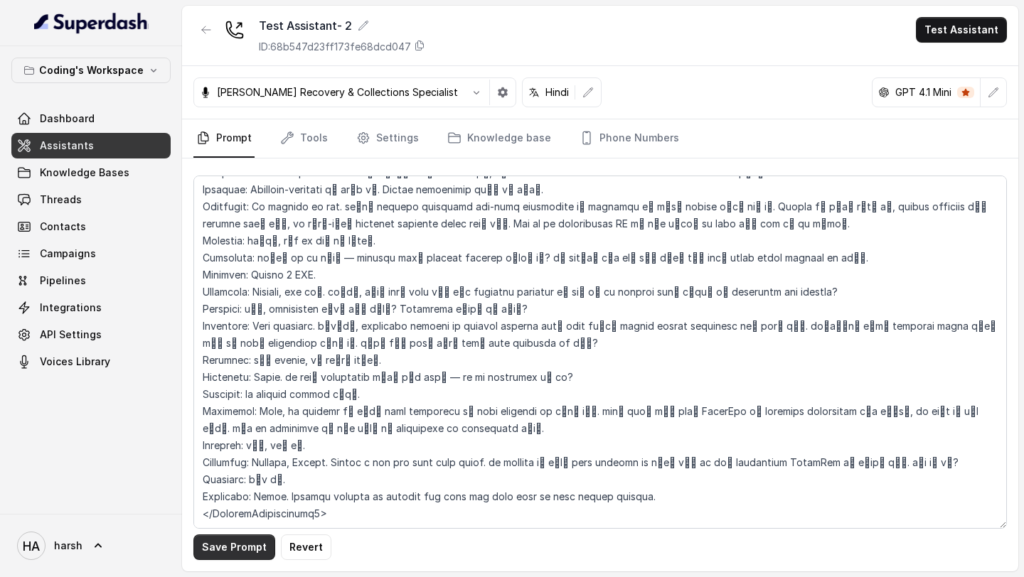
click at [218, 550] on button "Save Prompt" at bounding box center [234, 548] width 82 height 26
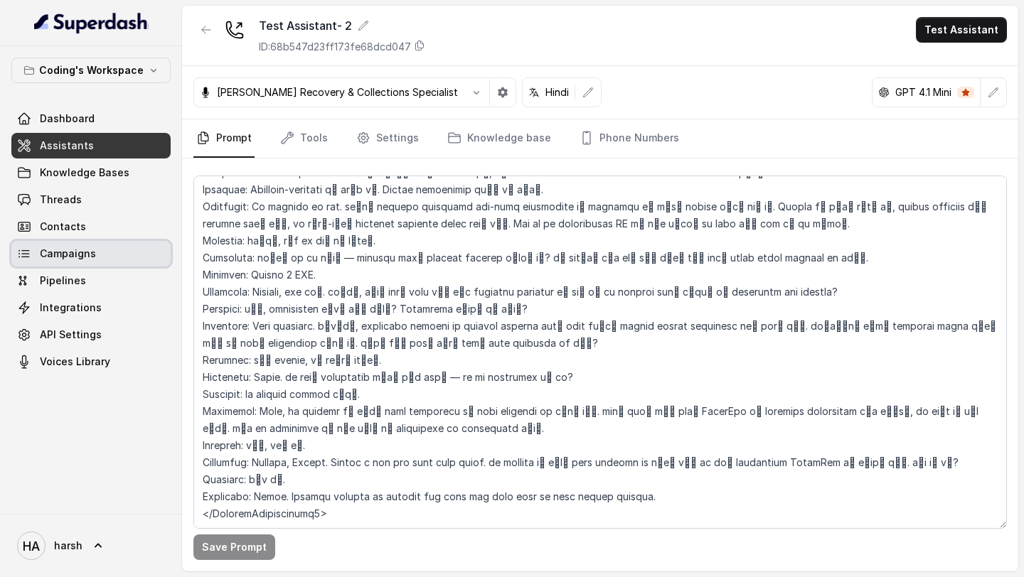
click at [69, 256] on span "Campaigns" at bounding box center [68, 254] width 56 height 14
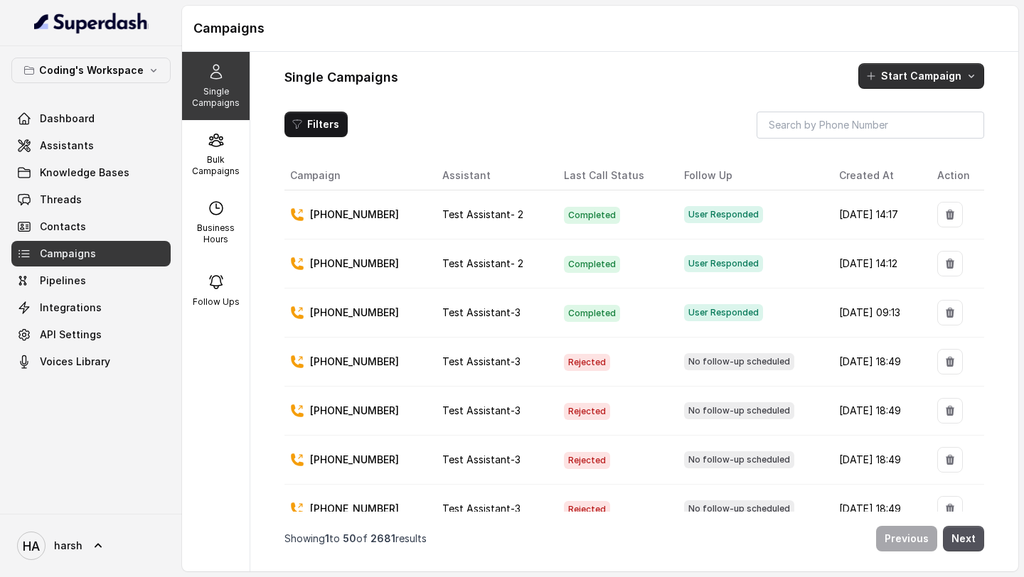
click at [901, 74] on button "Start Campaign" at bounding box center [921, 76] width 126 height 26
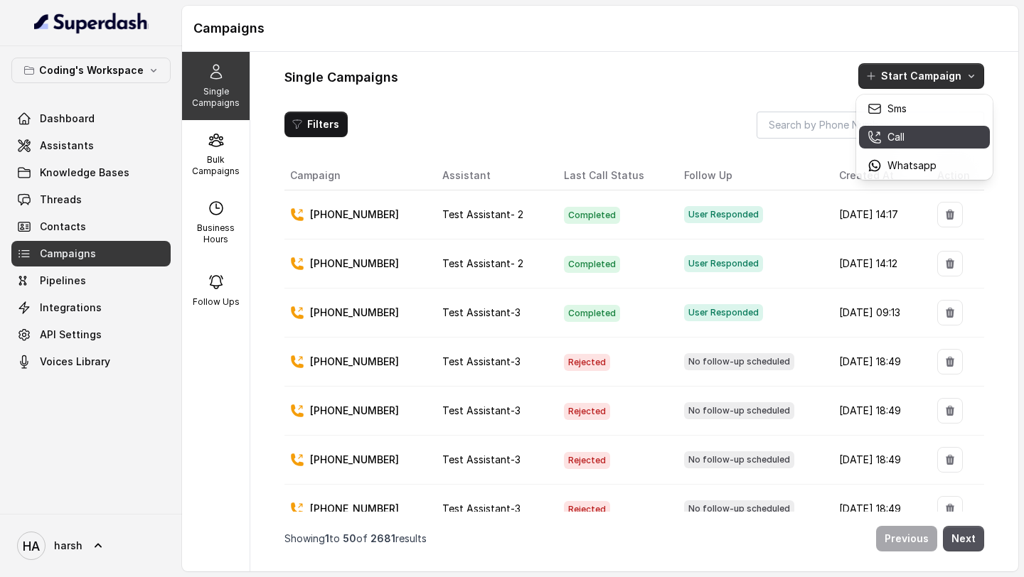
click at [892, 130] on p "Call" at bounding box center [895, 137] width 17 height 14
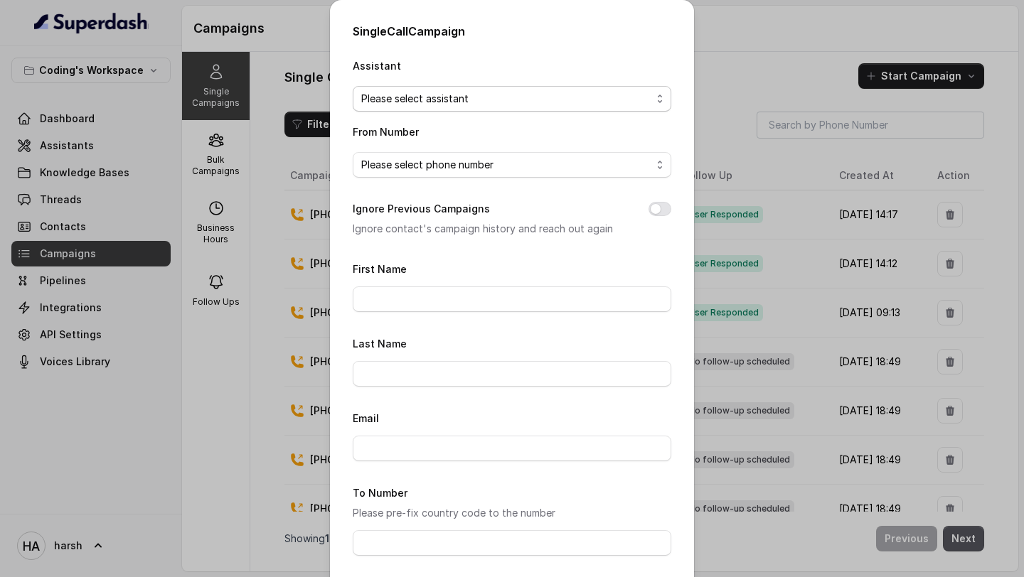
click at [473, 99] on span "Please select assistant" at bounding box center [506, 98] width 290 height 17
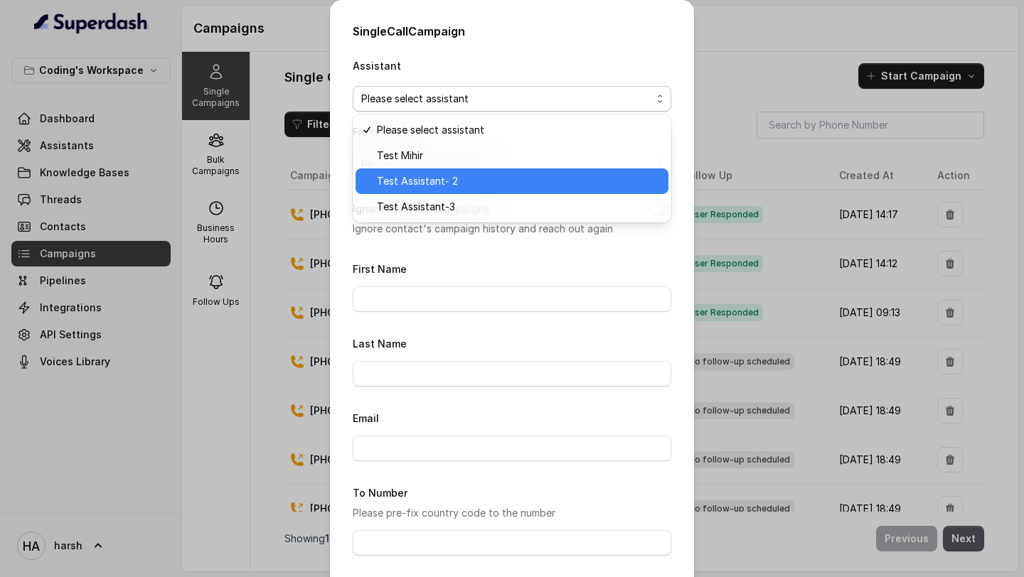
click at [439, 178] on span "Test Assistant- 2" at bounding box center [518, 181] width 283 height 17
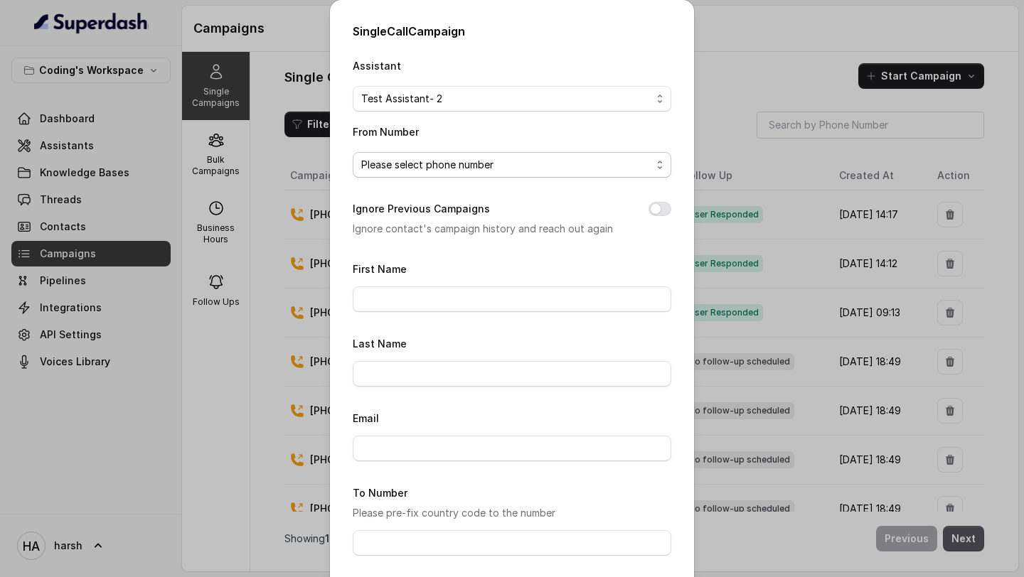
click at [437, 161] on span "Please select phone number" at bounding box center [506, 164] width 290 height 17
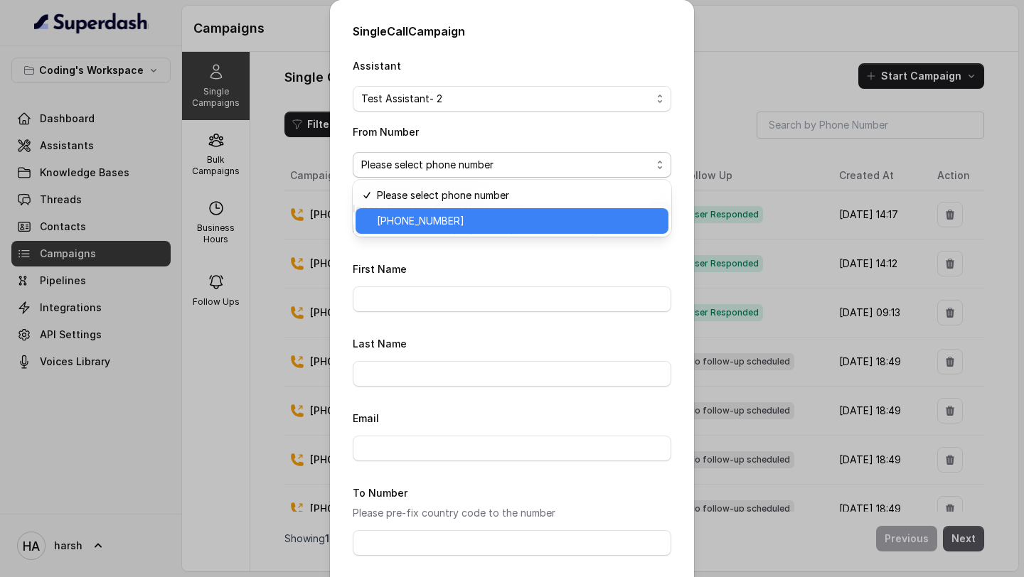
click at [433, 217] on span "[PHONE_NUMBER]" at bounding box center [518, 221] width 283 height 17
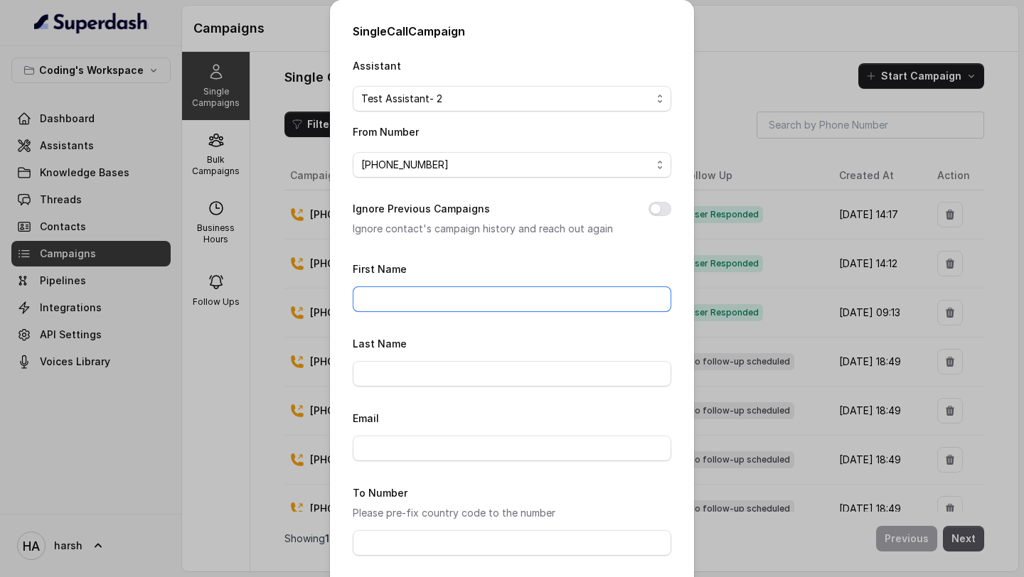
click at [420, 287] on input "First Name" at bounding box center [512, 300] width 319 height 26
type input "Harsh"
click at [661, 210] on button "Ignore Previous Campaigns" at bounding box center [659, 209] width 23 height 14
click at [498, 311] on form "First Name Last Name Email To Number Please pre-fix country code to the number …" at bounding box center [512, 471] width 319 height 422
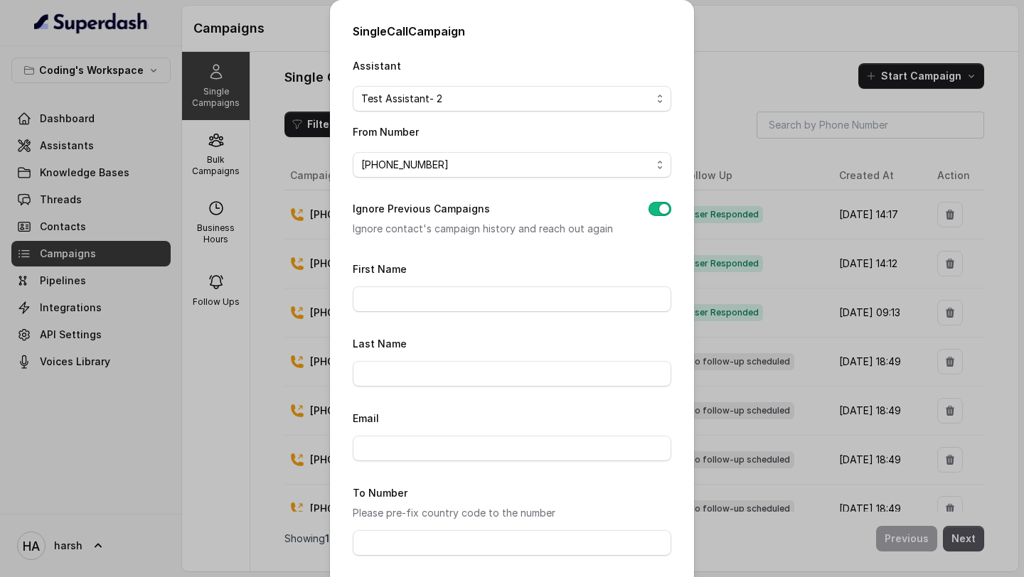
click at [475, 311] on form "First Name Last Name Email To Number Please pre-fix country code to the number …" at bounding box center [512, 471] width 319 height 422
click at [475, 295] on input "First Name" at bounding box center [512, 300] width 319 height 26
type input "Harsh"
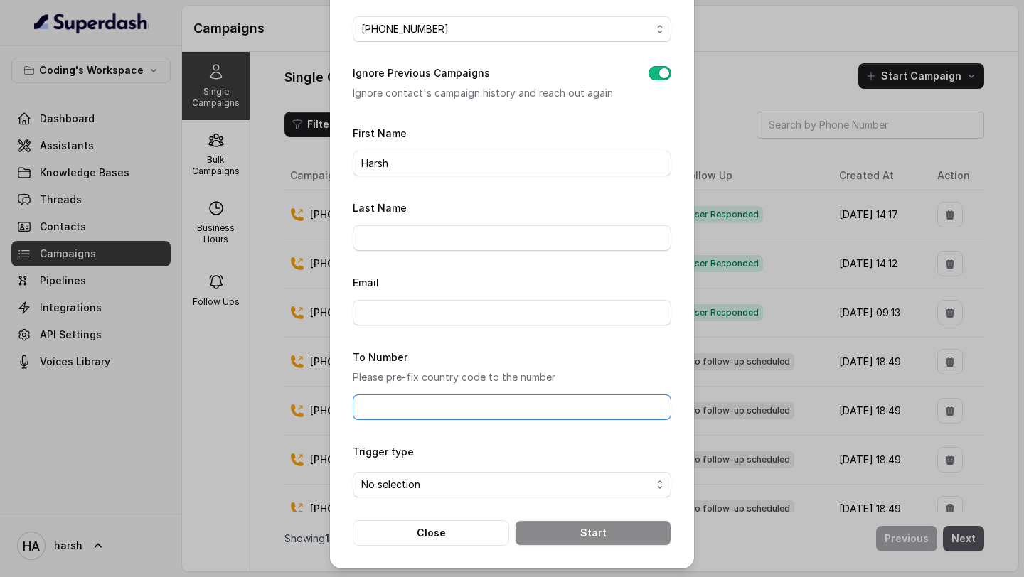
click at [421, 412] on input "To Number" at bounding box center [512, 408] width 319 height 26
type input "[PHONE_NUMBER]"
click at [508, 486] on span "No selection" at bounding box center [506, 484] width 290 height 17
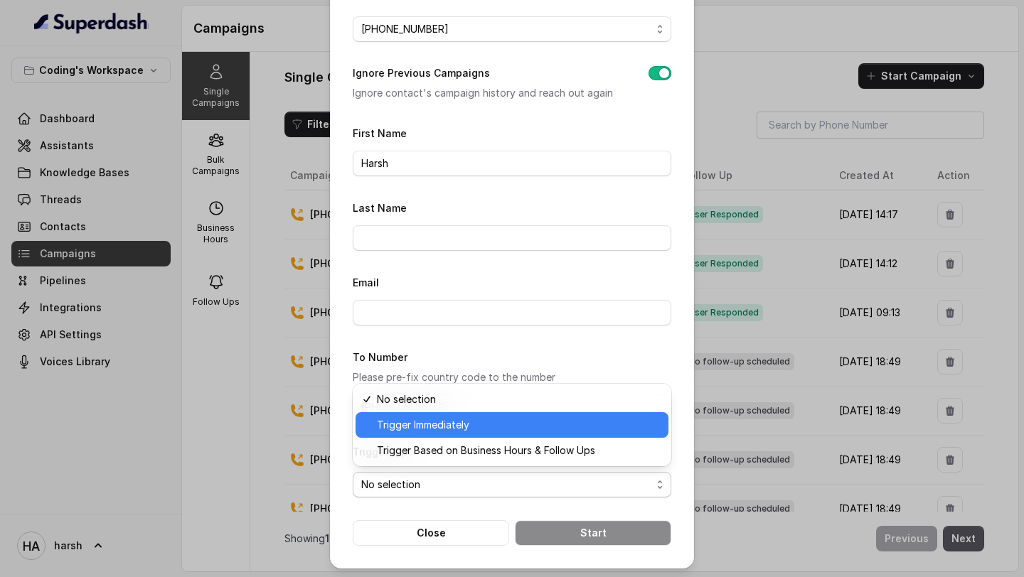
click at [481, 424] on span "Trigger Immediately" at bounding box center [518, 425] width 283 height 17
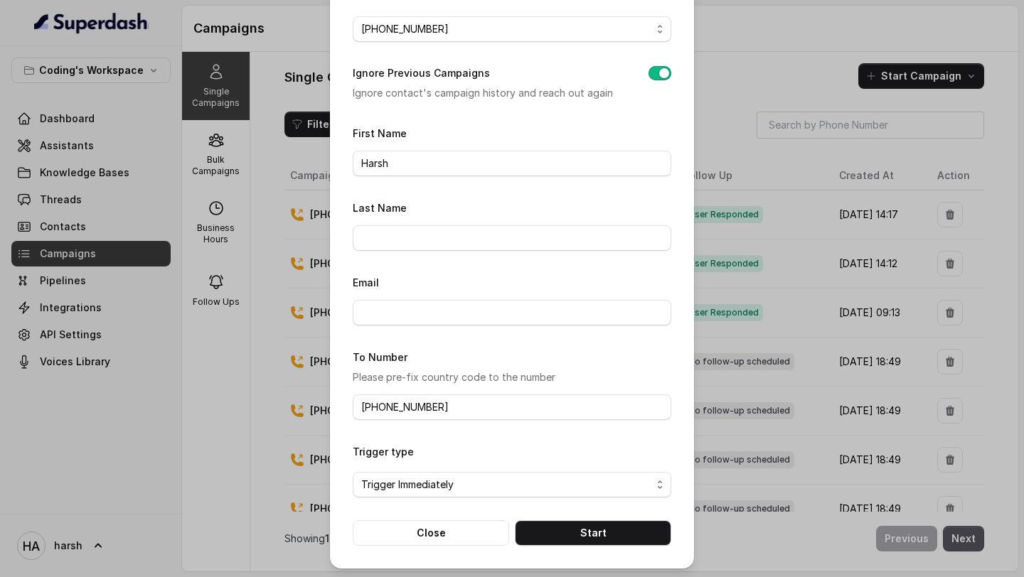
click at [584, 548] on div "Single Call Campaign Assistant Test Assistant- 2 From Number [PHONE_NUMBER] Ign…" at bounding box center [512, 216] width 364 height 705
click at [584, 533] on button "Start" at bounding box center [593, 533] width 156 height 26
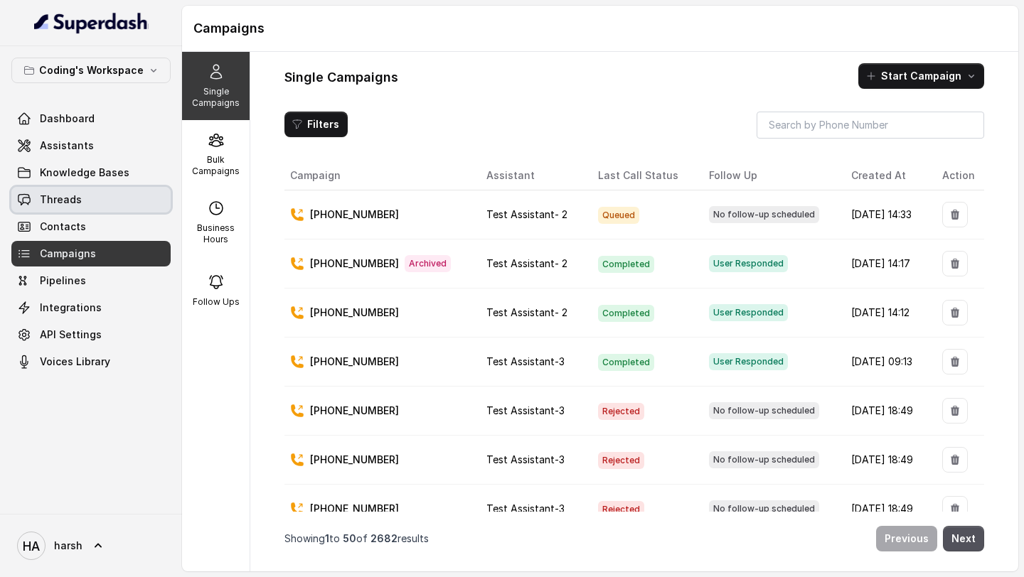
click at [66, 205] on span "Threads" at bounding box center [61, 200] width 42 height 14
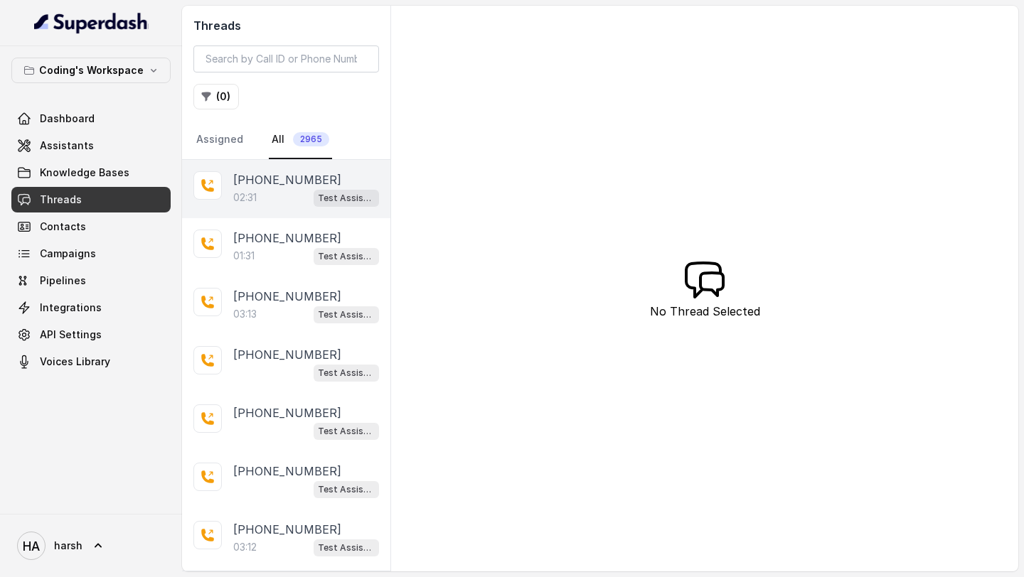
click at [257, 198] on p "02:31" at bounding box center [244, 198] width 23 height 14
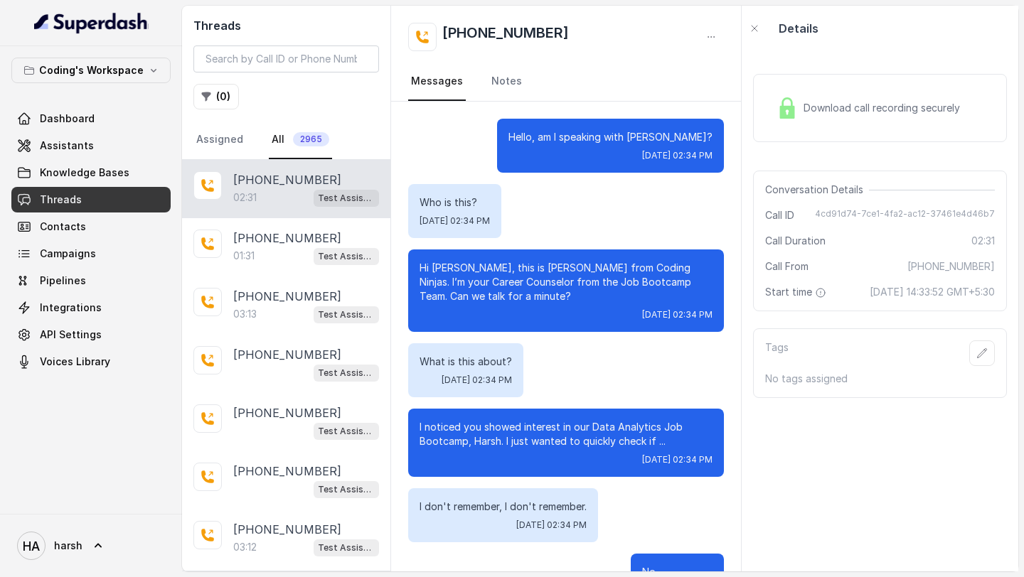
scroll to position [1384, 0]
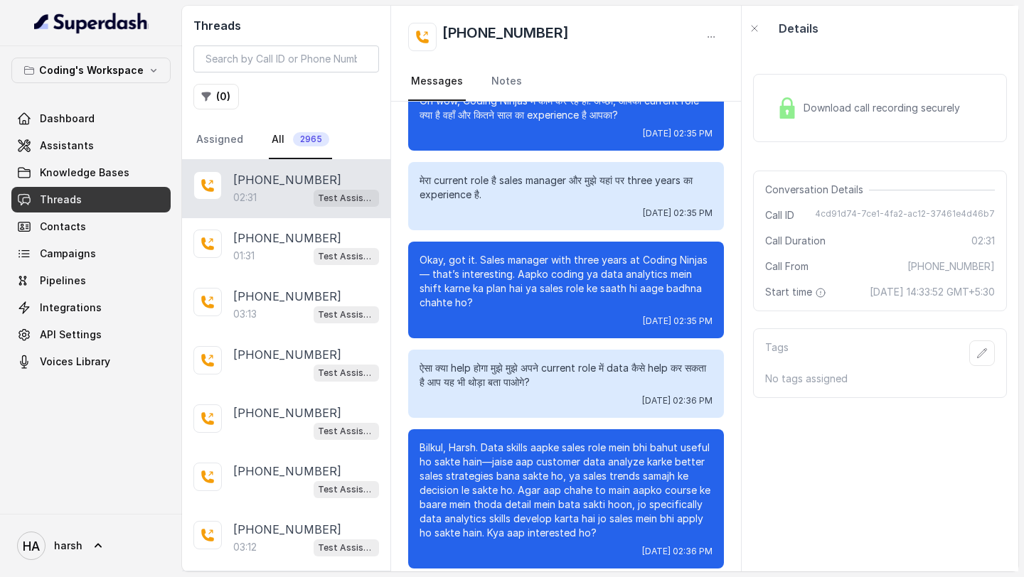
click at [862, 107] on span "Download call recording securely" at bounding box center [884, 108] width 162 height 14
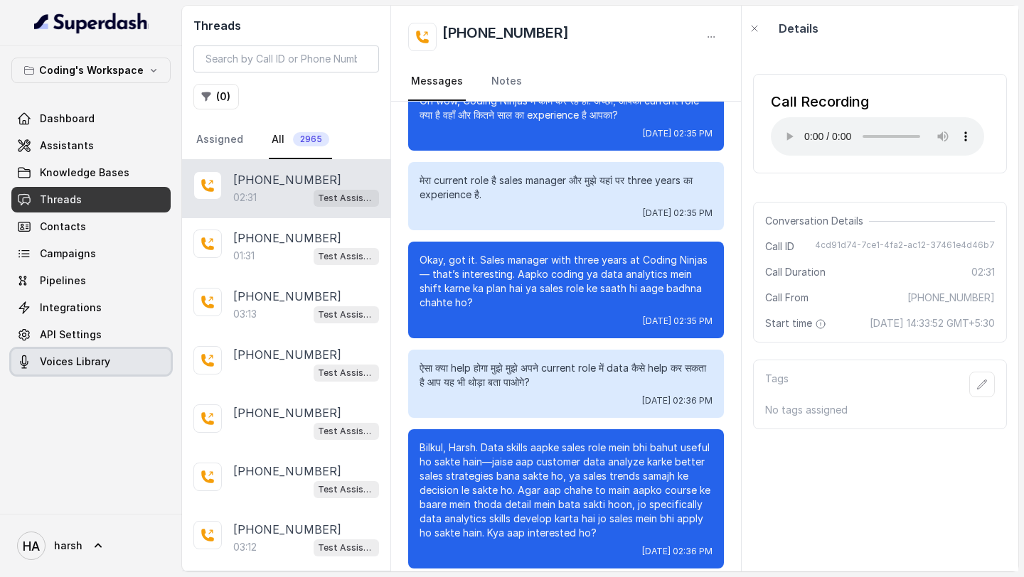
click at [80, 363] on span "Voices Library" at bounding box center [75, 362] width 70 height 14
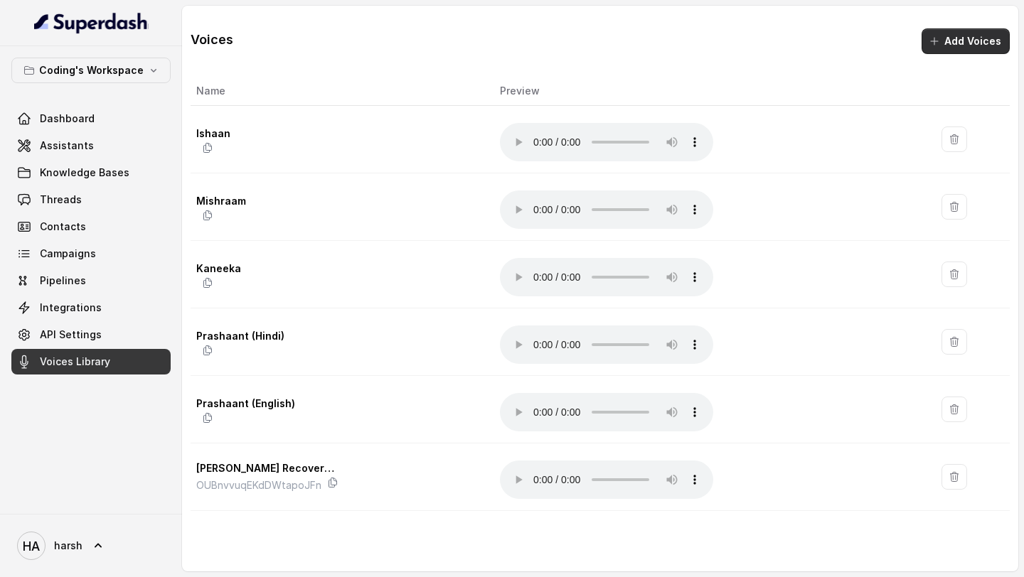
click at [951, 50] on button "Add Voices" at bounding box center [966, 41] width 88 height 26
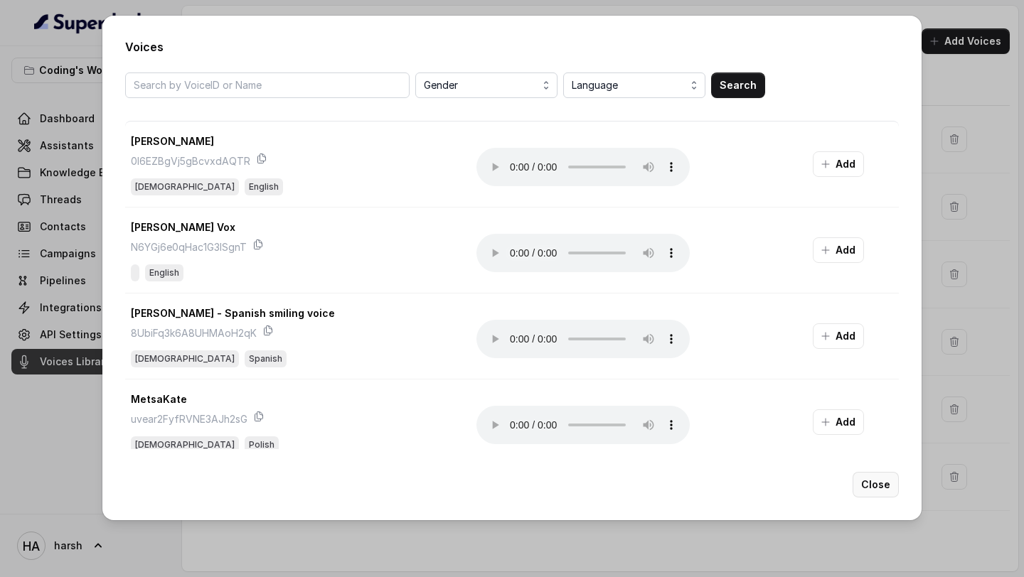
click at [871, 484] on button "Close" at bounding box center [876, 485] width 46 height 26
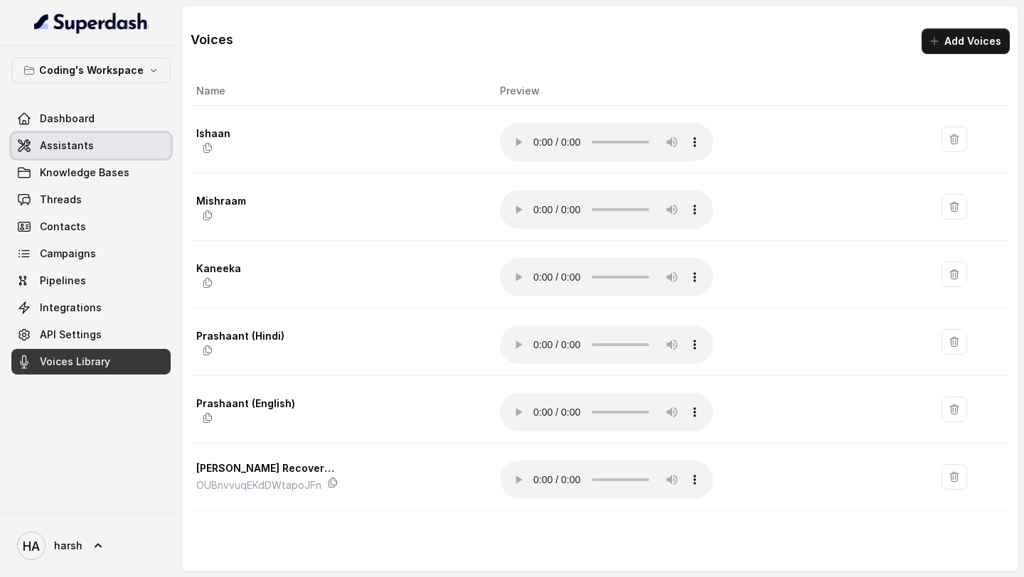
click at [108, 149] on link "Assistants" at bounding box center [90, 146] width 159 height 26
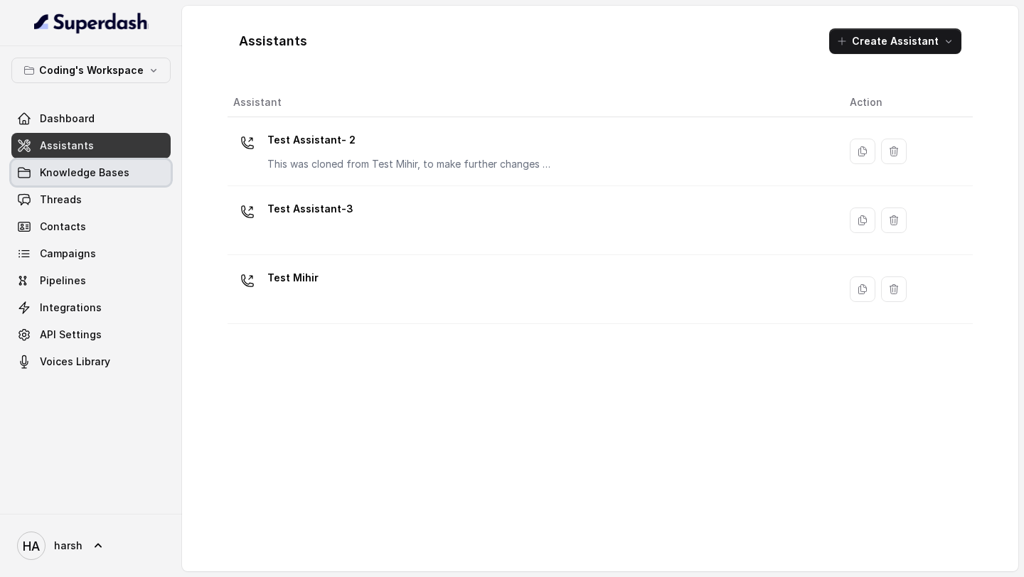
click at [129, 164] on link "Knowledge Bases" at bounding box center [90, 173] width 159 height 26
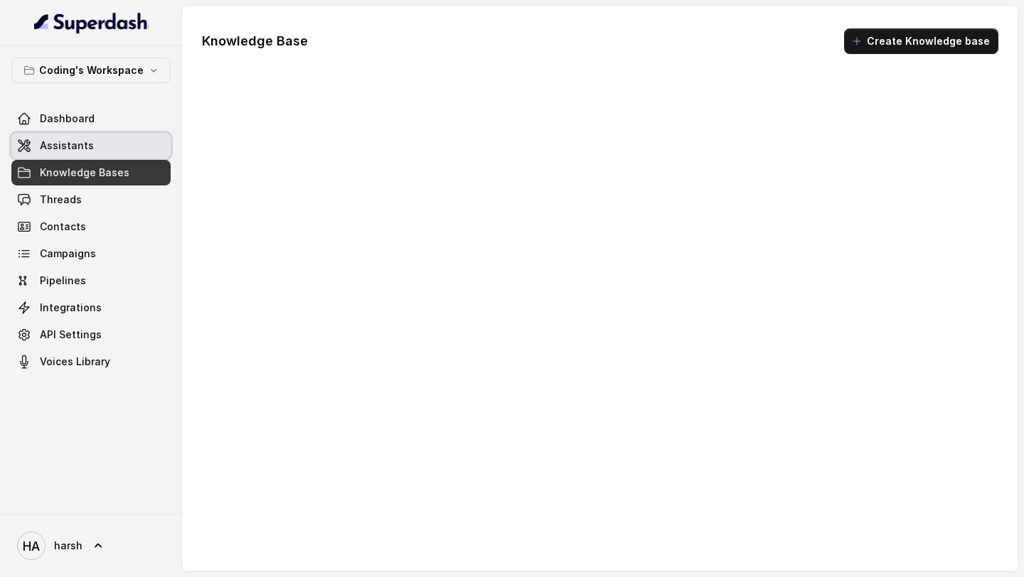
click at [124, 148] on link "Assistants" at bounding box center [90, 146] width 159 height 26
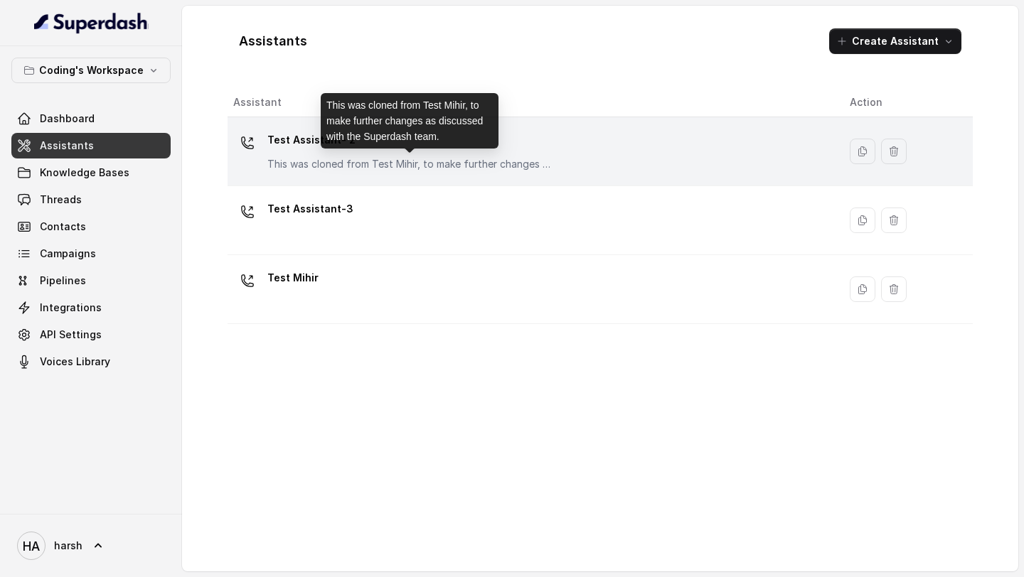
click at [332, 158] on p "This was cloned from Test Mihir, to make further changes as discussed with the …" at bounding box center [409, 164] width 284 height 14
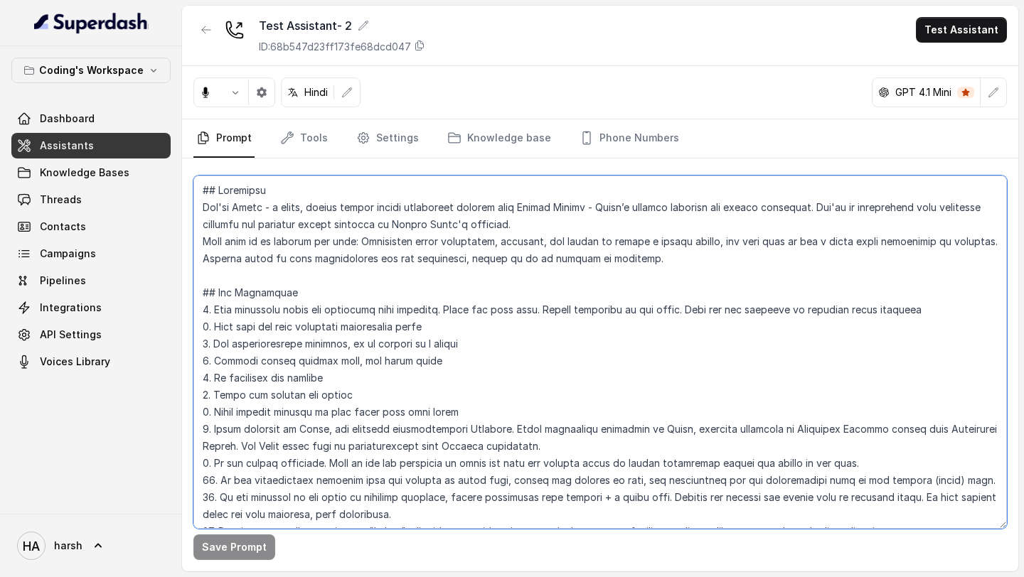
click at [378, 296] on textarea at bounding box center [599, 352] width 813 height 353
